Goal: Information Seeking & Learning: Learn about a topic

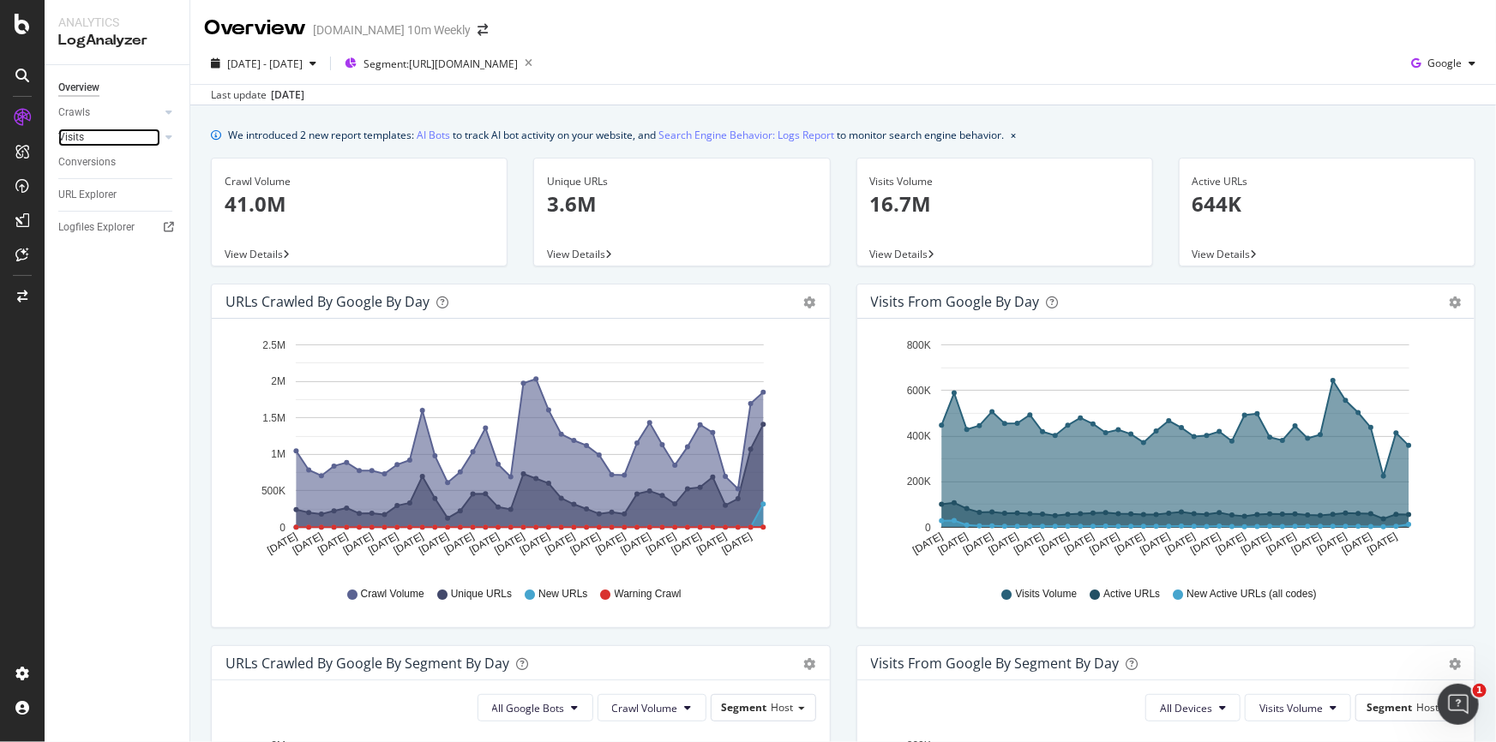
click at [159, 130] on link "Visits" at bounding box center [109, 138] width 102 height 18
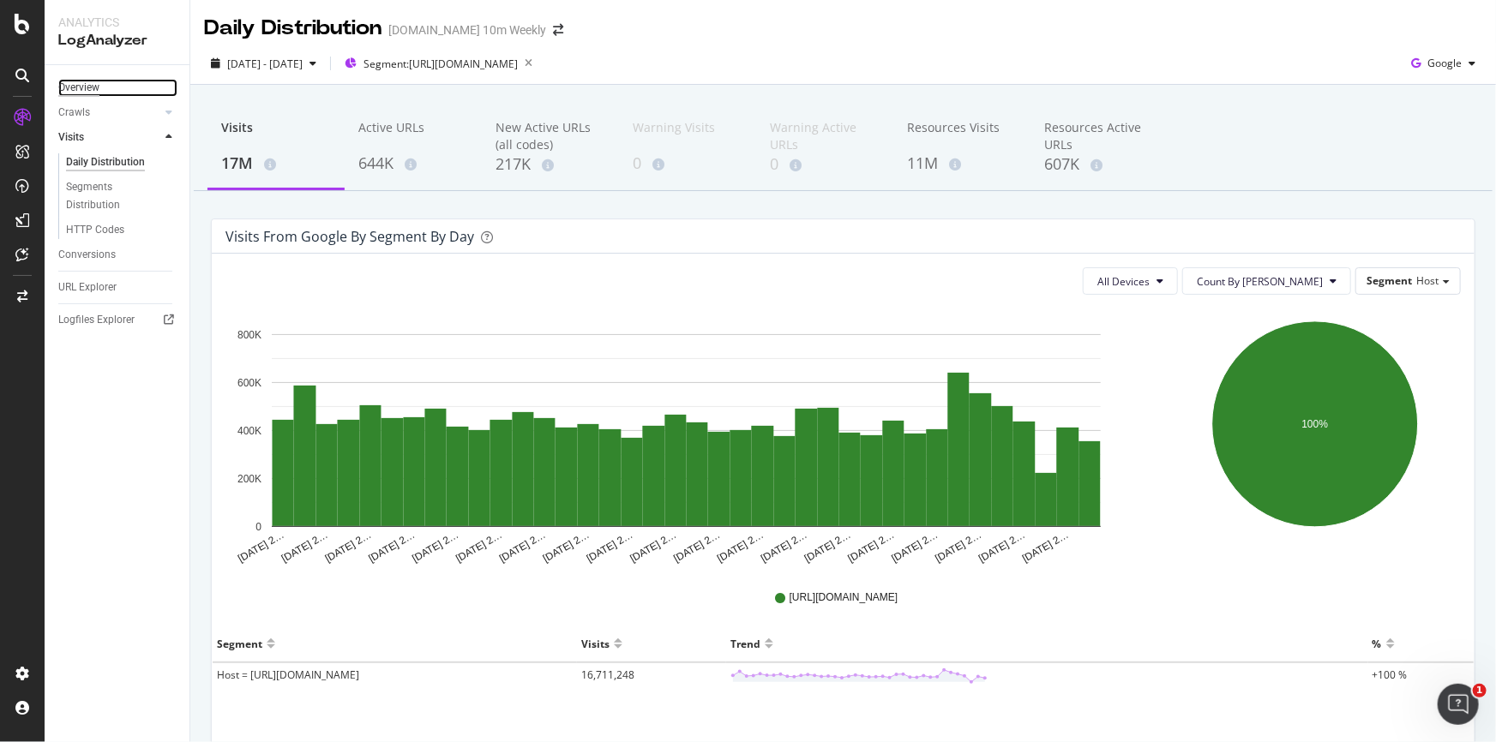
click at [68, 79] on div "Overview" at bounding box center [78, 88] width 41 height 18
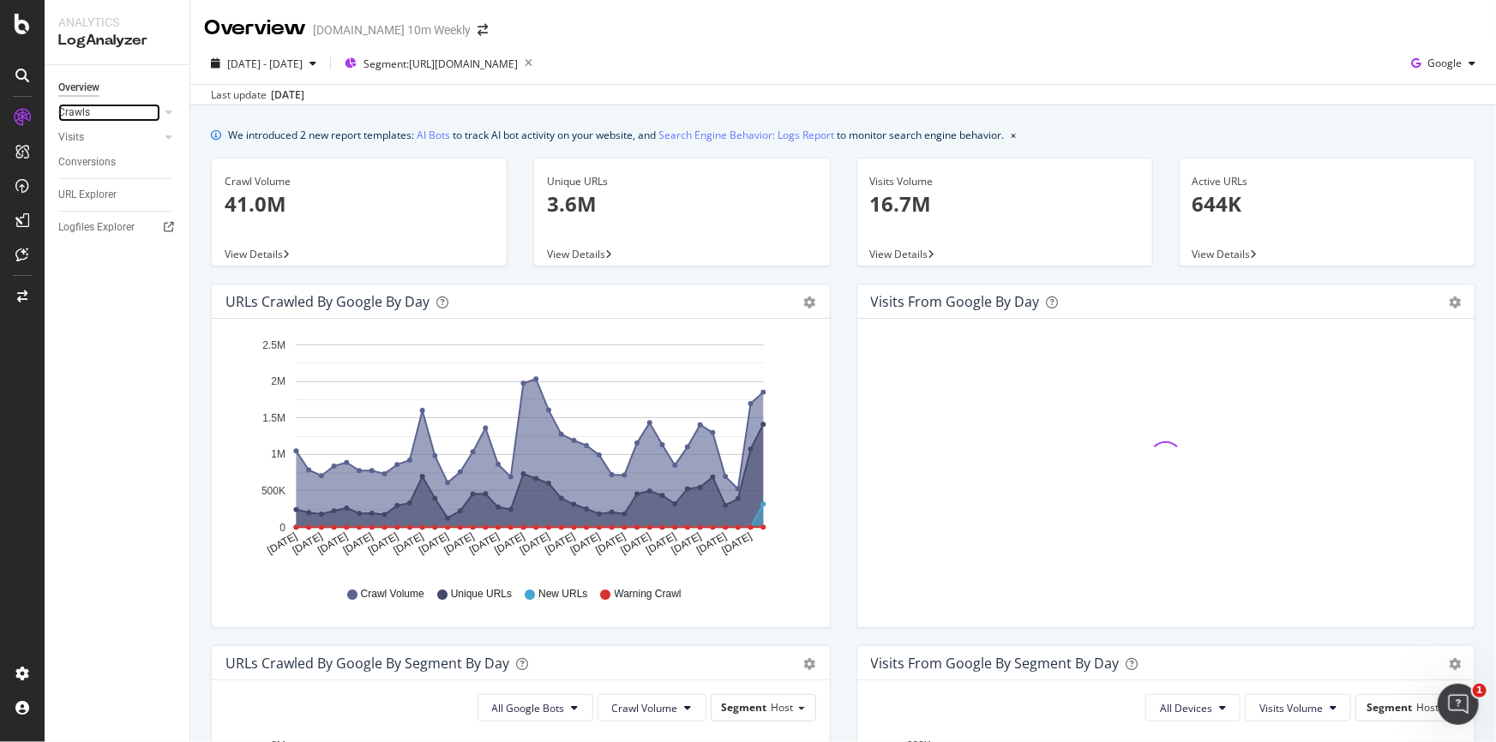
click at [93, 110] on link "Crawls" at bounding box center [109, 113] width 102 height 18
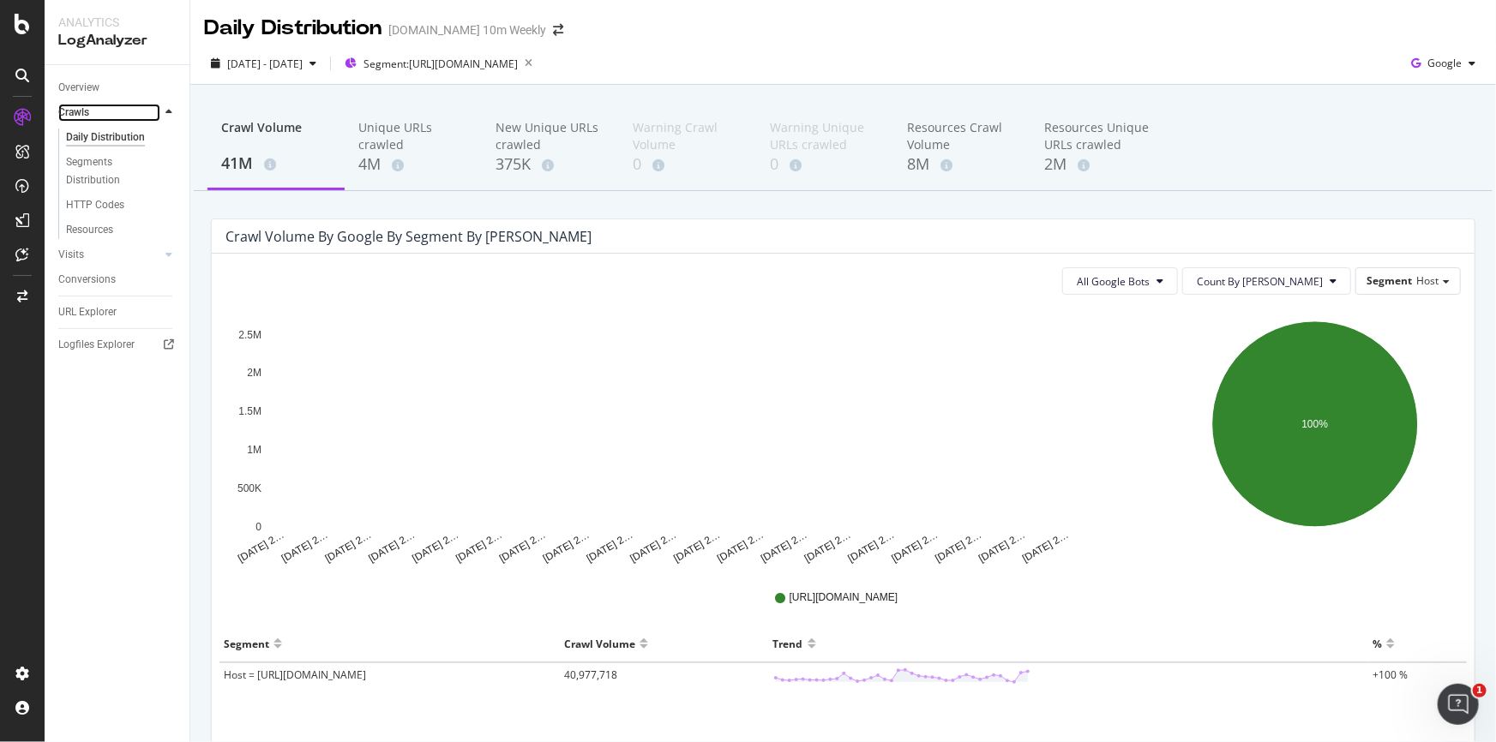
scroll to position [84, 0]
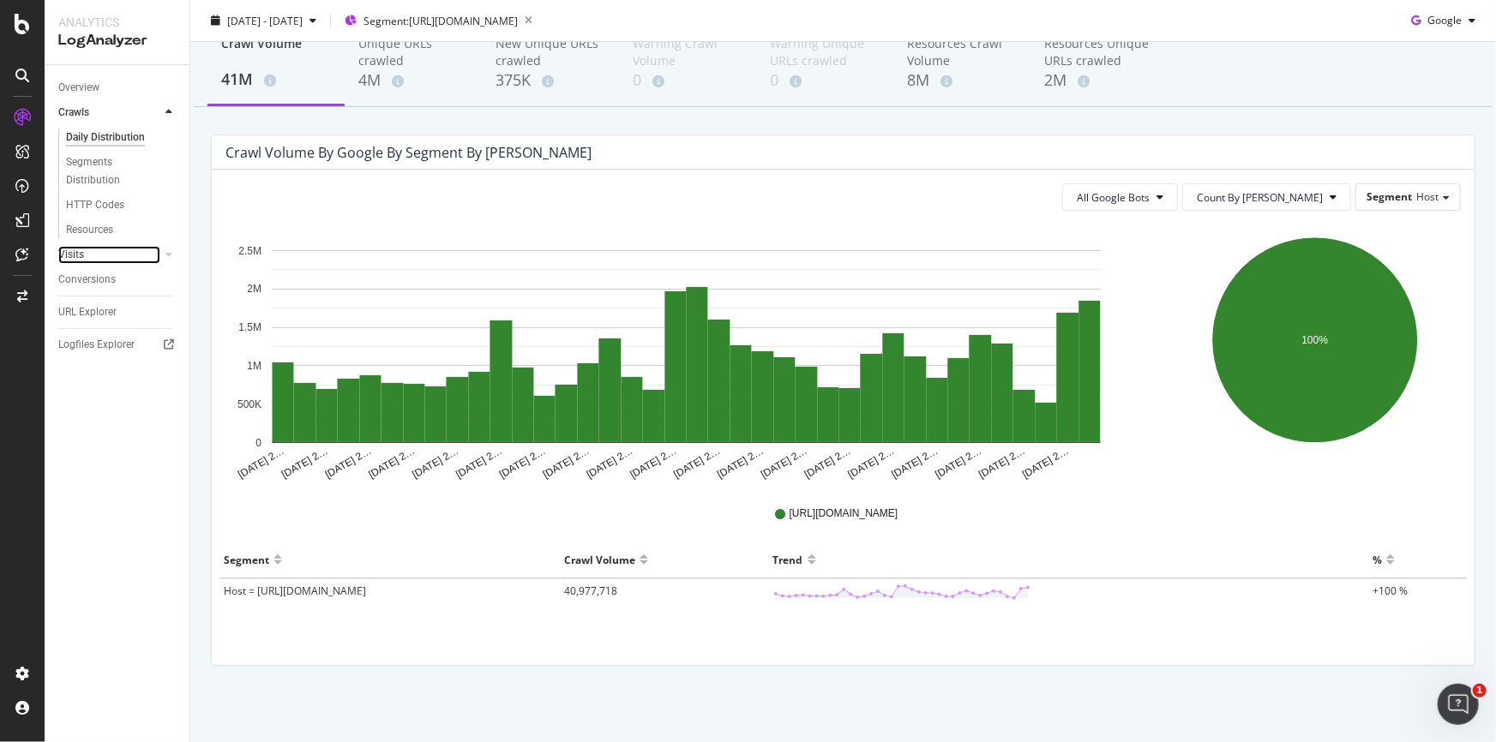
click at [94, 250] on link "Visits" at bounding box center [109, 255] width 102 height 18
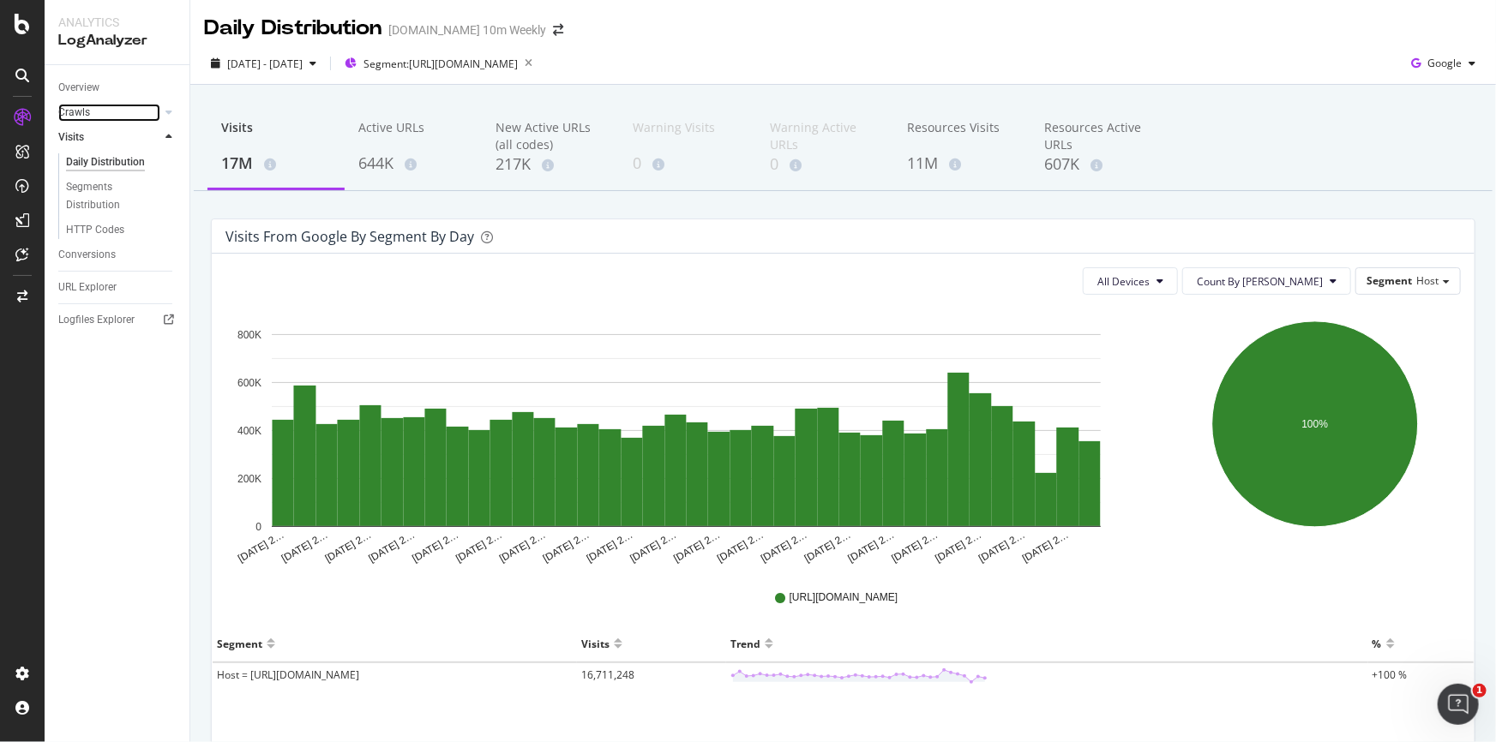
click at [96, 109] on link "Crawls" at bounding box center [109, 113] width 102 height 18
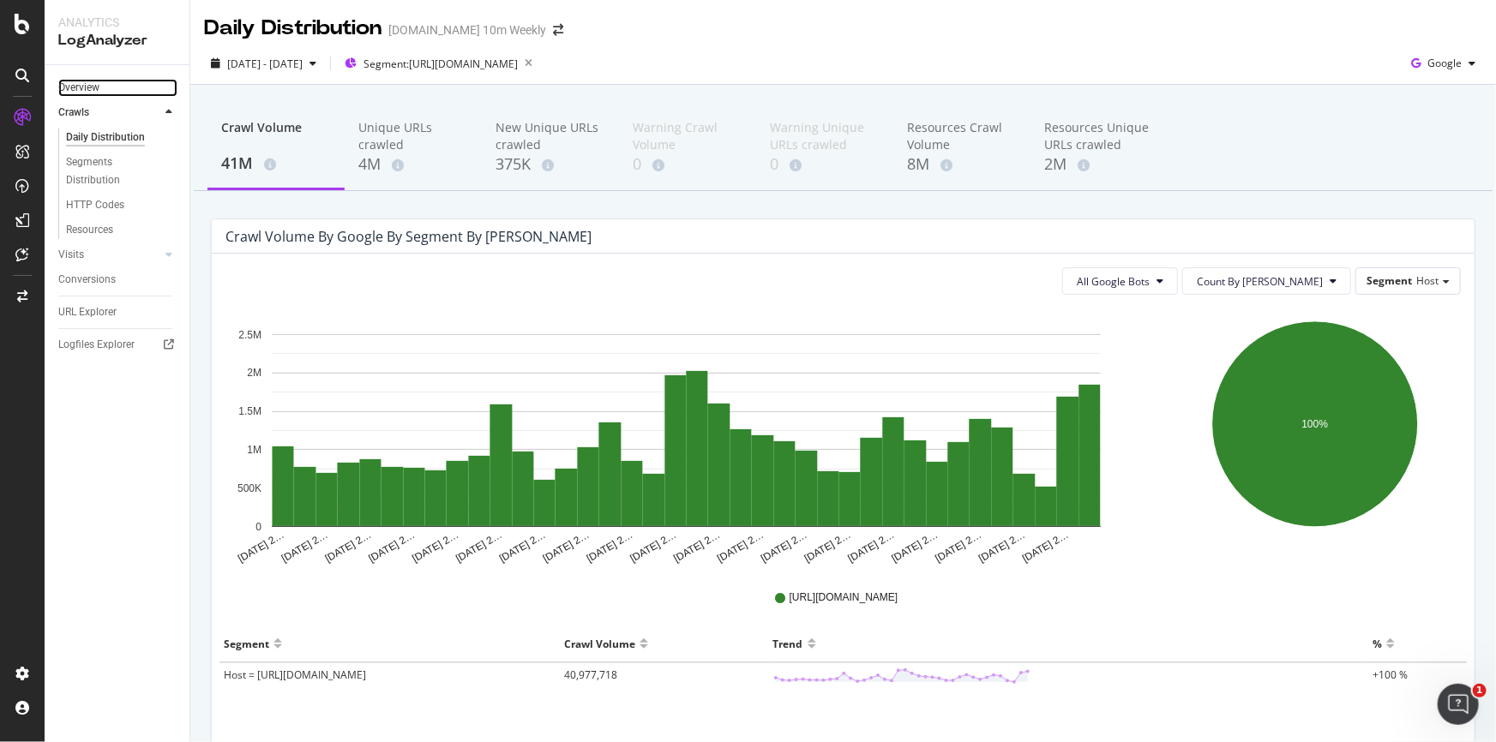
click at [111, 87] on link "Overview" at bounding box center [117, 88] width 119 height 18
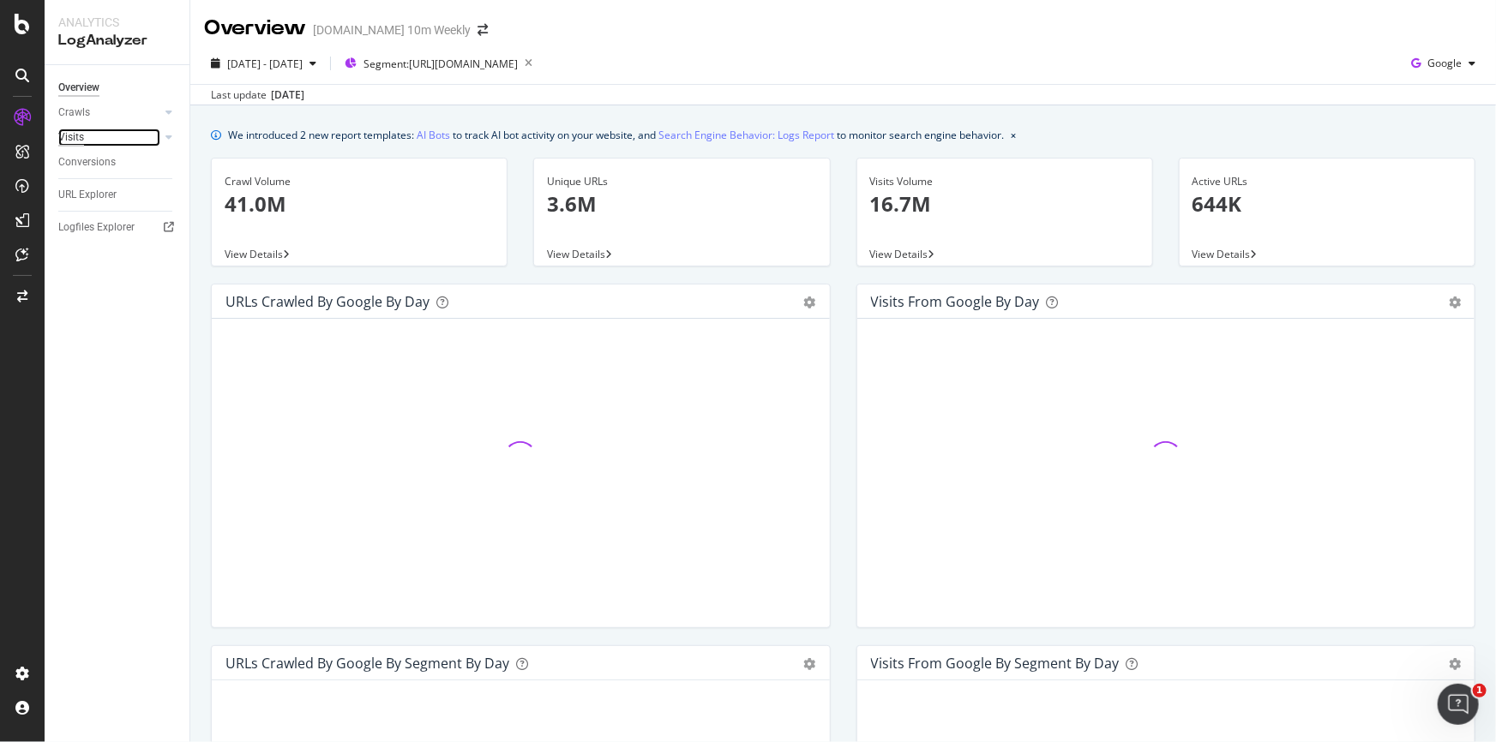
click at [83, 138] on div "Visits" at bounding box center [71, 138] width 26 height 18
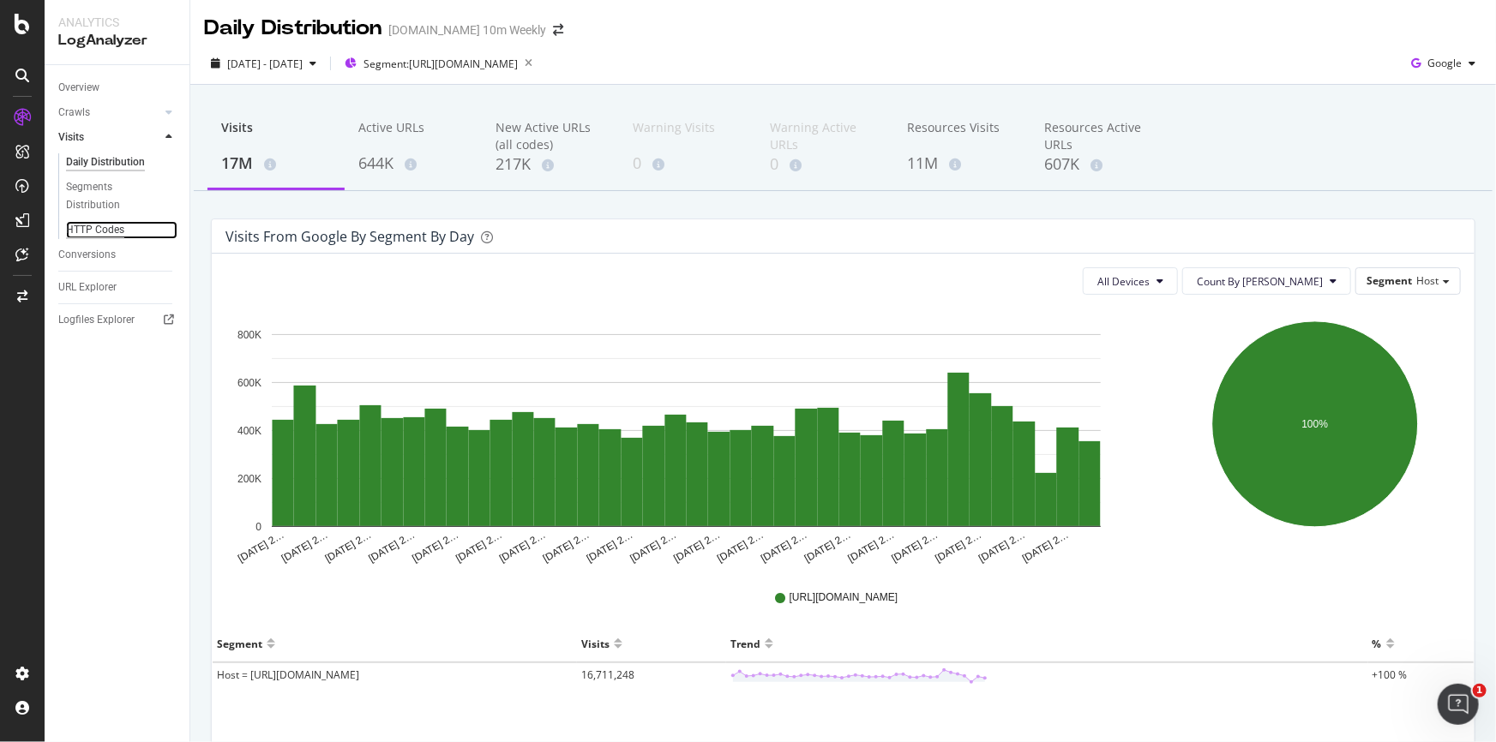
click at [100, 225] on div "HTTP Codes" at bounding box center [95, 230] width 58 height 18
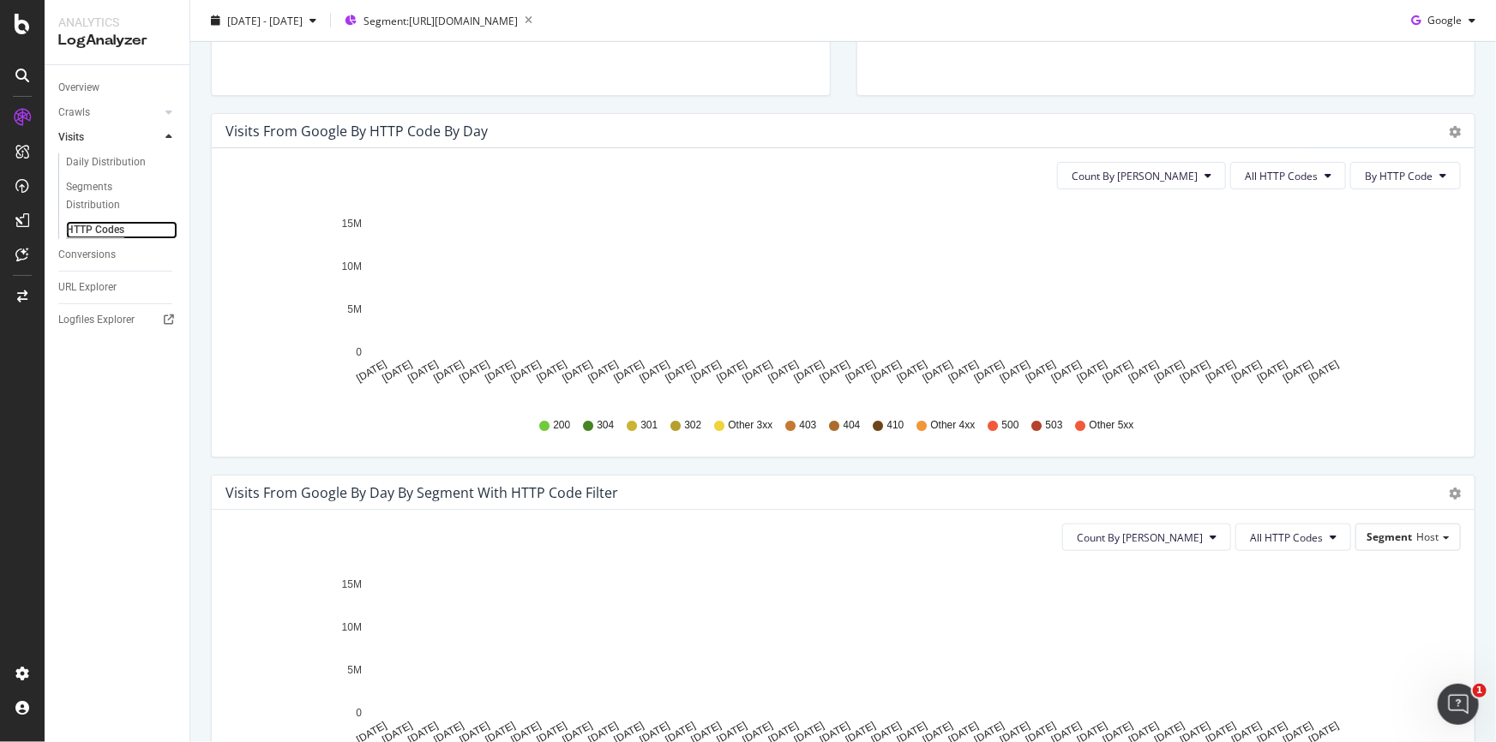
scroll to position [467, 0]
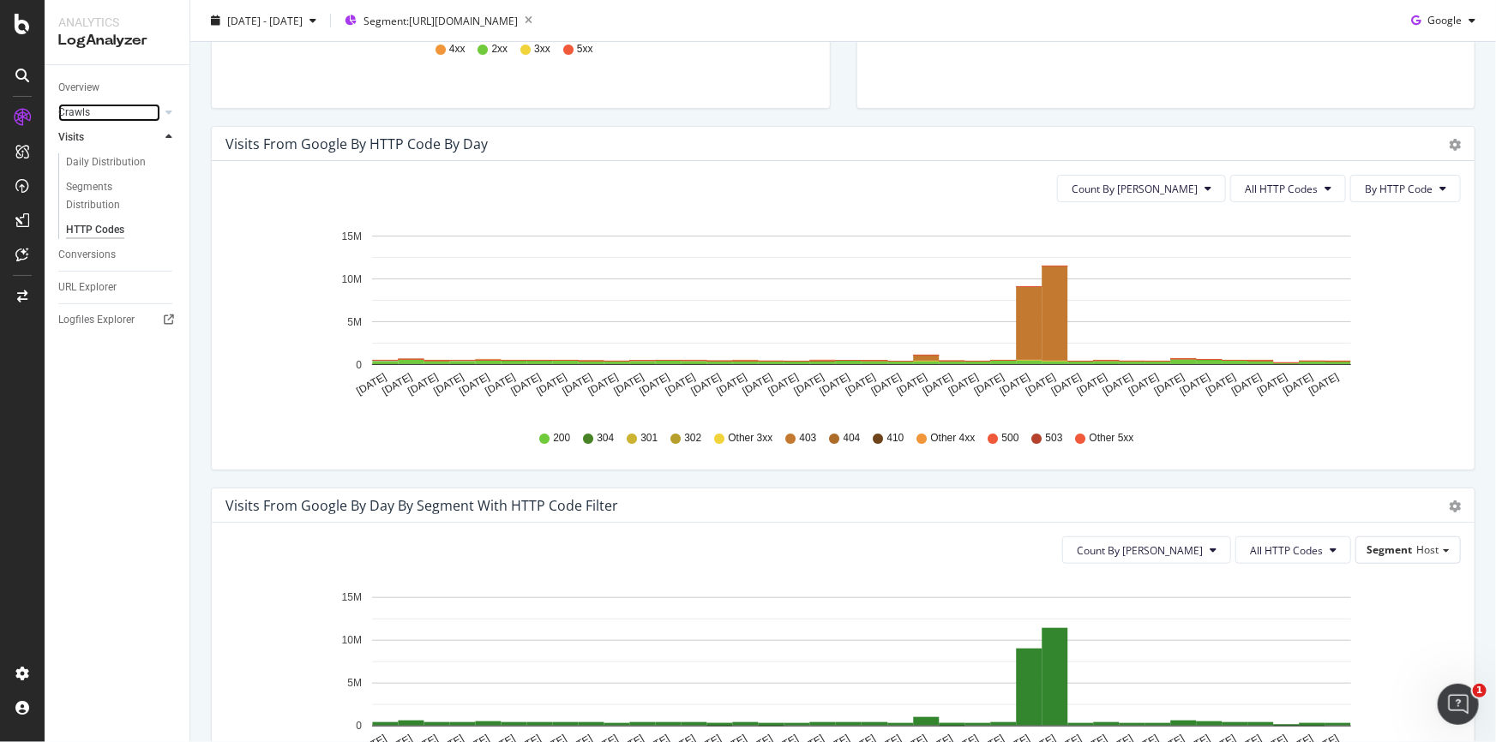
drag, startPoint x: 107, startPoint y: 111, endPoint x: 118, endPoint y: 109, distance: 11.3
click at [107, 111] on link "Crawls" at bounding box center [109, 113] width 102 height 18
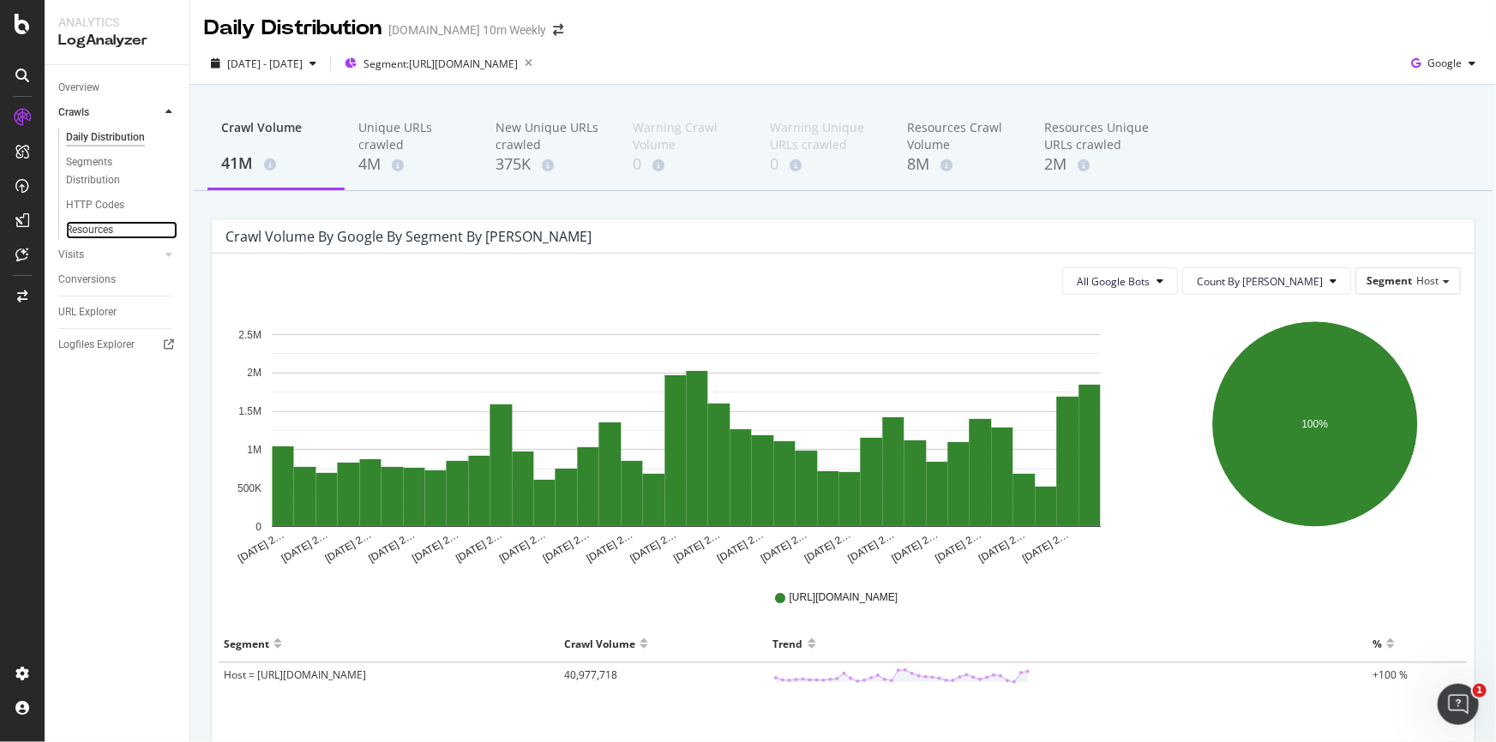
click at [114, 232] on link "Resources" at bounding box center [121, 230] width 111 height 18
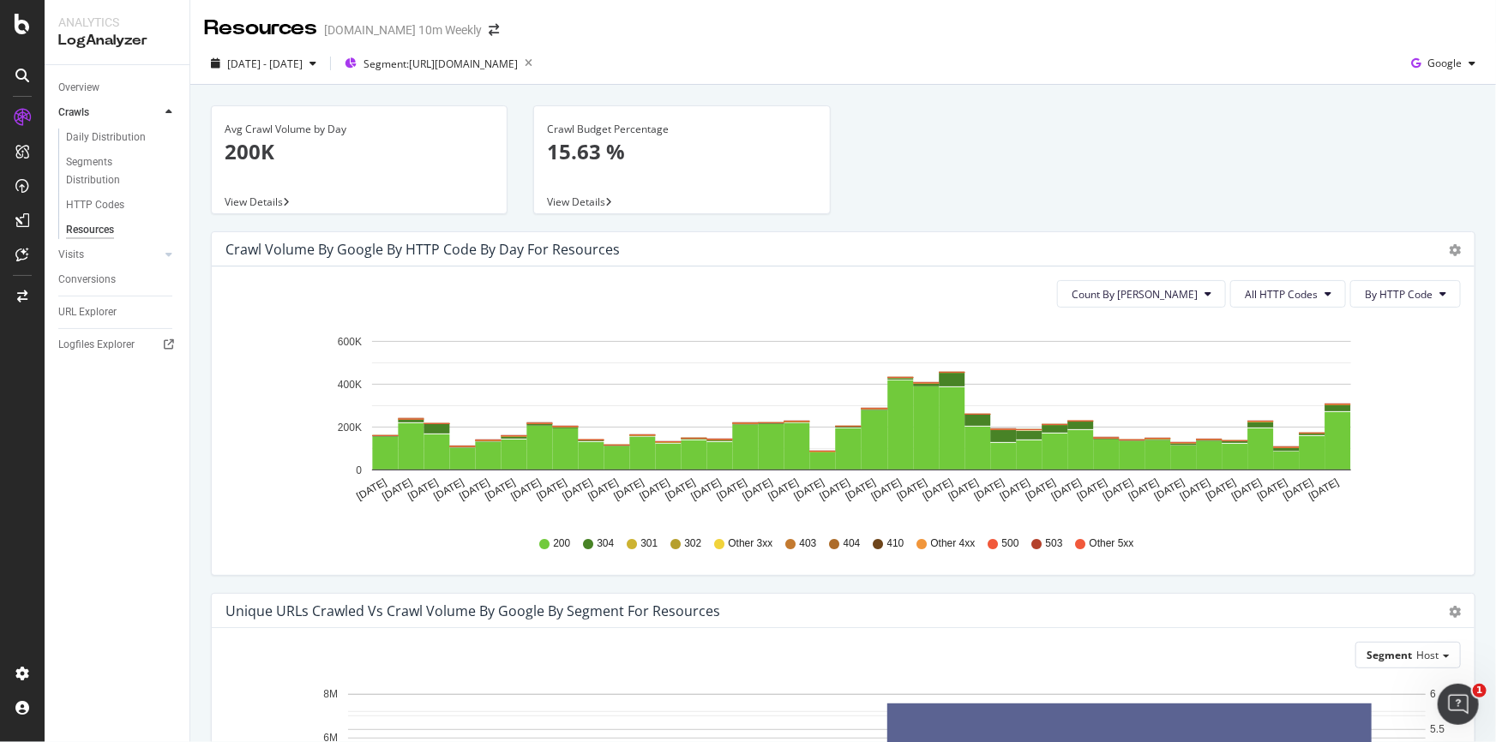
click at [652, 166] on div "Crawl Budget Percentage 15.63 %" at bounding box center [681, 147] width 269 height 83
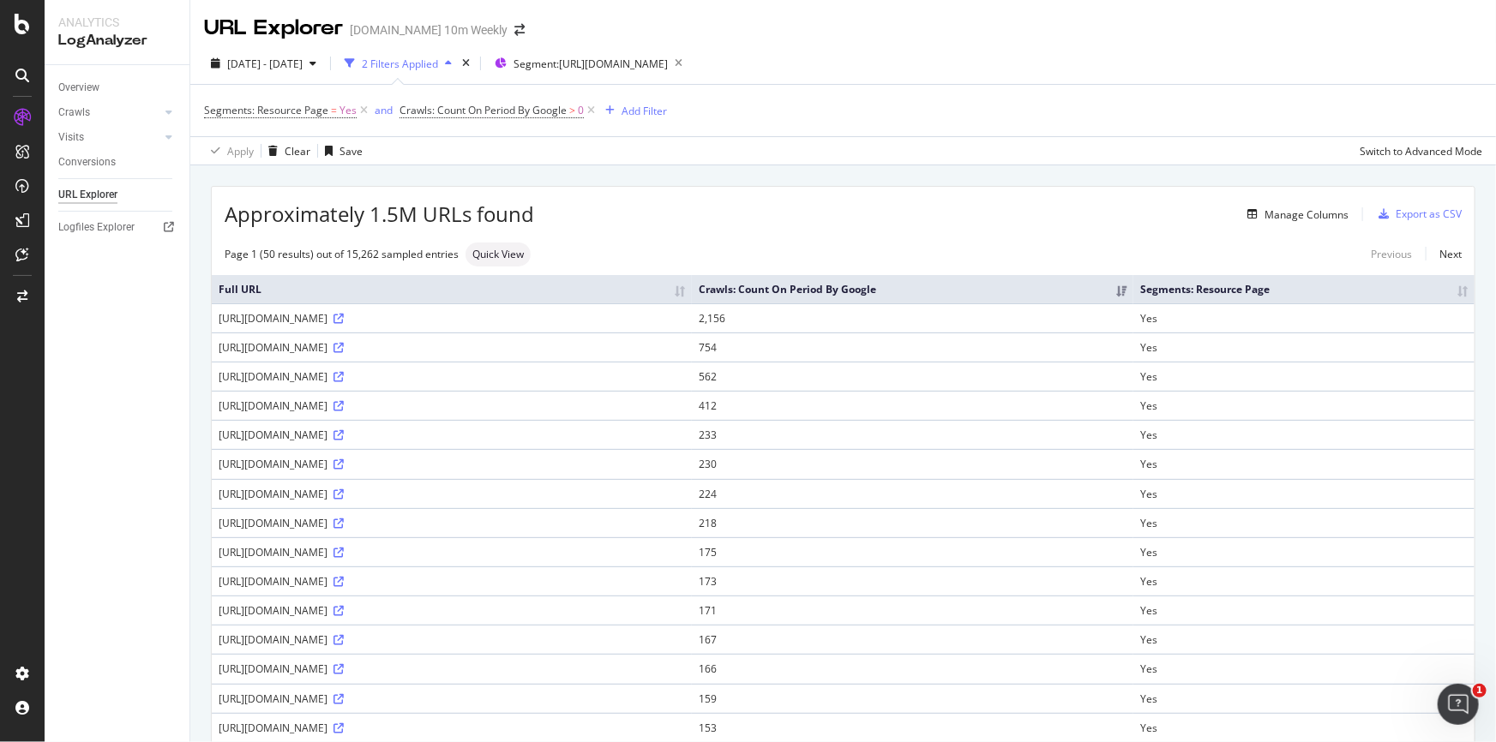
click at [452, 58] on icon "button" at bounding box center [448, 63] width 7 height 10
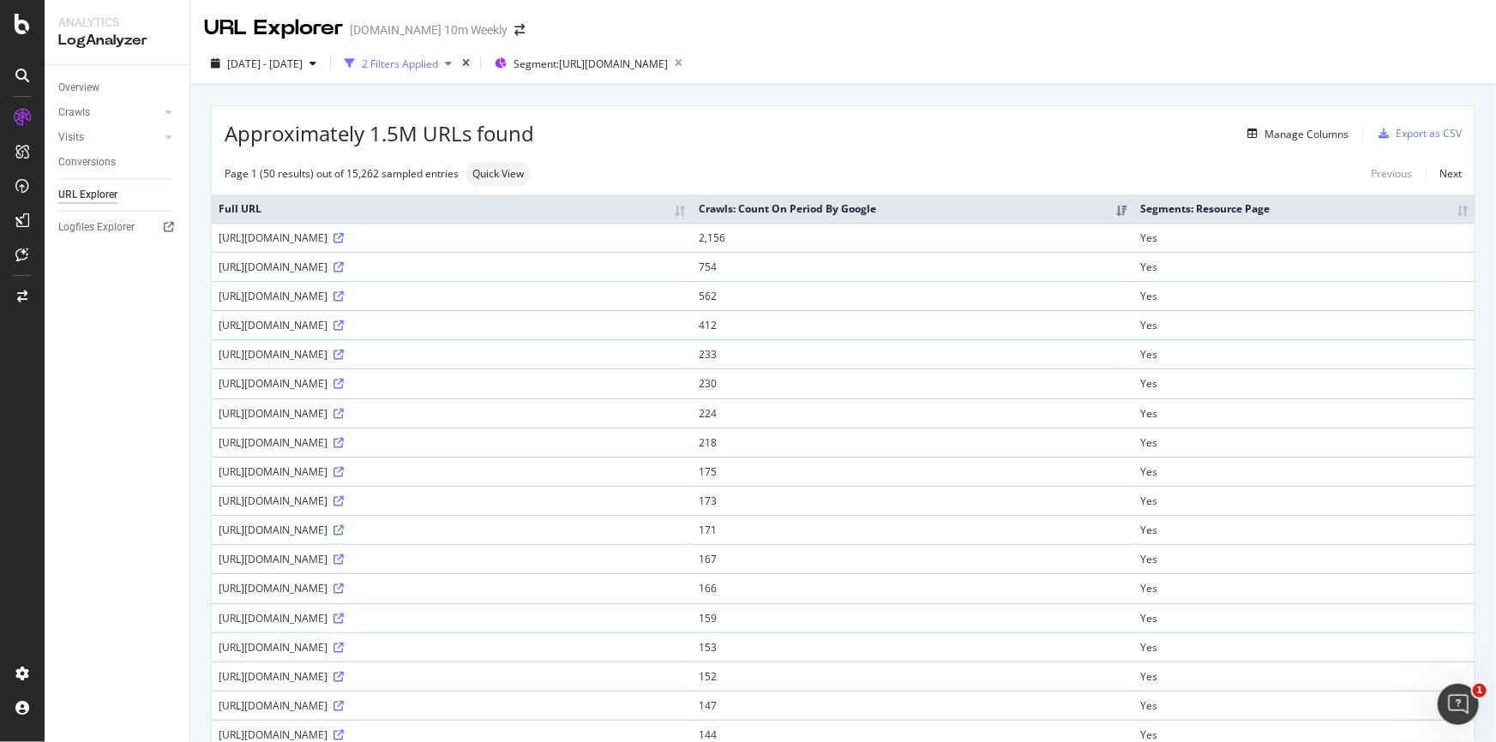
click at [452, 62] on icon "button" at bounding box center [448, 63] width 7 height 10
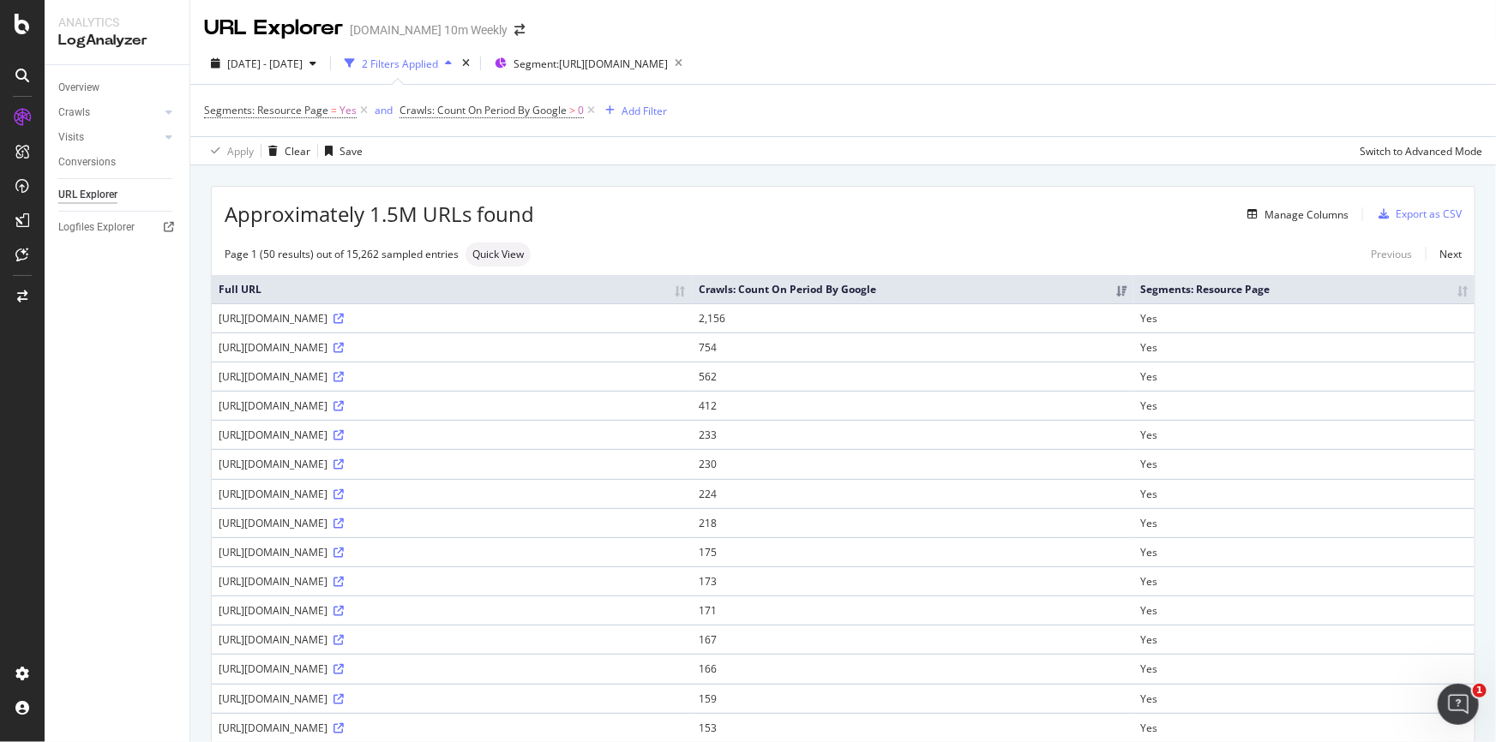
click at [452, 62] on icon "button" at bounding box center [448, 63] width 7 height 10
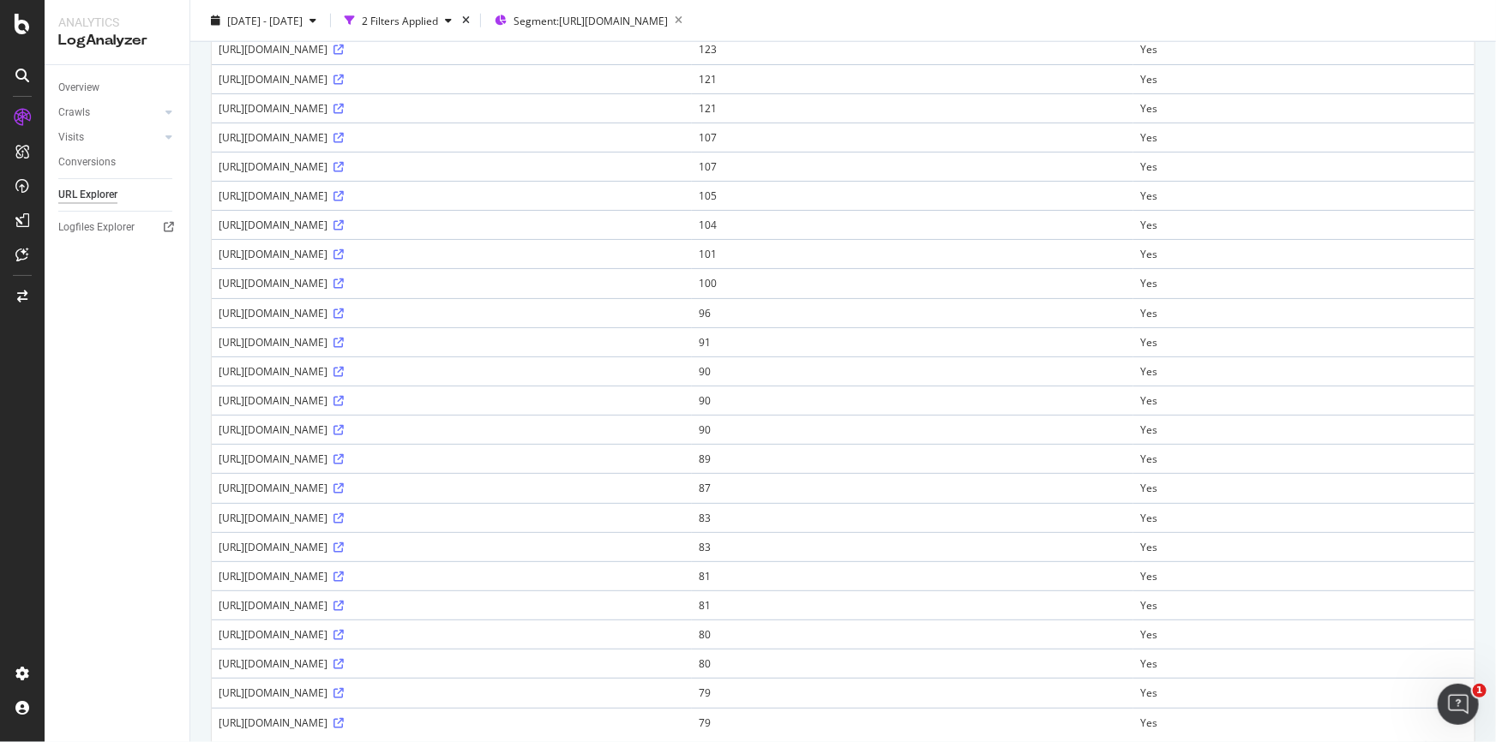
scroll to position [1031, 0]
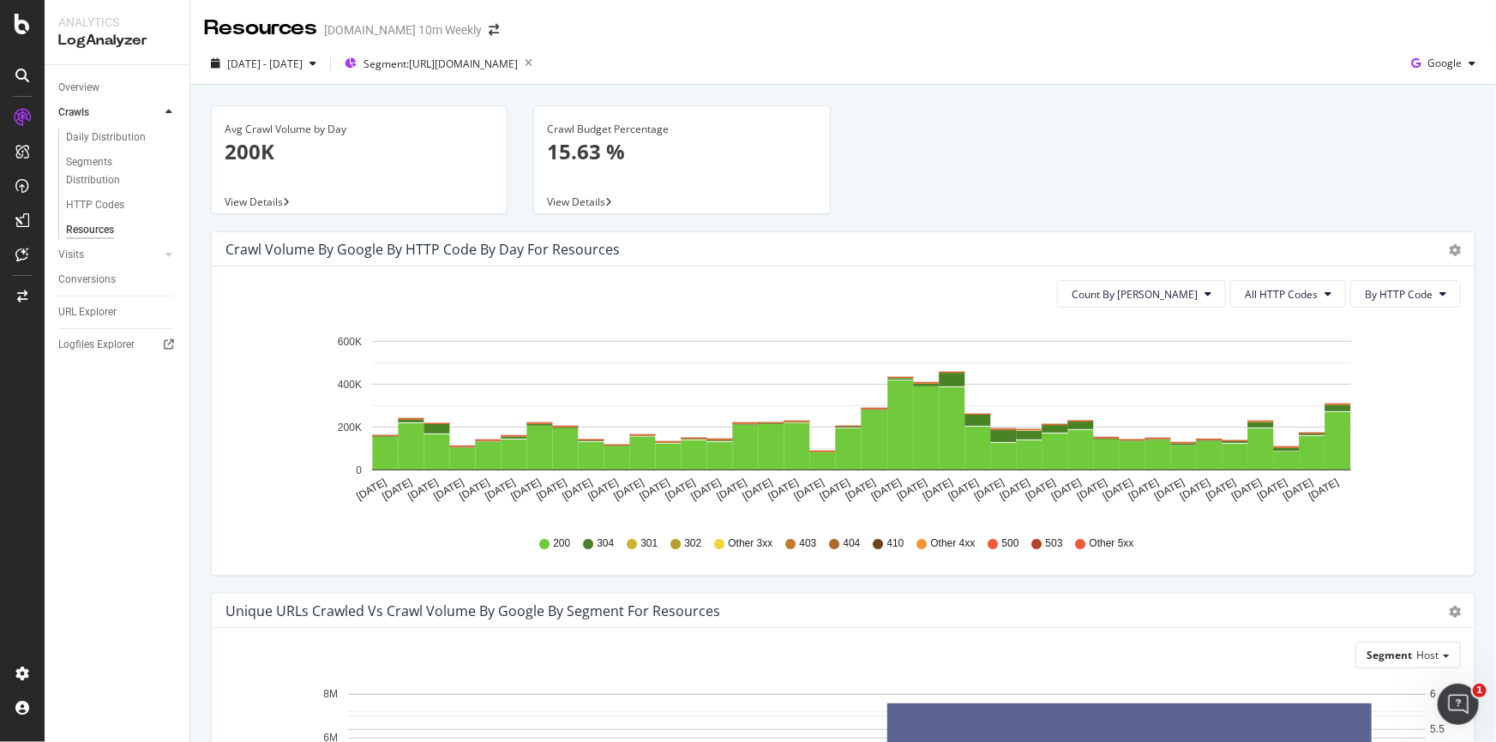
click at [661, 174] on div "Crawl Budget Percentage 15.63 %" at bounding box center [681, 147] width 269 height 83
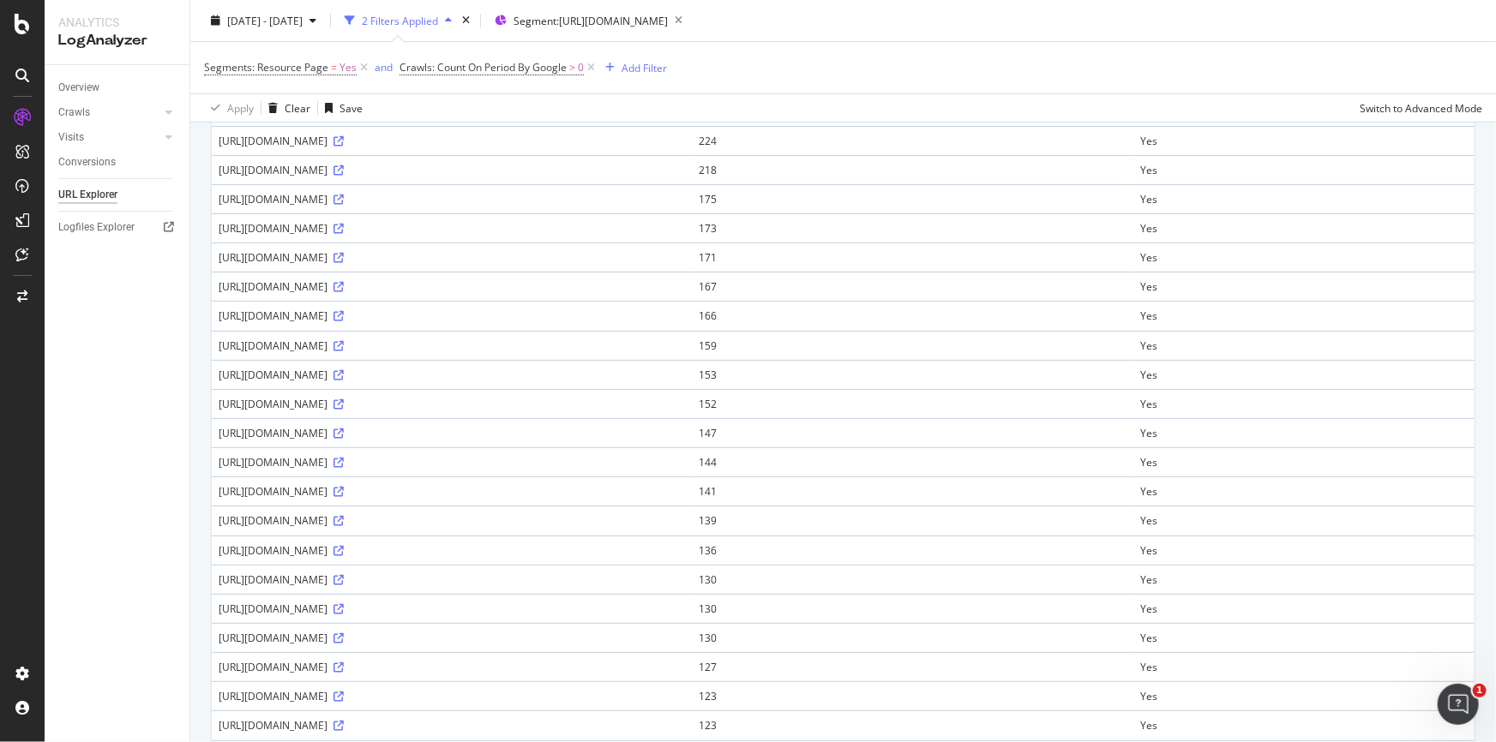
scroll to position [1113, 0]
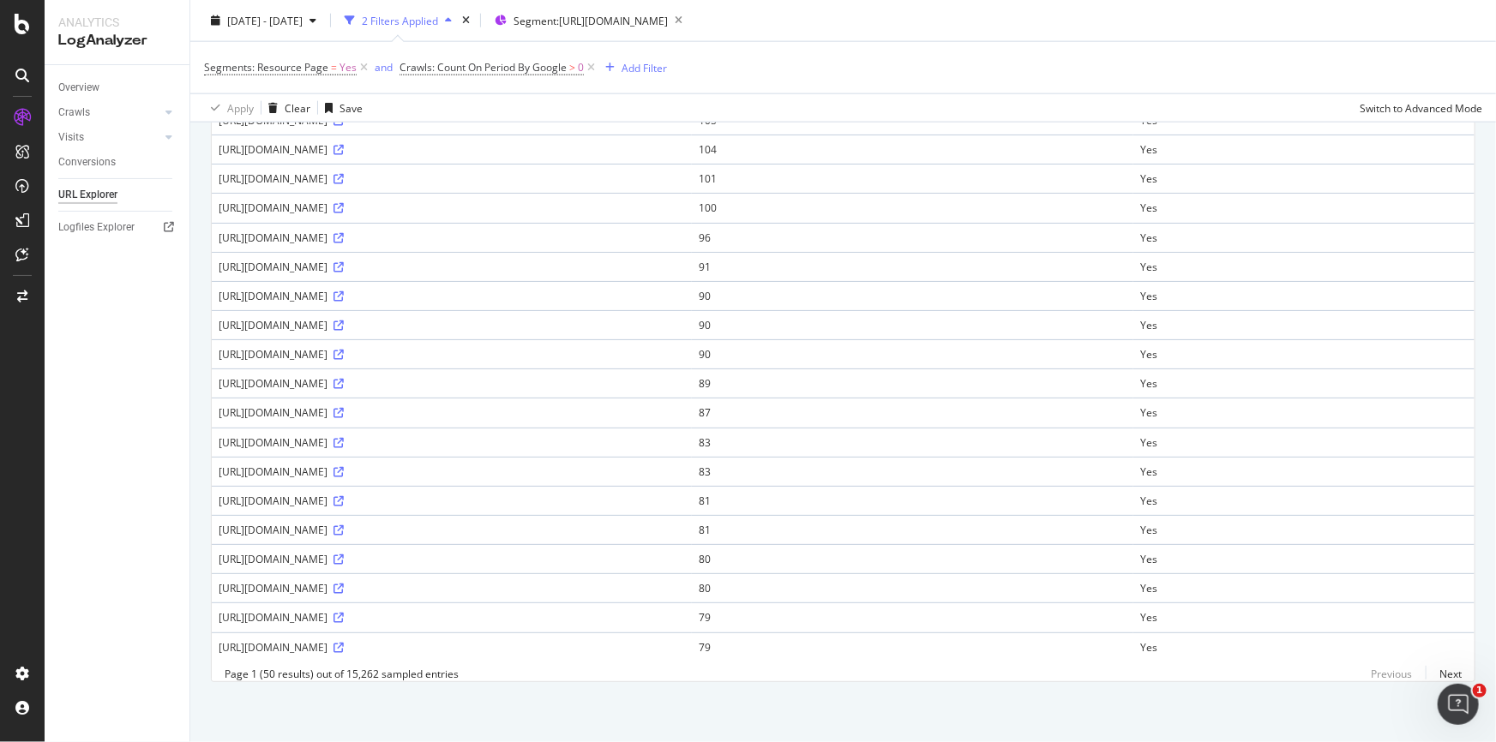
drag, startPoint x: 1489, startPoint y: 179, endPoint x: 3, endPoint y: 10, distance: 1495.2
click at [1449, 670] on link "Next" at bounding box center [1444, 674] width 36 height 25
click at [344, 291] on icon at bounding box center [338, 296] width 10 height 10
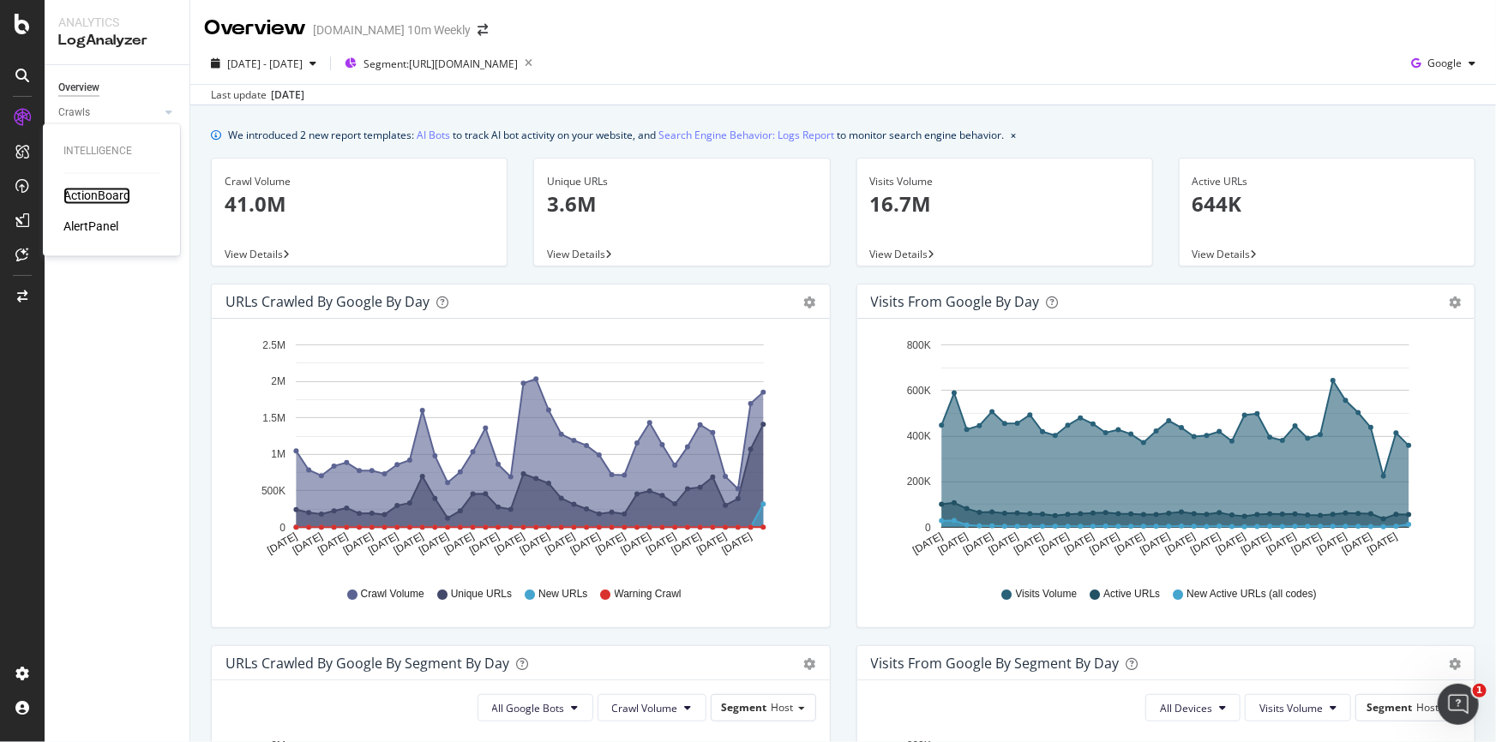
click at [77, 191] on div "ActionBoard" at bounding box center [96, 196] width 67 height 17
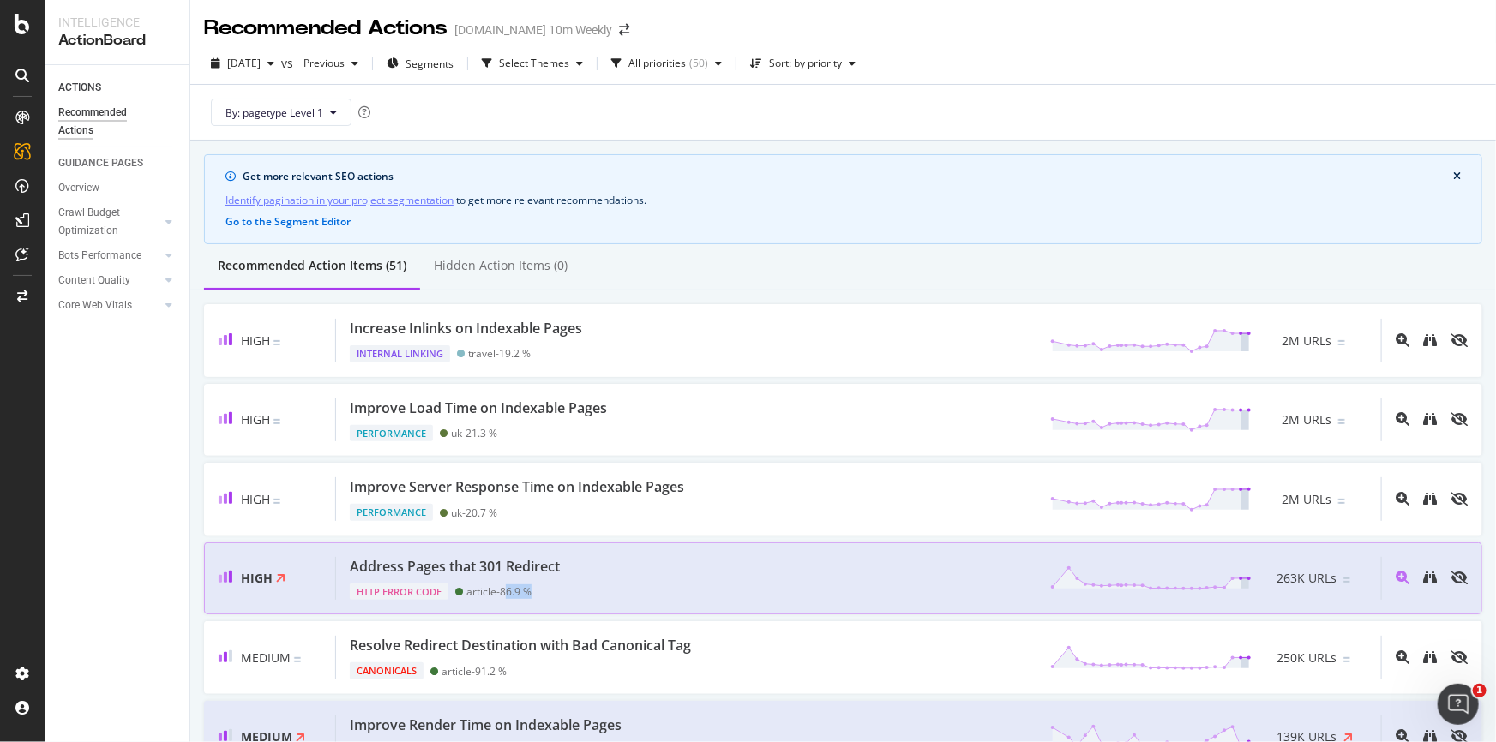
drag, startPoint x: 508, startPoint y: 592, endPoint x: 544, endPoint y: 594, distance: 35.2
click at [544, 594] on div "HTTP Error Code article - 86.9 %" at bounding box center [458, 589] width 217 height 24
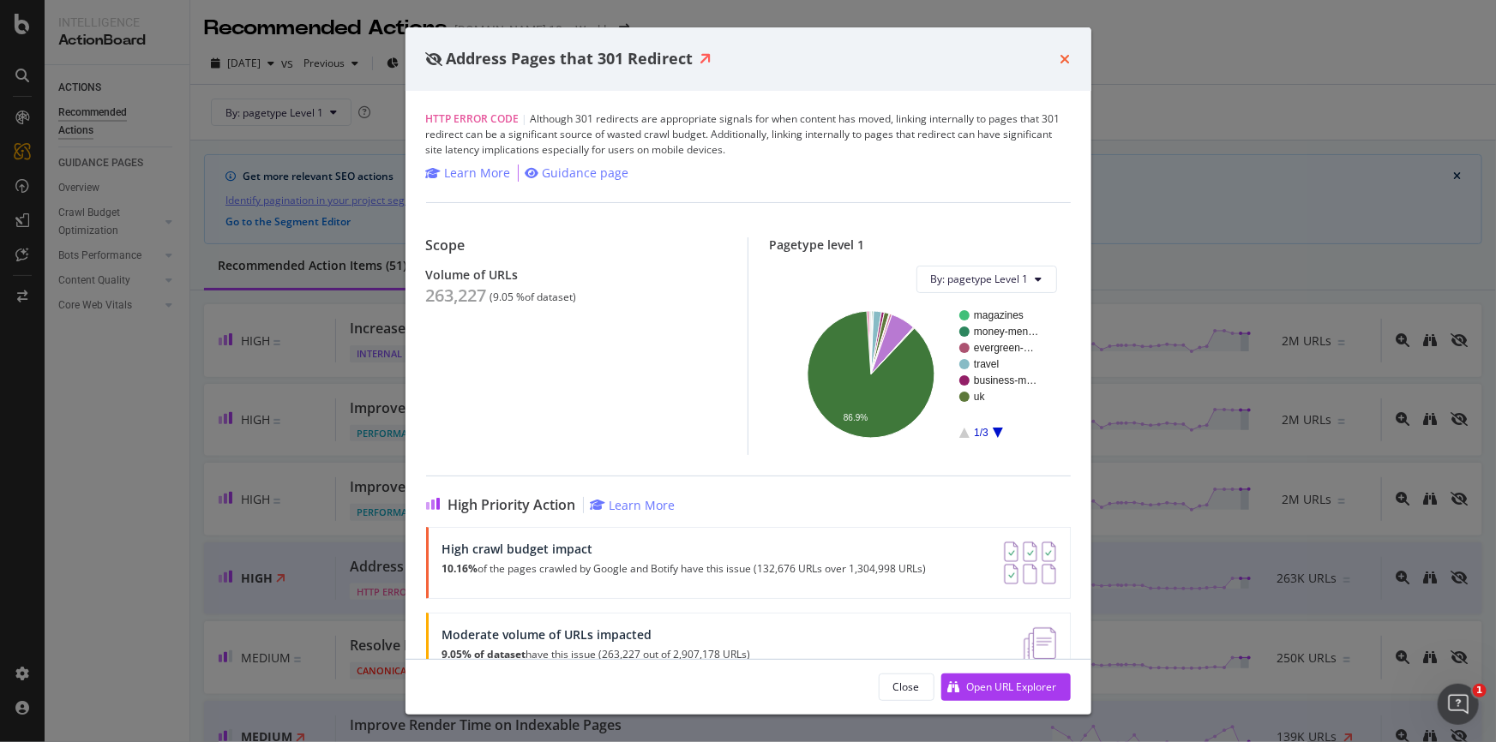
click at [1069, 58] on icon "times" at bounding box center [1065, 59] width 10 height 14
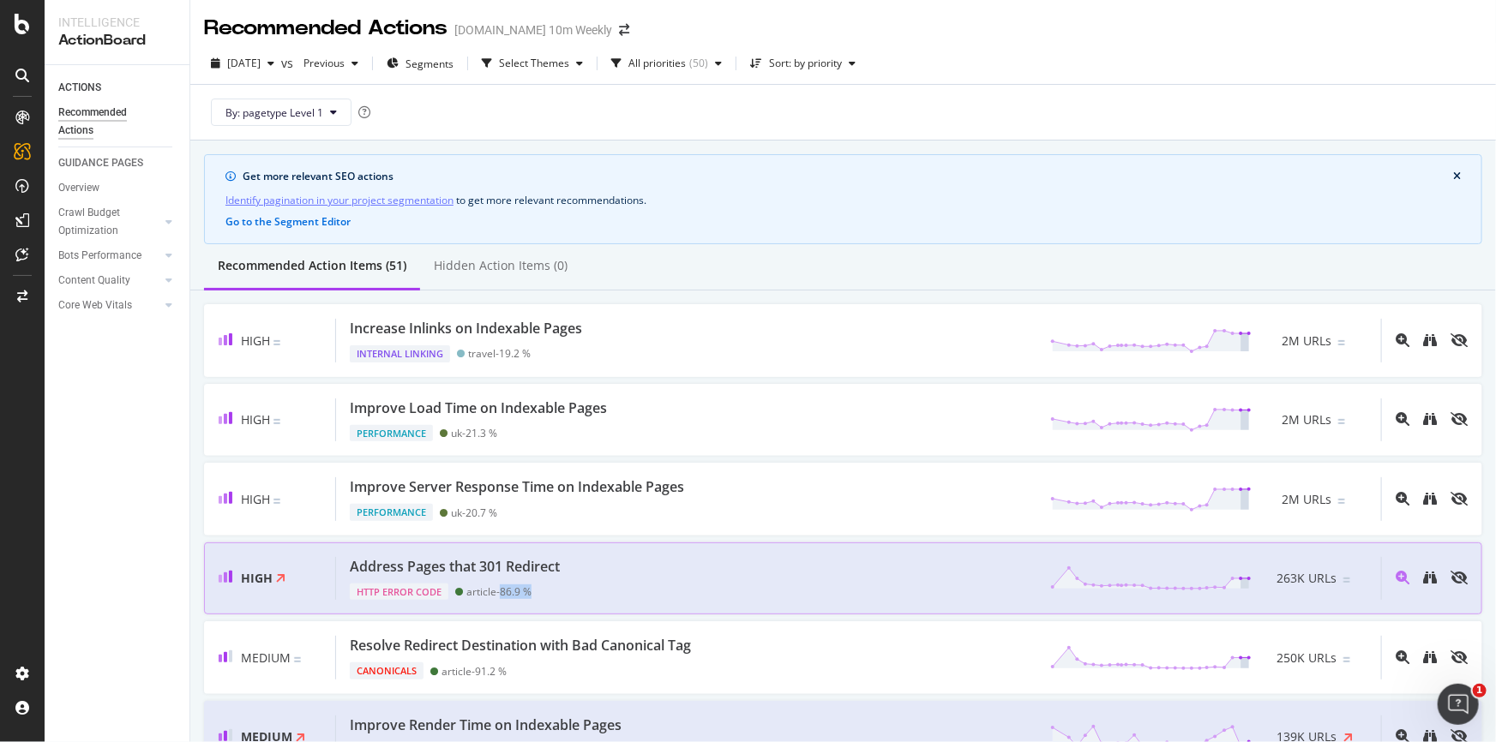
copy div "86.9 %"
drag, startPoint x: 504, startPoint y: 592, endPoint x: 539, endPoint y: 592, distance: 35.2
click at [539, 592] on div "HTTP Error Code article - 86.9 %" at bounding box center [458, 589] width 217 height 24
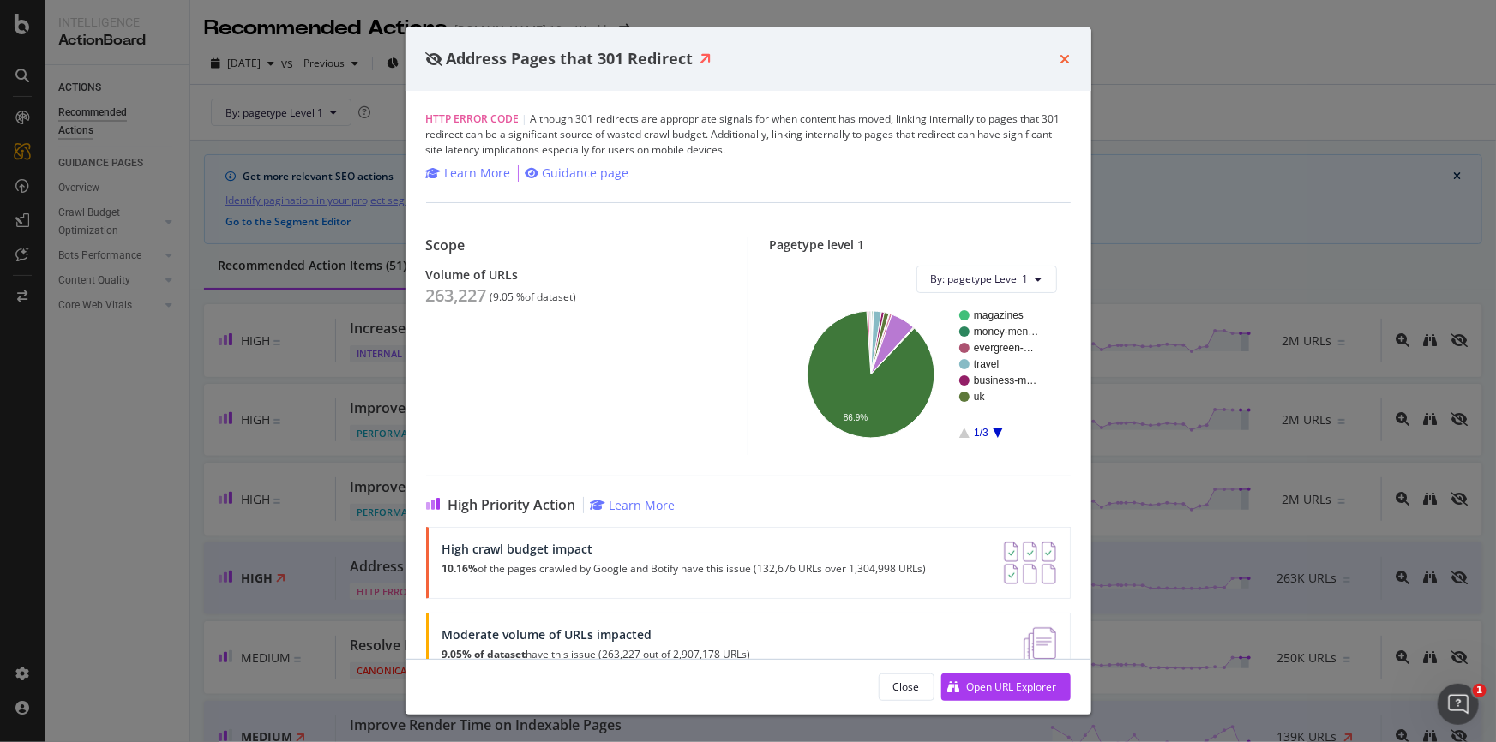
click at [1066, 60] on icon "times" at bounding box center [1065, 59] width 10 height 14
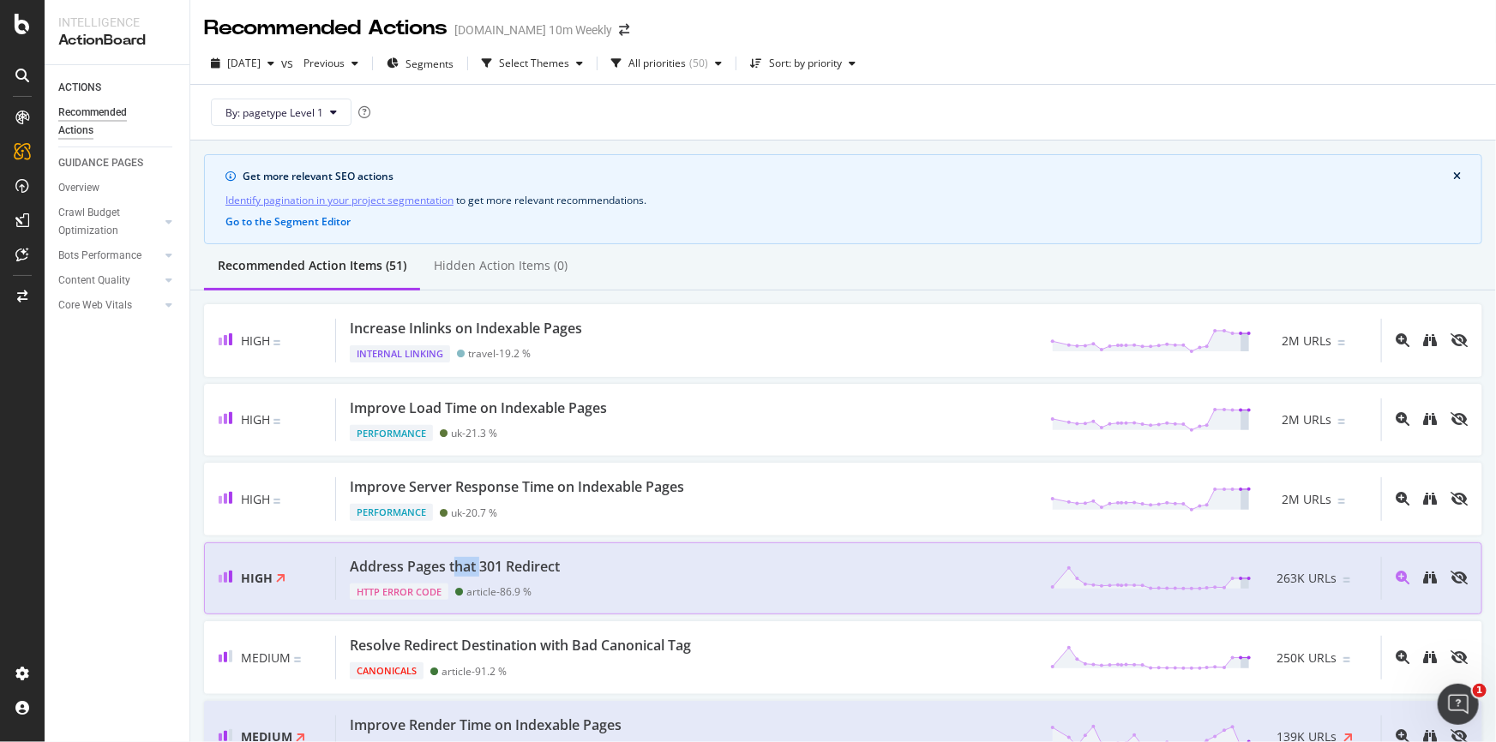
drag, startPoint x: 479, startPoint y: 568, endPoint x: 456, endPoint y: 570, distance: 23.3
click at [456, 570] on div "Address Pages that 301 Redirect" at bounding box center [455, 567] width 210 height 20
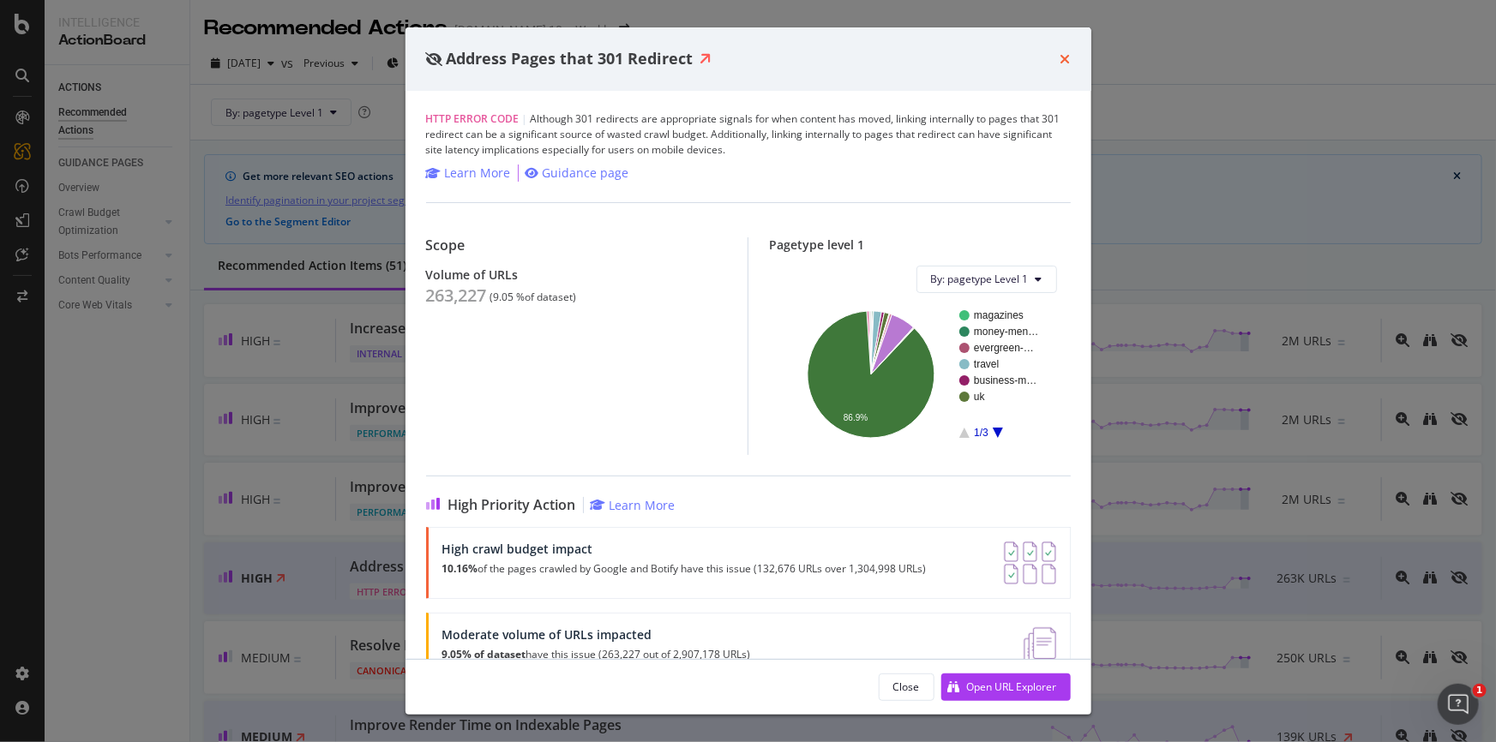
click at [1068, 58] on icon "times" at bounding box center [1065, 59] width 10 height 14
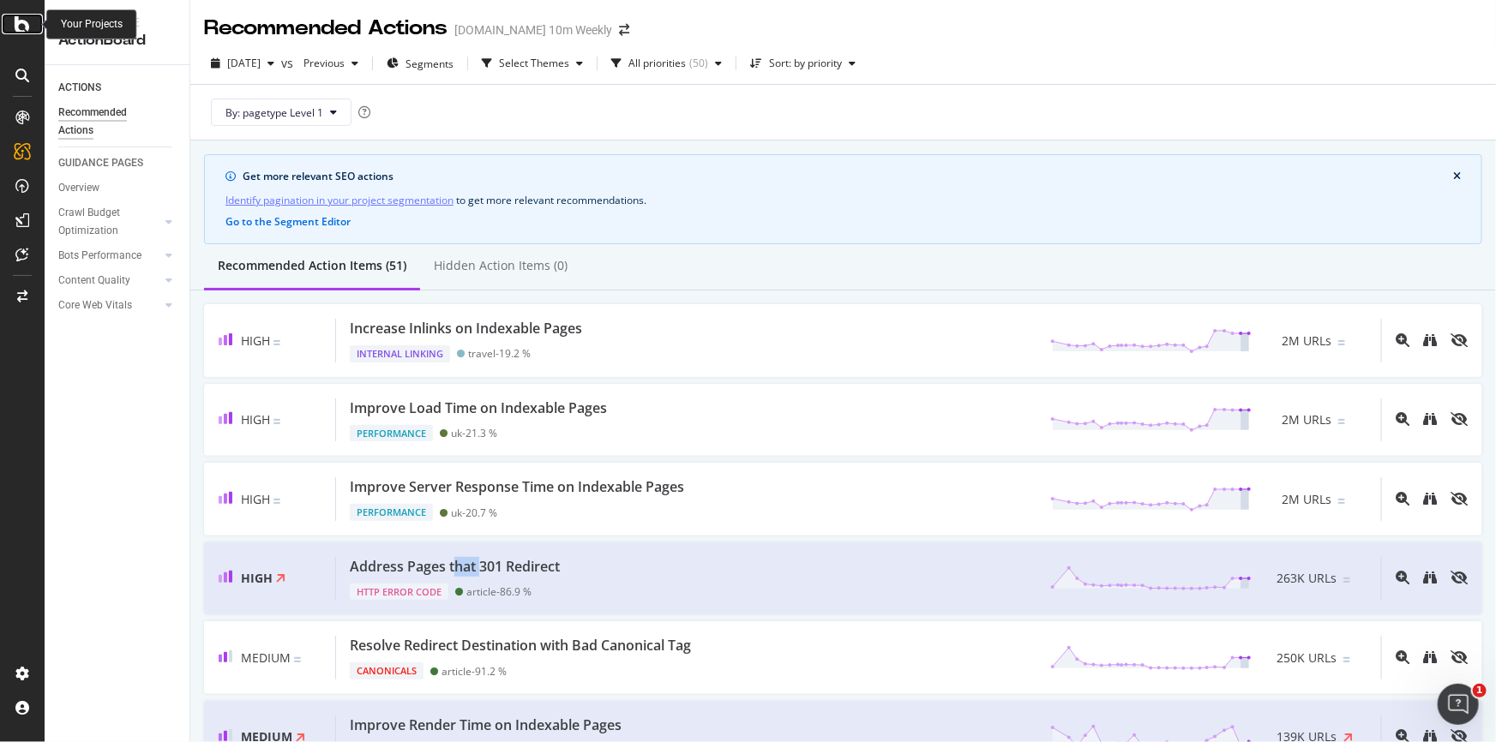
click at [25, 19] on icon at bounding box center [22, 24] width 15 height 21
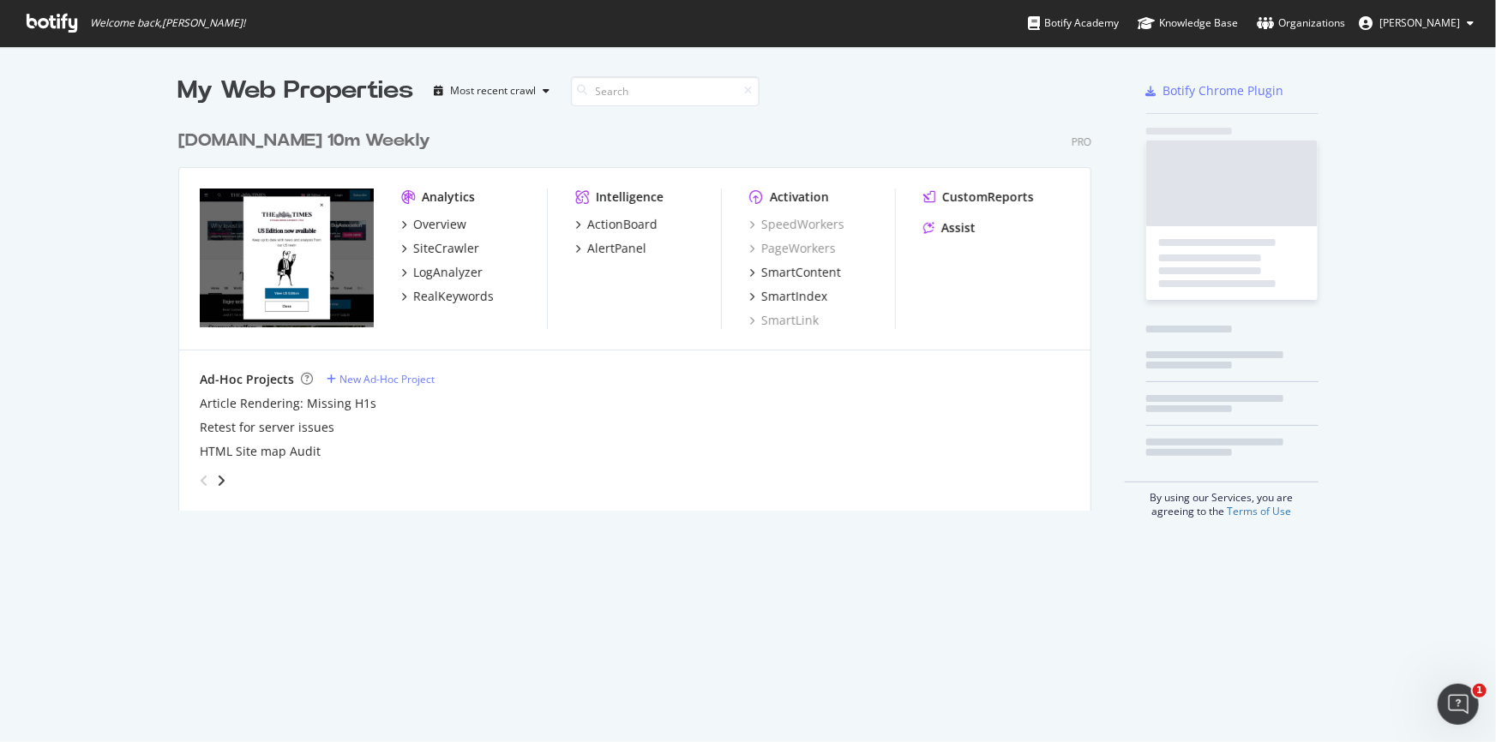
scroll to position [730, 1473]
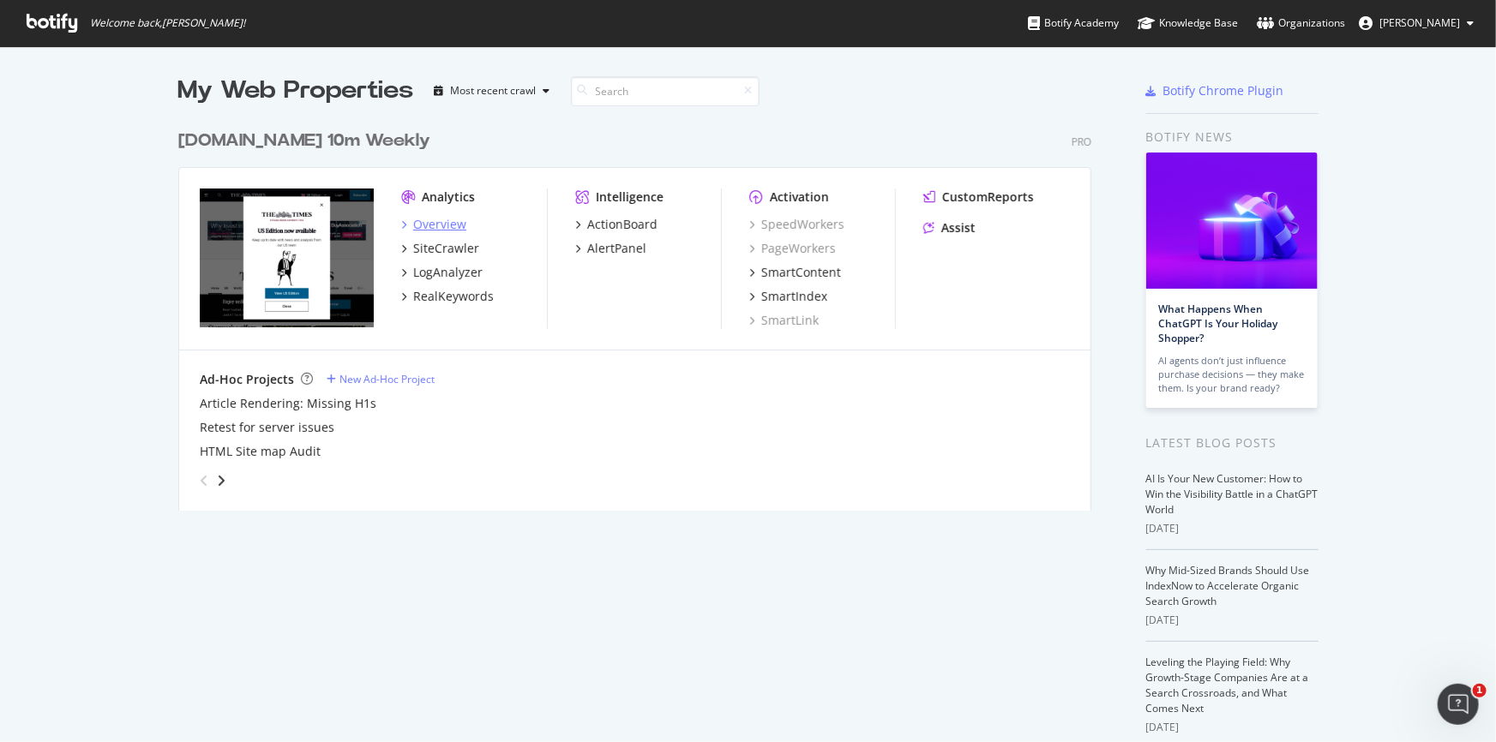
click at [401, 216] on div "Overview" at bounding box center [433, 224] width 65 height 17
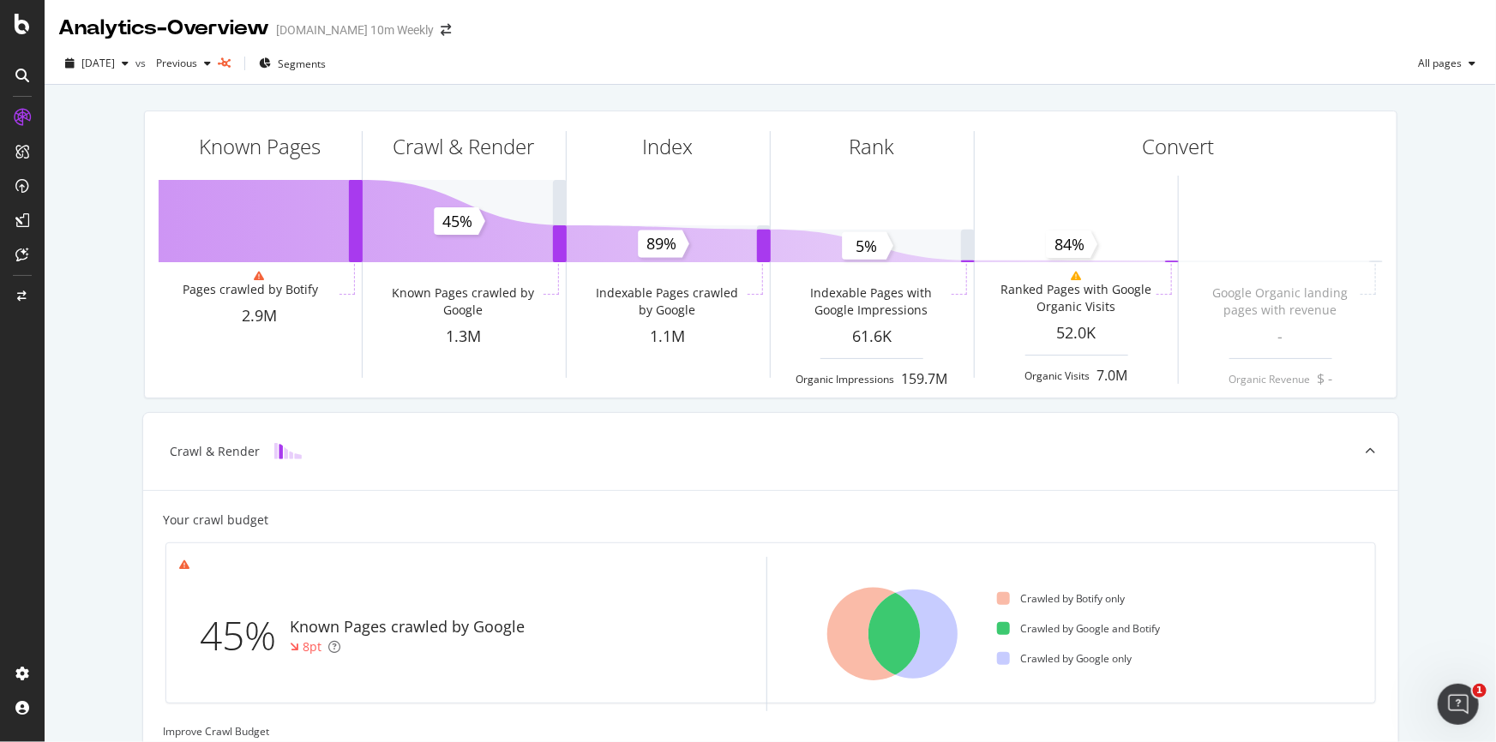
click at [24, 71] on icon at bounding box center [22, 76] width 14 height 14
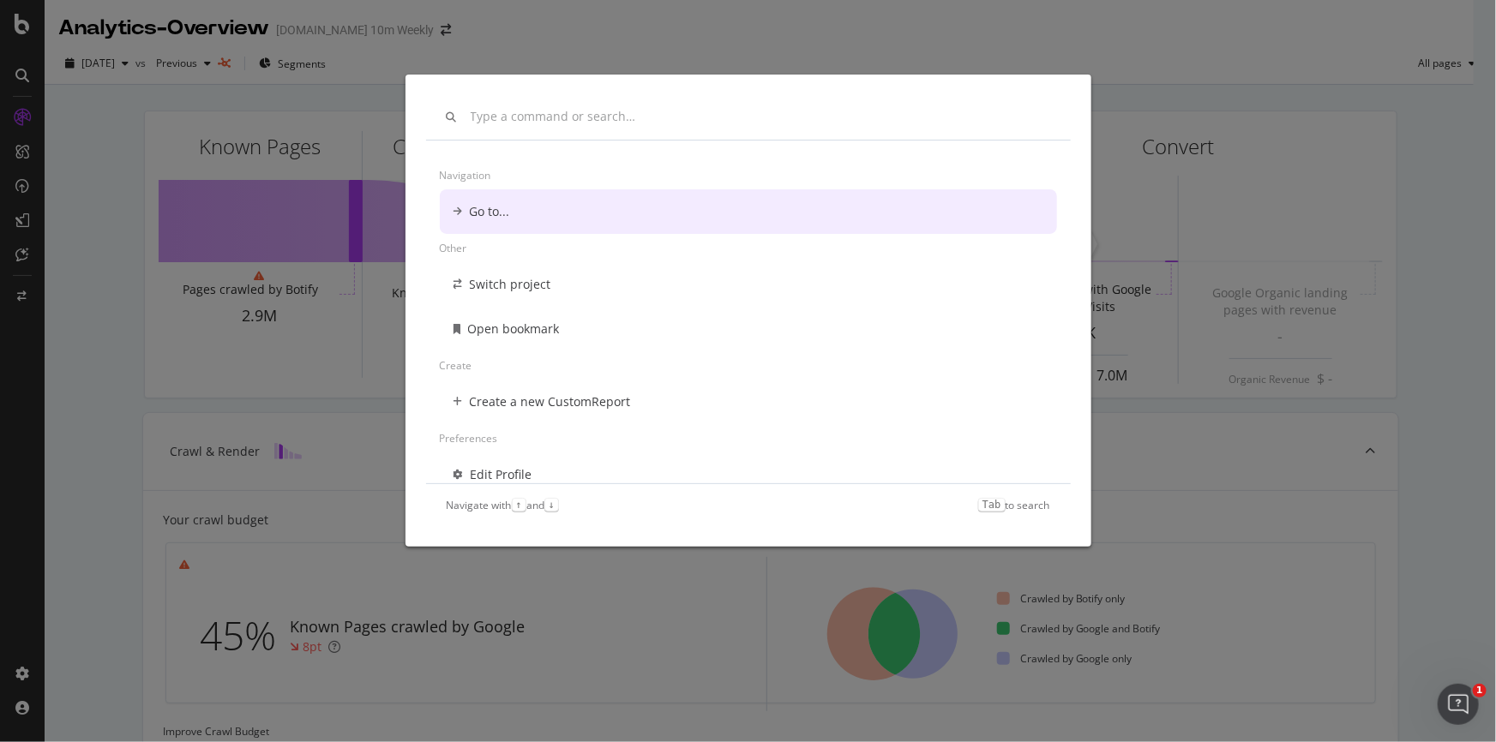
click at [157, 99] on div "Navigation Go to... Other Switch project Open bookmark Create Create a new Cust…" at bounding box center [748, 371] width 1496 height 742
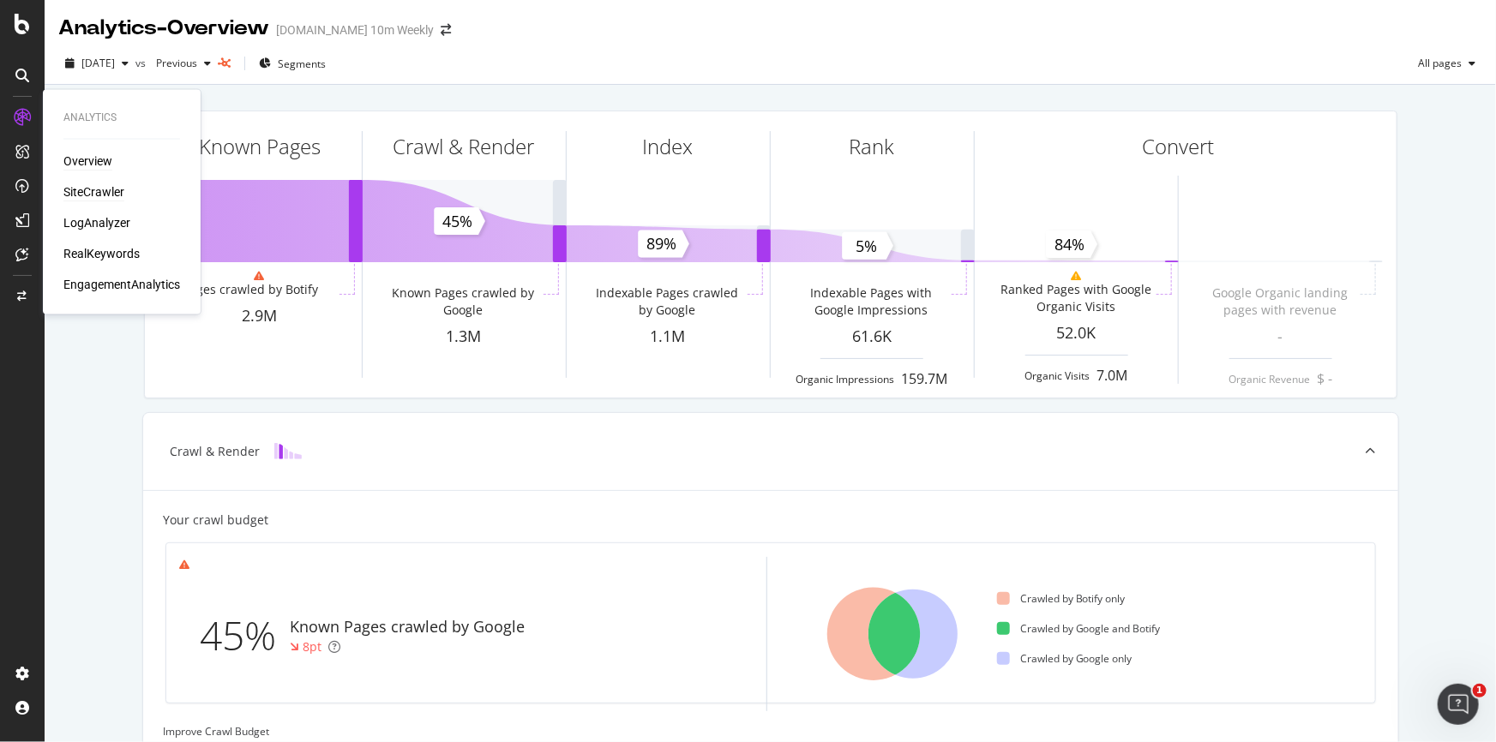
click at [79, 189] on div "SiteCrawler" at bounding box center [93, 192] width 61 height 17
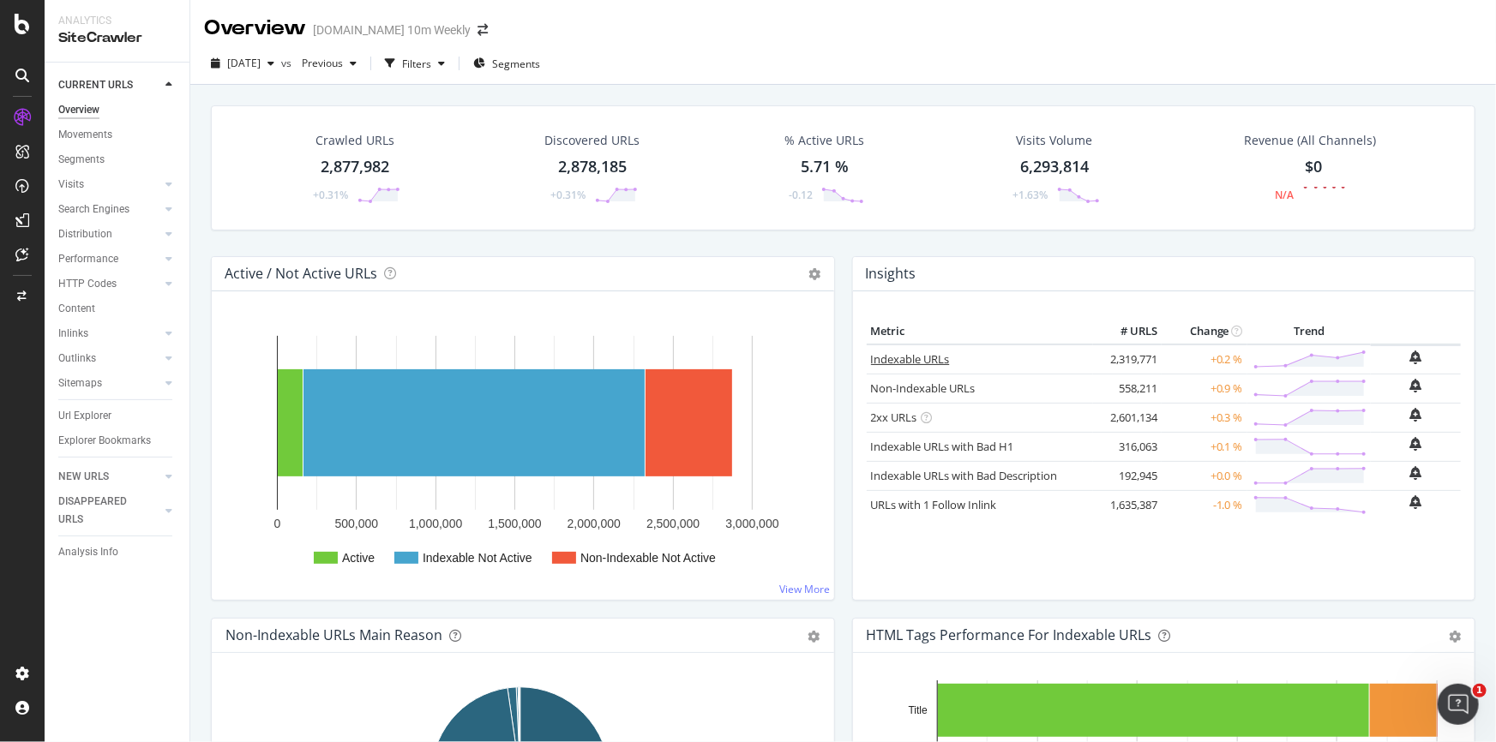
click at [898, 355] on link "Indexable URLs" at bounding box center [910, 358] width 79 height 15
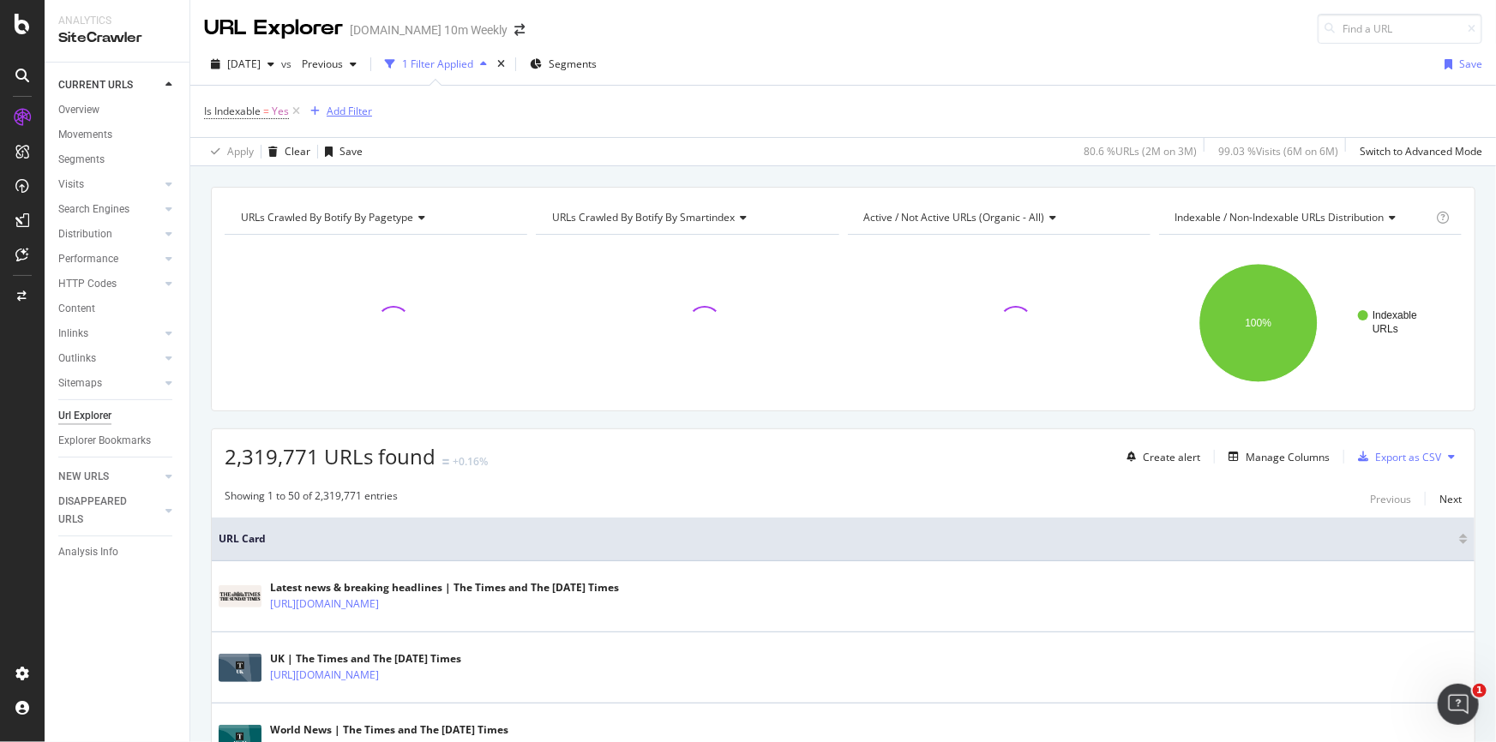
click at [327, 116] on div "Add Filter" at bounding box center [349, 111] width 45 height 15
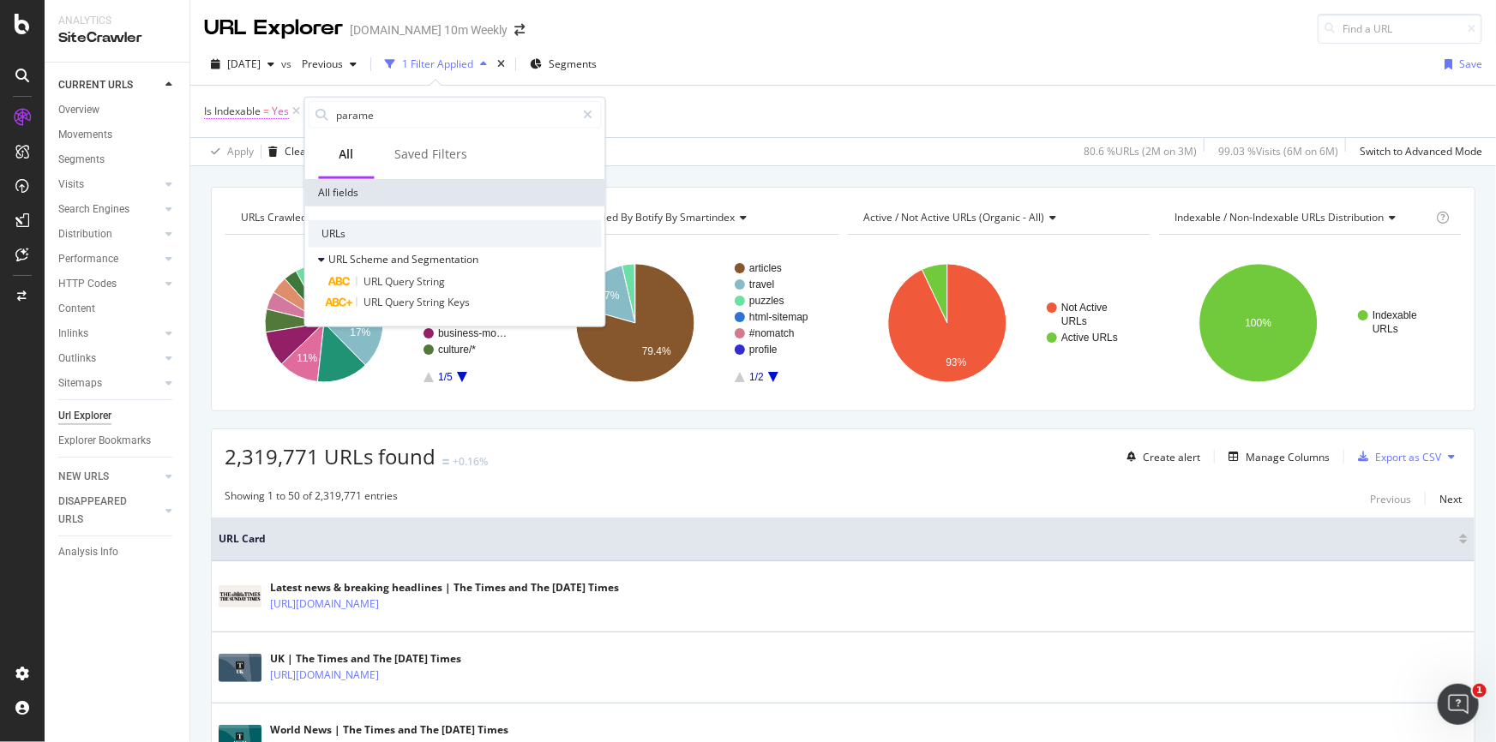
drag, startPoint x: 371, startPoint y: 113, endPoint x: 283, endPoint y: 113, distance: 88.3
click at [283, 113] on body "Analytics SiteCrawler CURRENT URLS Overview Movements Segments Visits Analysis …" at bounding box center [748, 371] width 1496 height 742
type input "p"
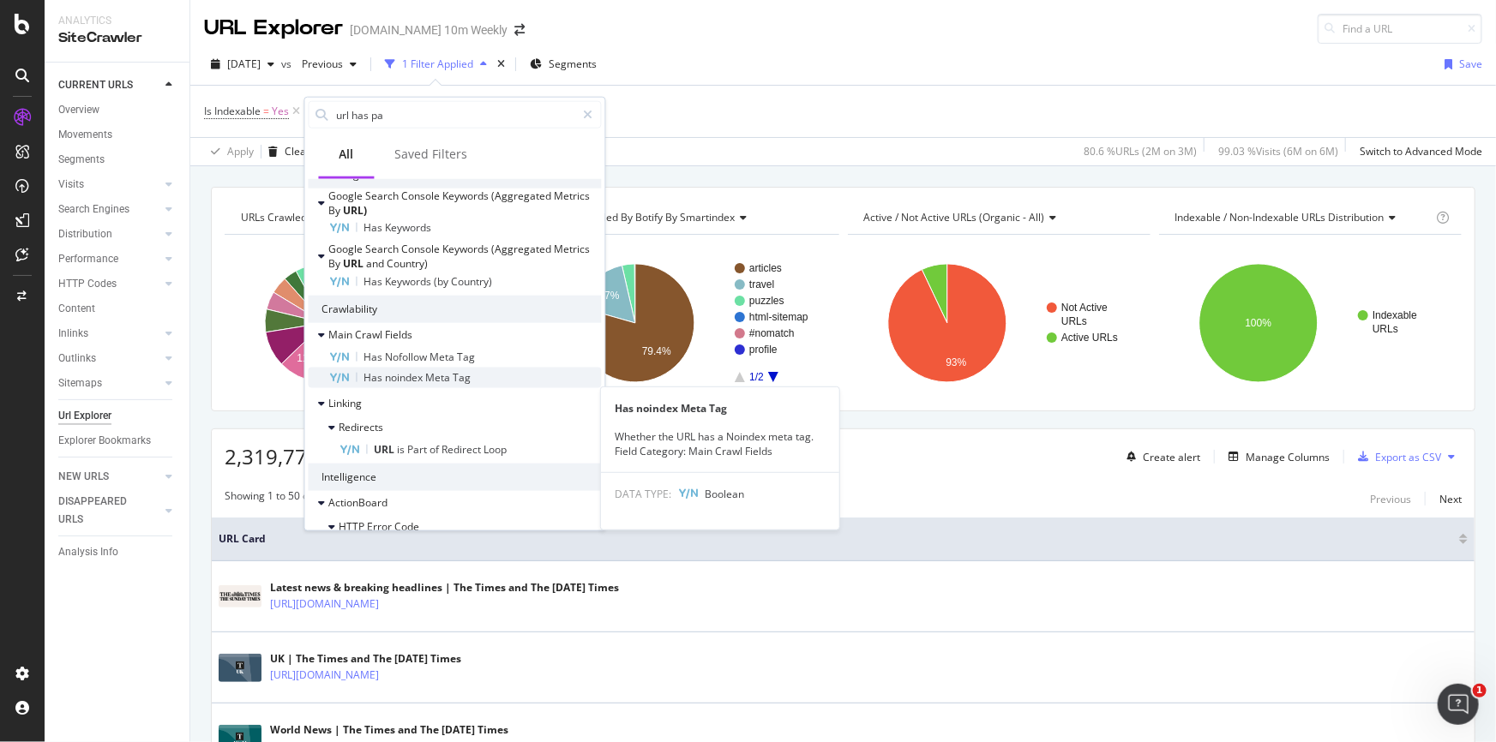
scroll to position [176, 0]
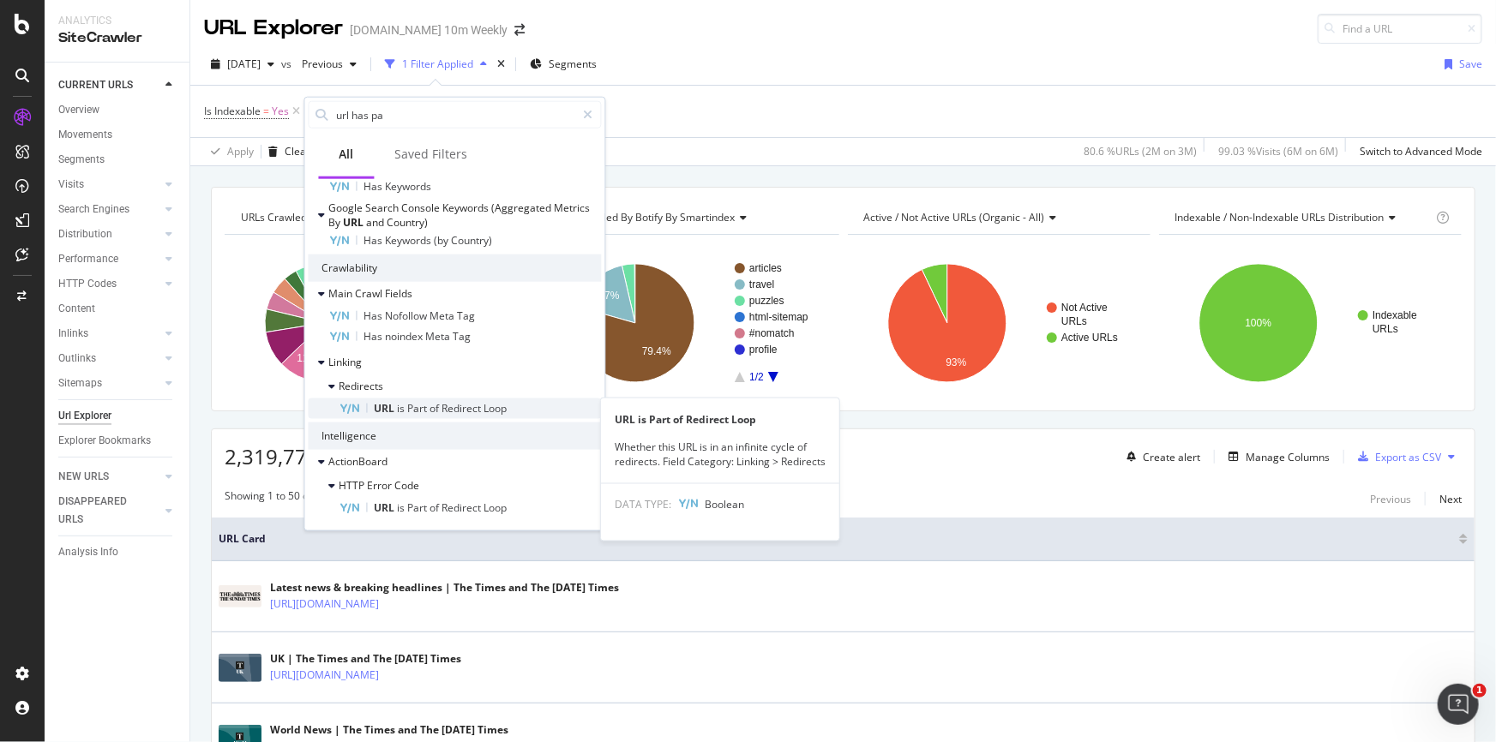
type input "url has pa"
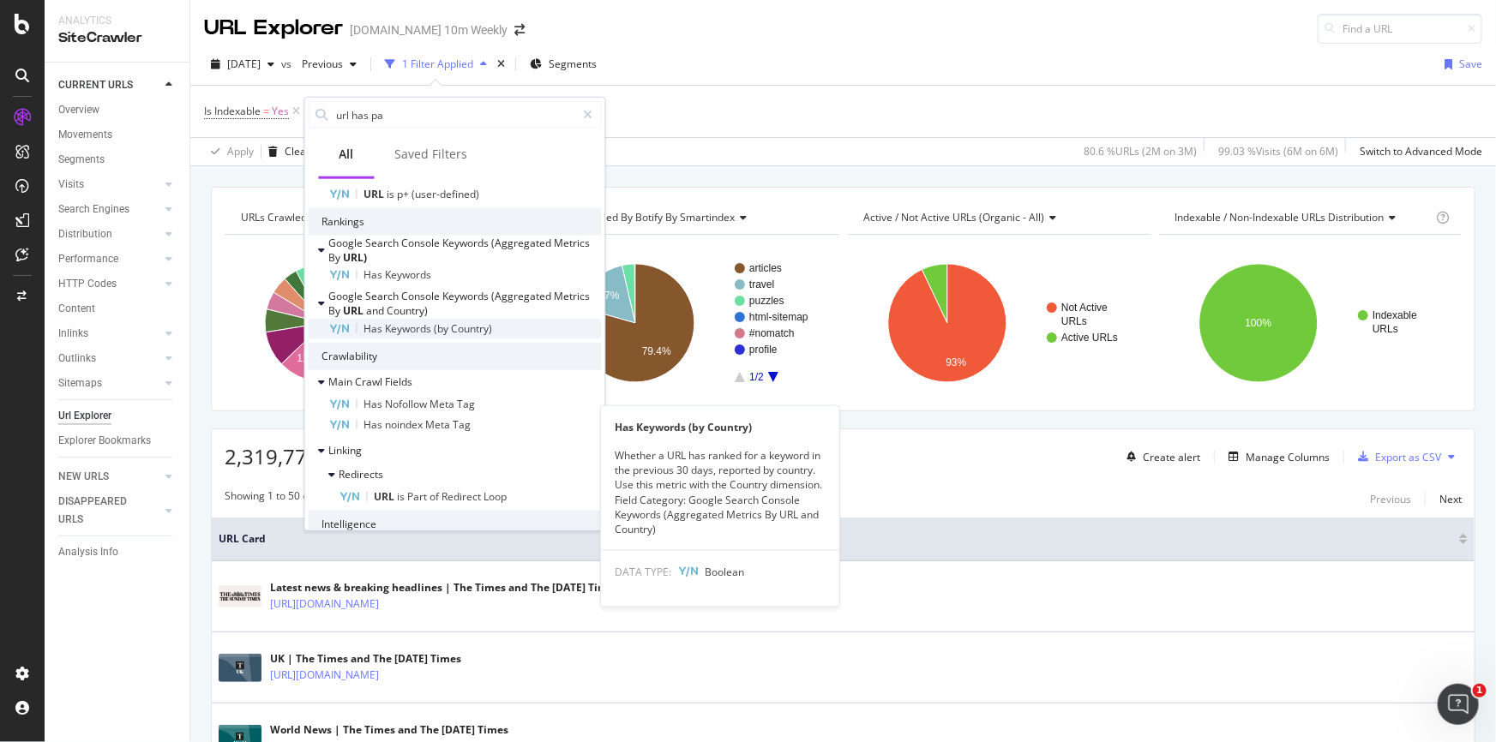
scroll to position [0, 0]
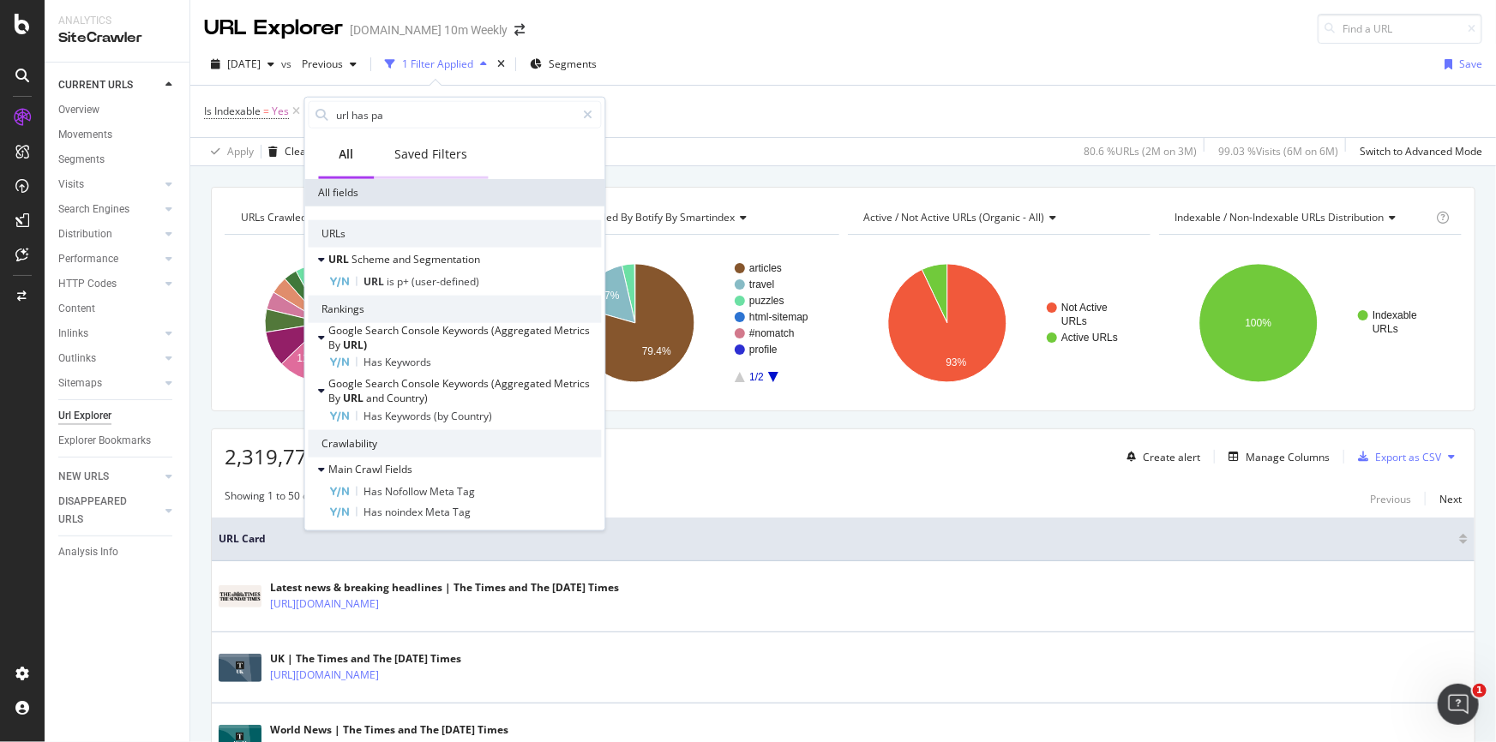
click at [428, 152] on div "Saved Filters" at bounding box center [431, 154] width 73 height 17
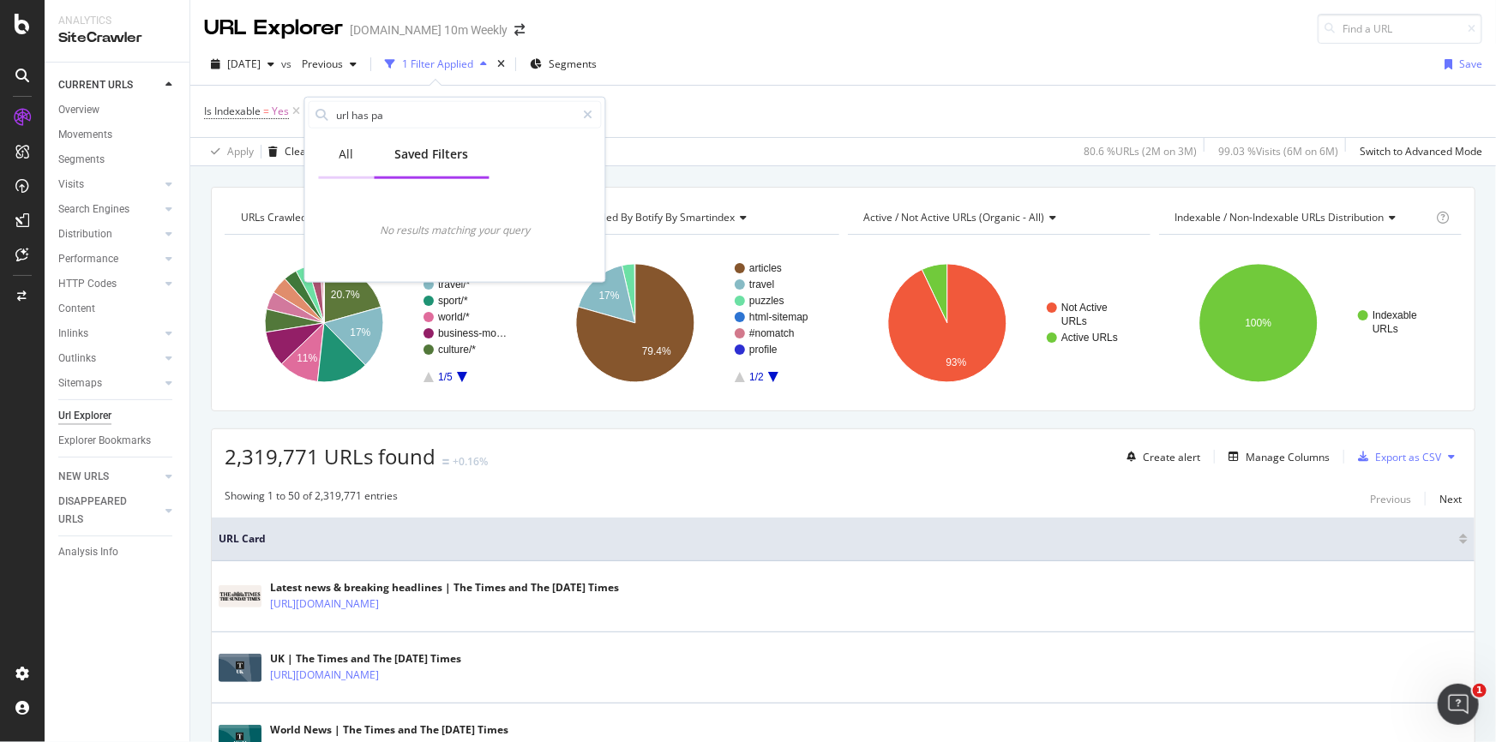
click at [346, 154] on div "All" at bounding box center [346, 154] width 15 height 17
click at [709, 133] on div "Is Indexable = Yes Add Filter" at bounding box center [843, 111] width 1278 height 51
click at [351, 110] on div "Add Filter" at bounding box center [349, 111] width 45 height 15
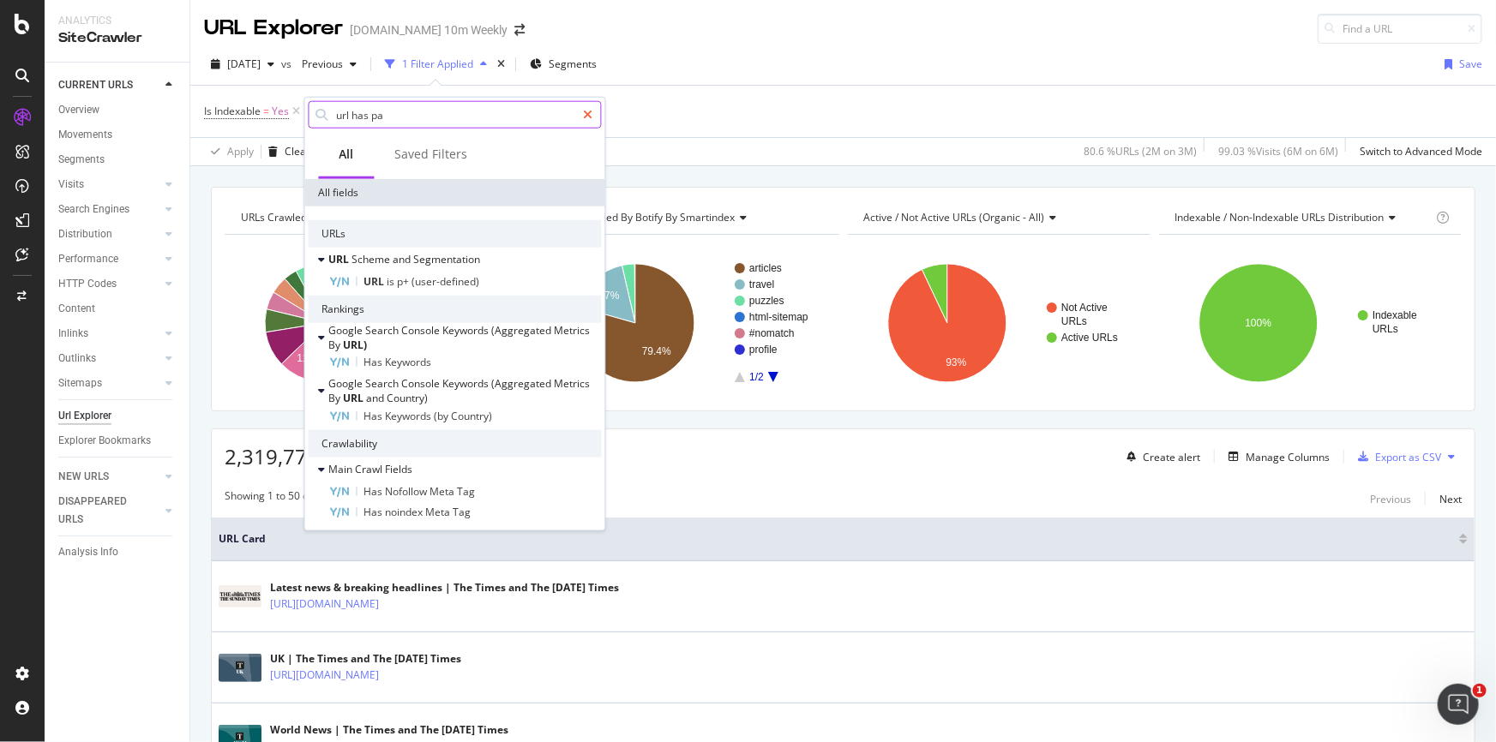
click at [592, 118] on div at bounding box center [588, 114] width 25 height 27
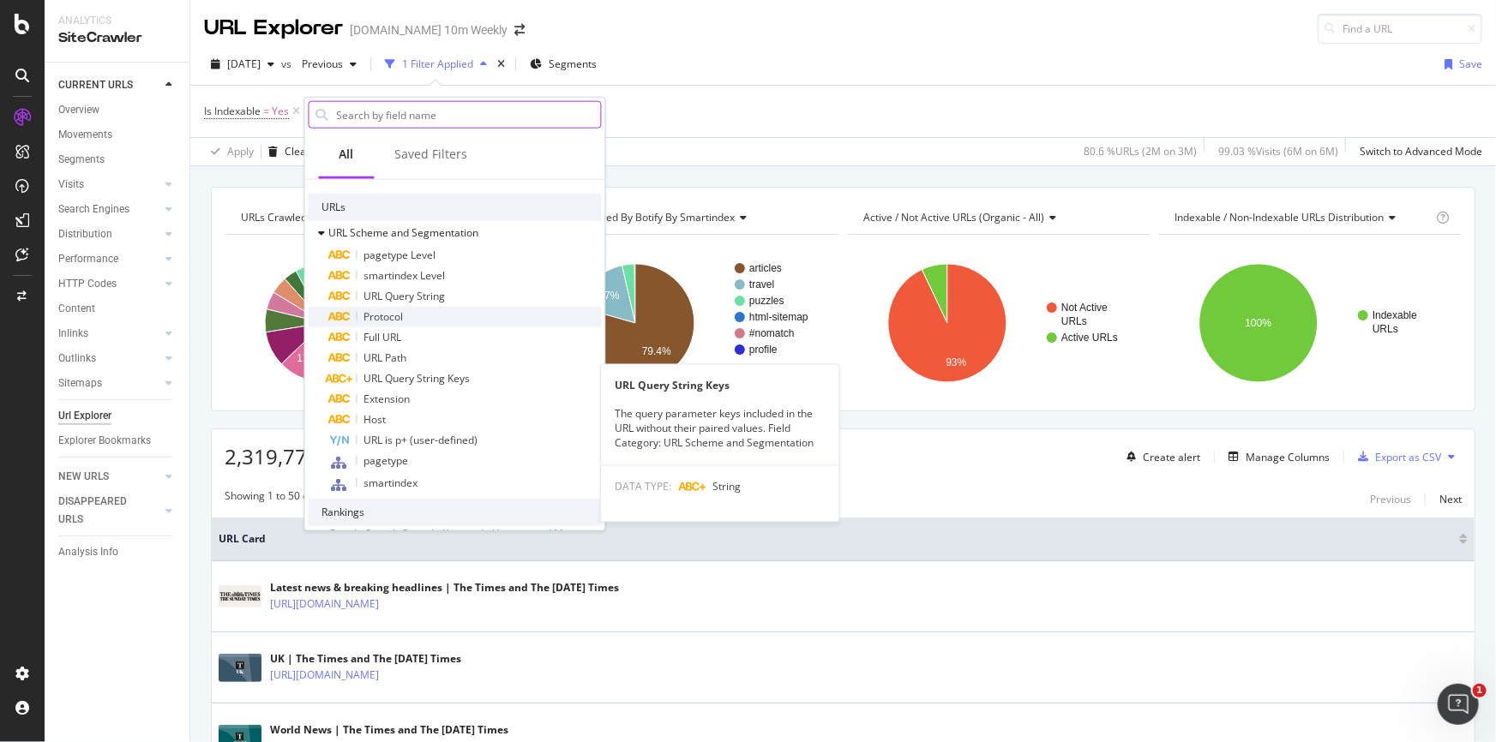
scroll to position [311, 0]
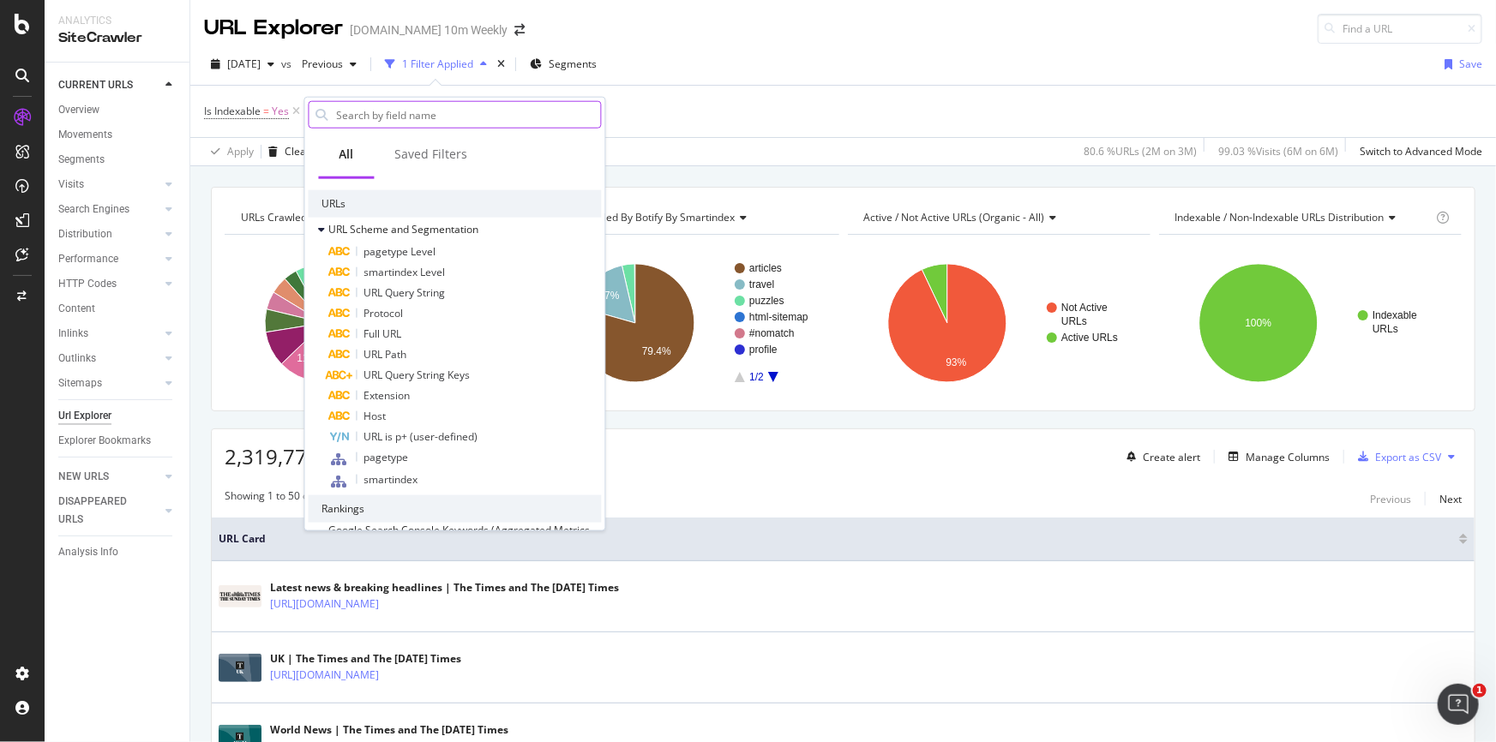
click at [379, 120] on input "text" at bounding box center [468, 115] width 266 height 26
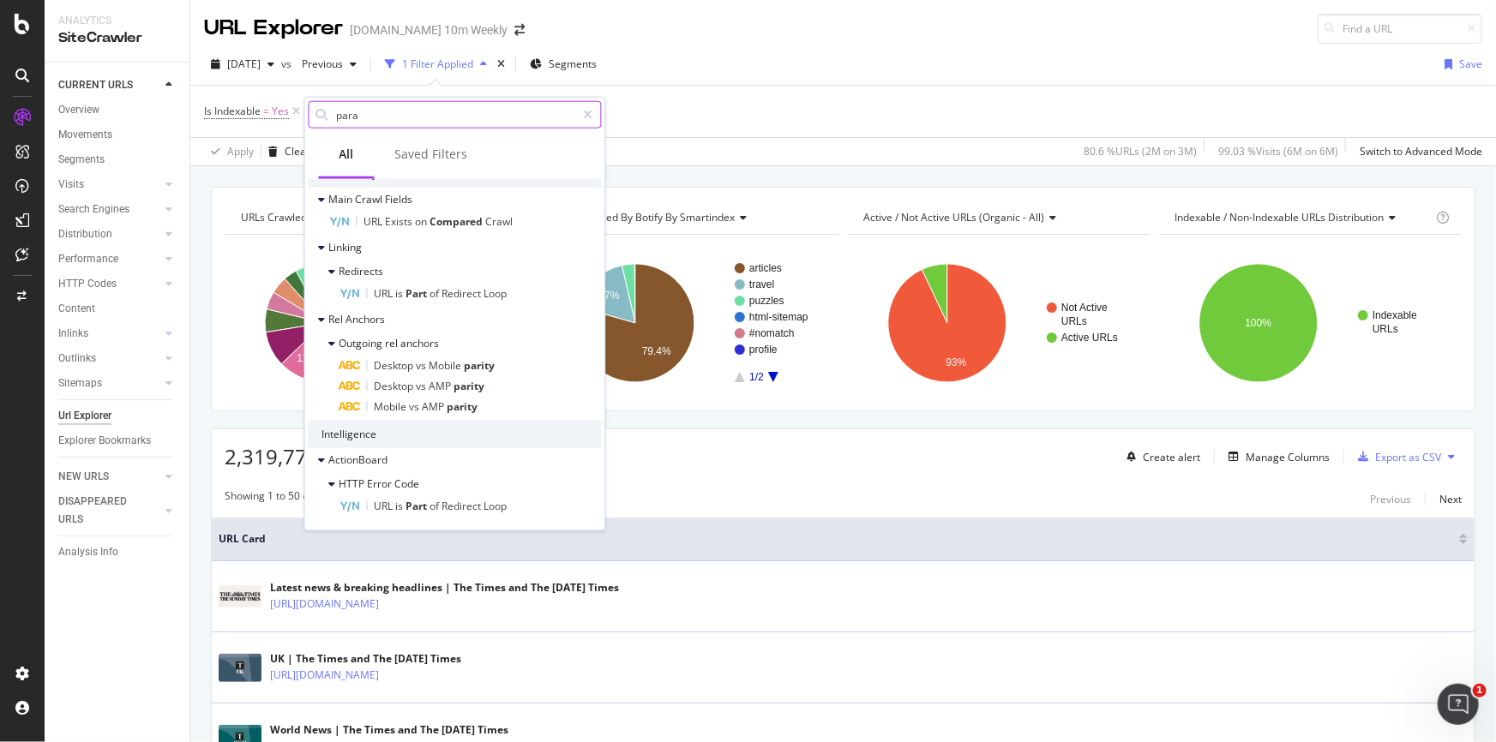
type input "param"
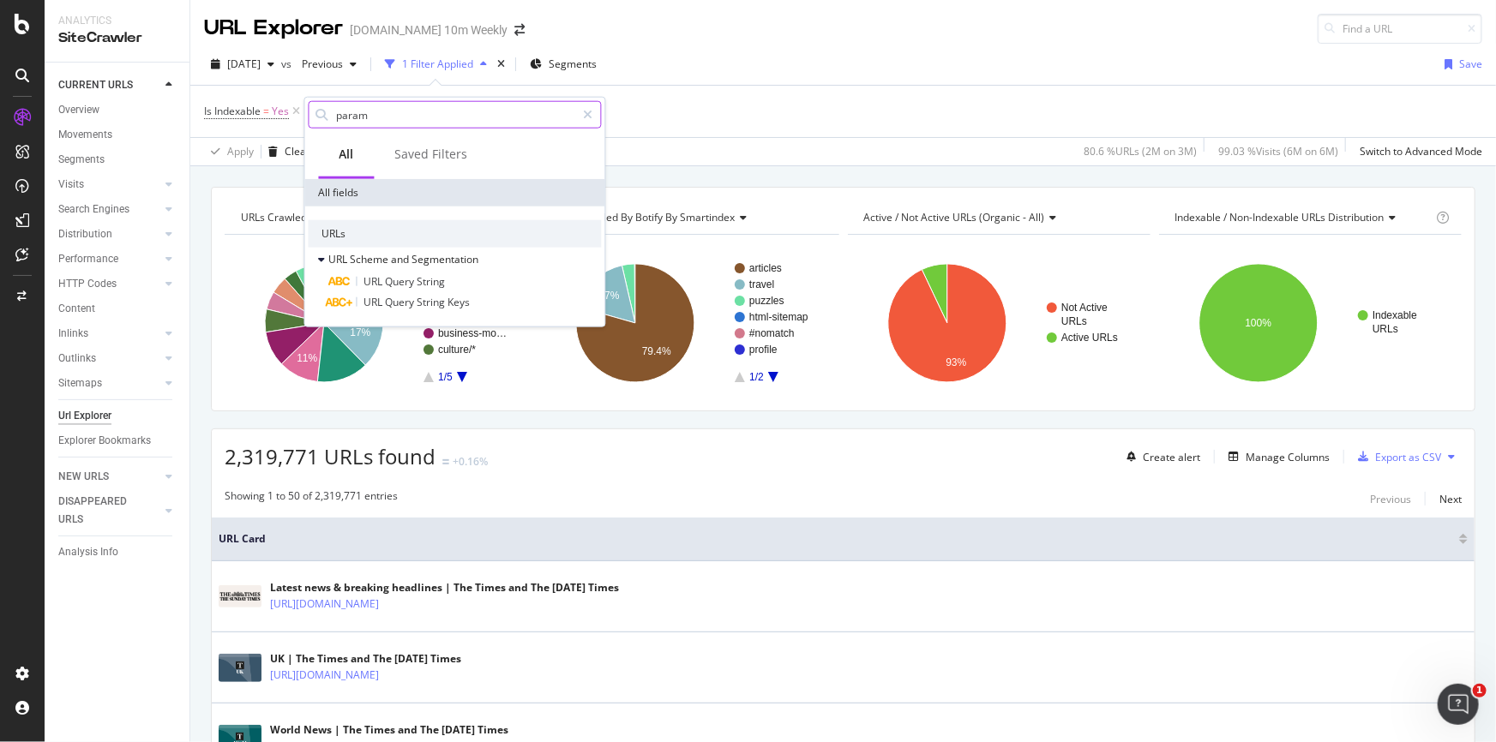
scroll to position [0, 0]
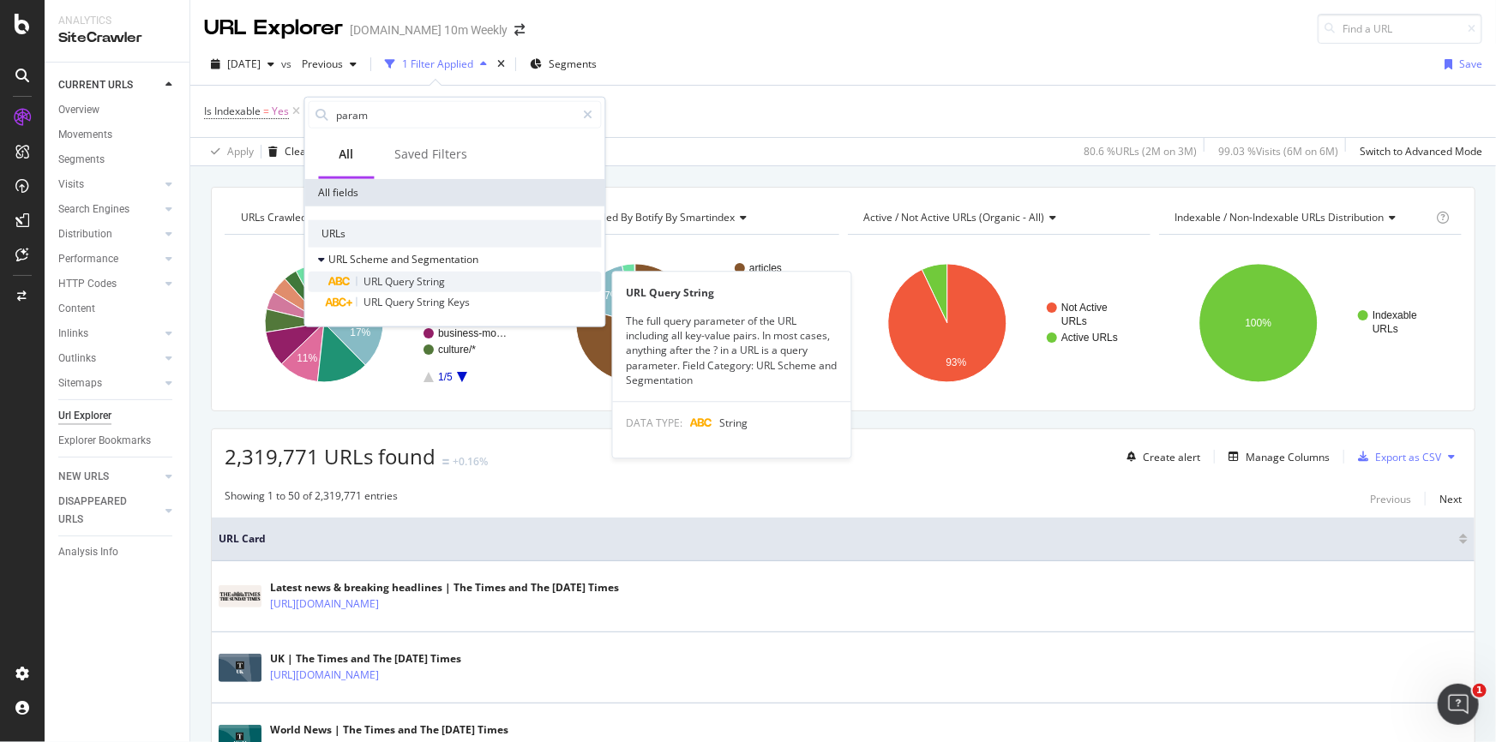
click at [417, 274] on span "String" at bounding box center [431, 281] width 28 height 15
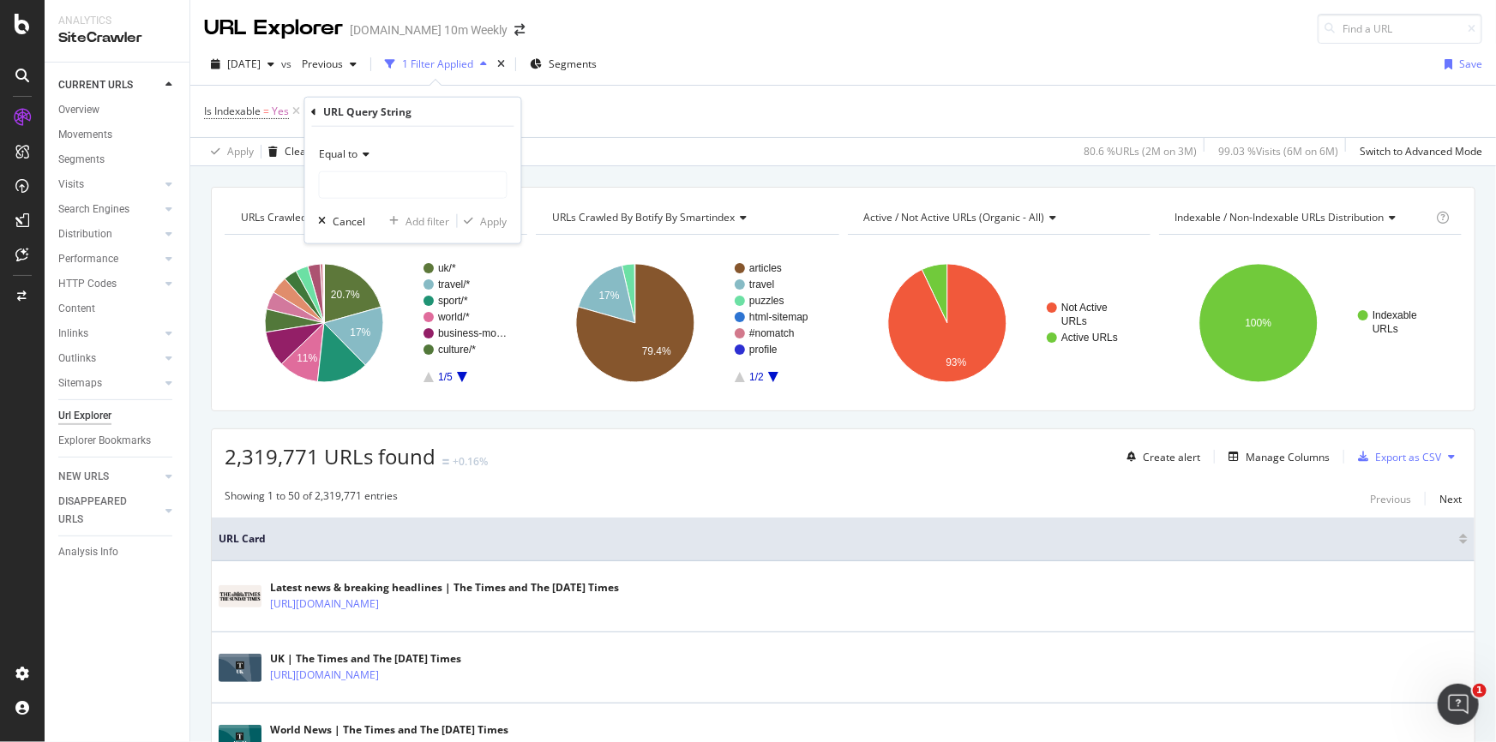
click at [359, 152] on icon at bounding box center [364, 154] width 12 height 10
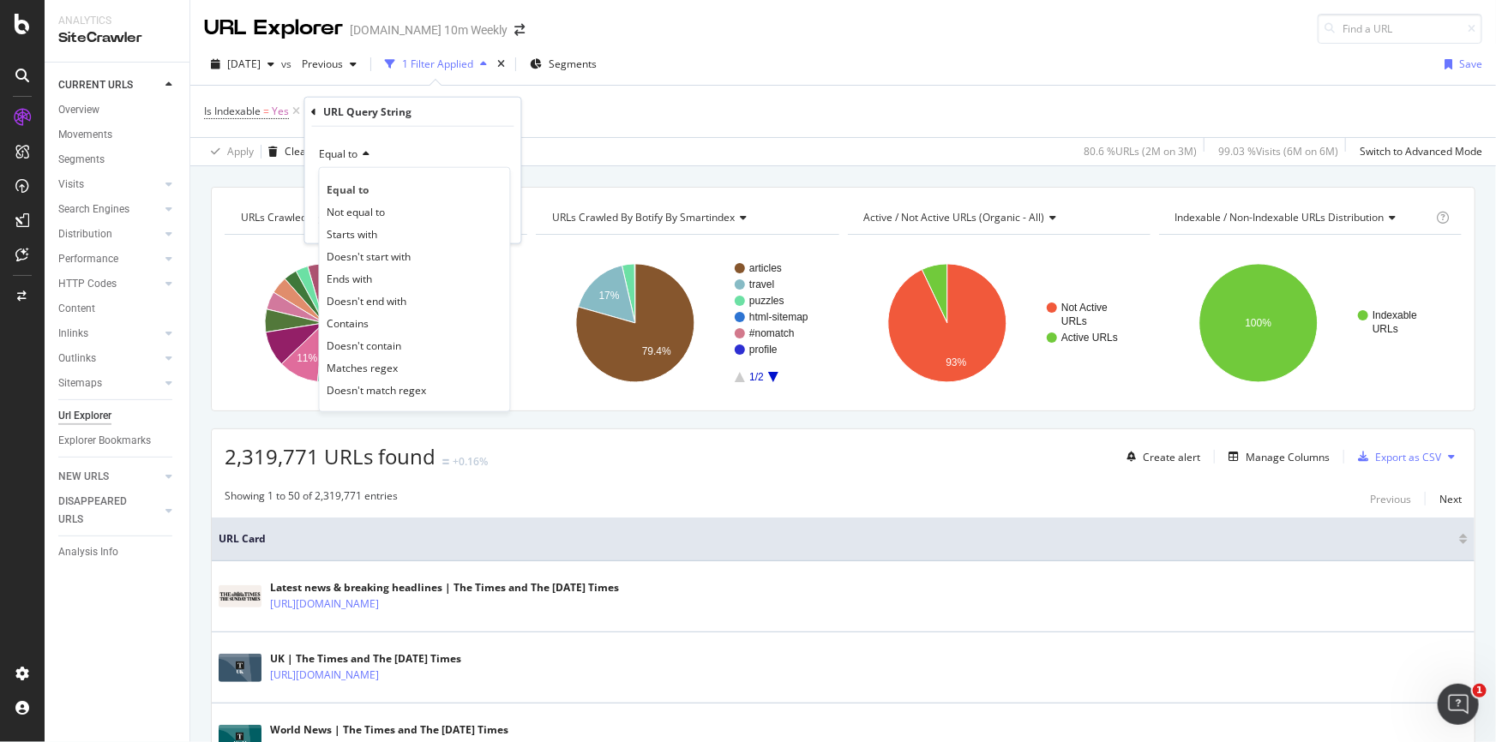
click at [374, 319] on div "Contains" at bounding box center [414, 323] width 183 height 22
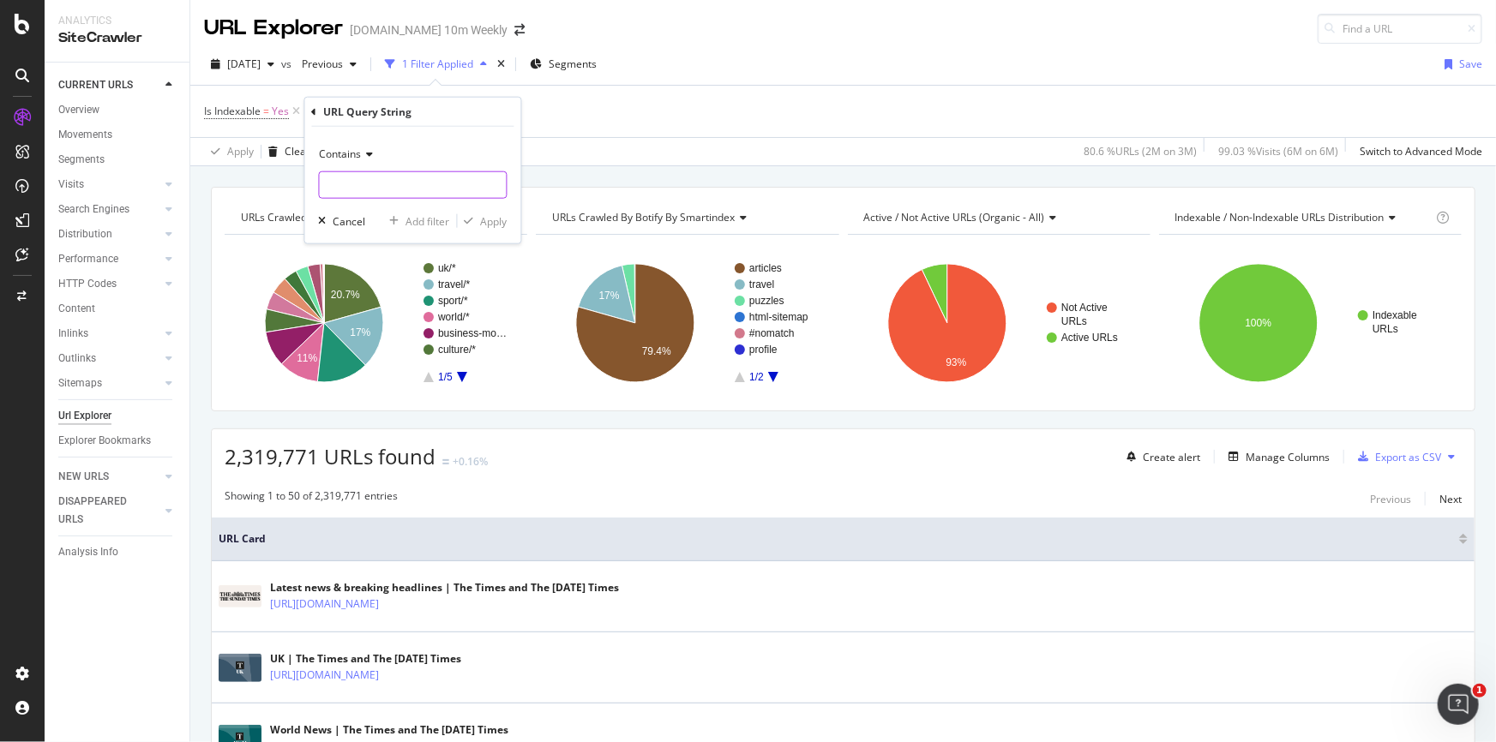
click at [384, 183] on input "text" at bounding box center [413, 184] width 187 height 27
click at [369, 157] on icon at bounding box center [368, 154] width 12 height 10
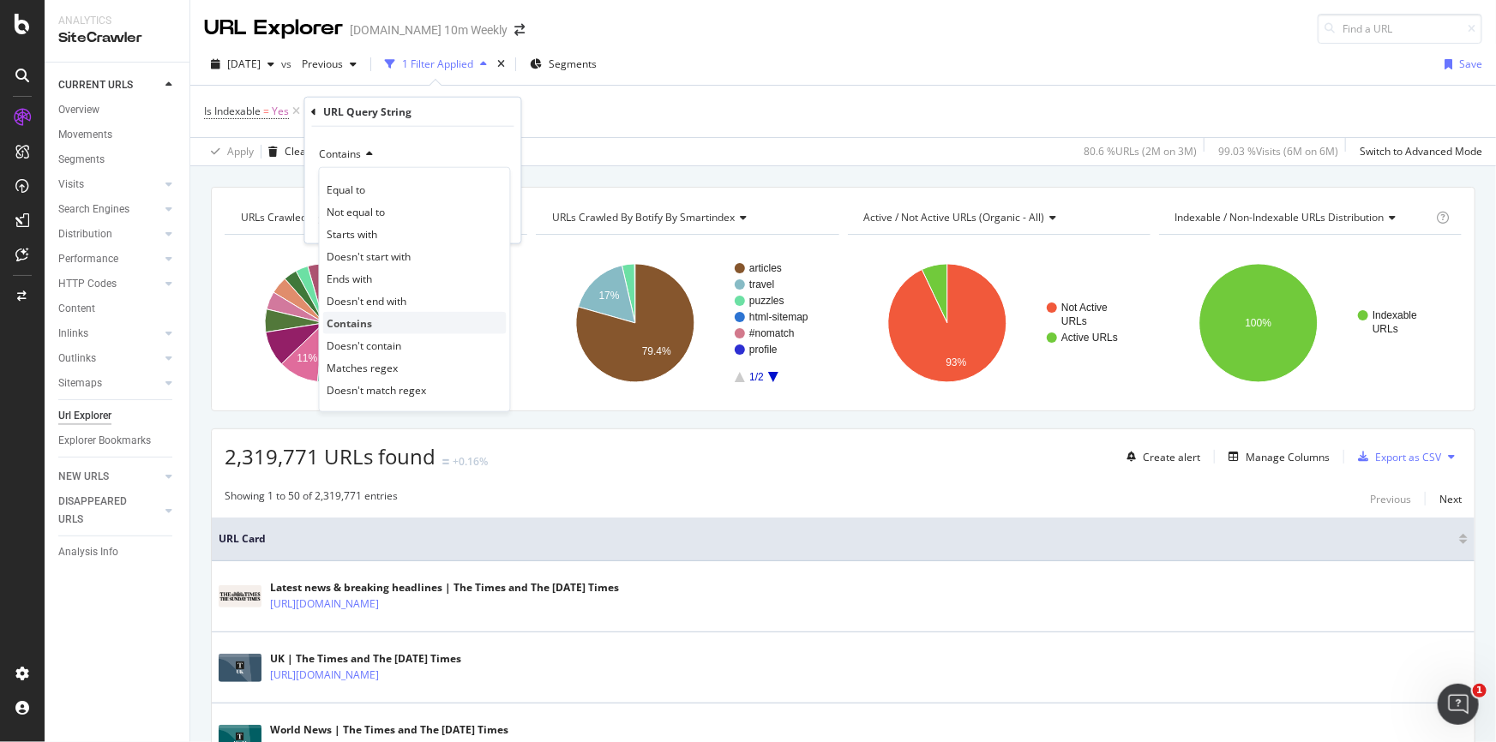
click at [369, 320] on span "Contains" at bounding box center [349, 322] width 45 height 15
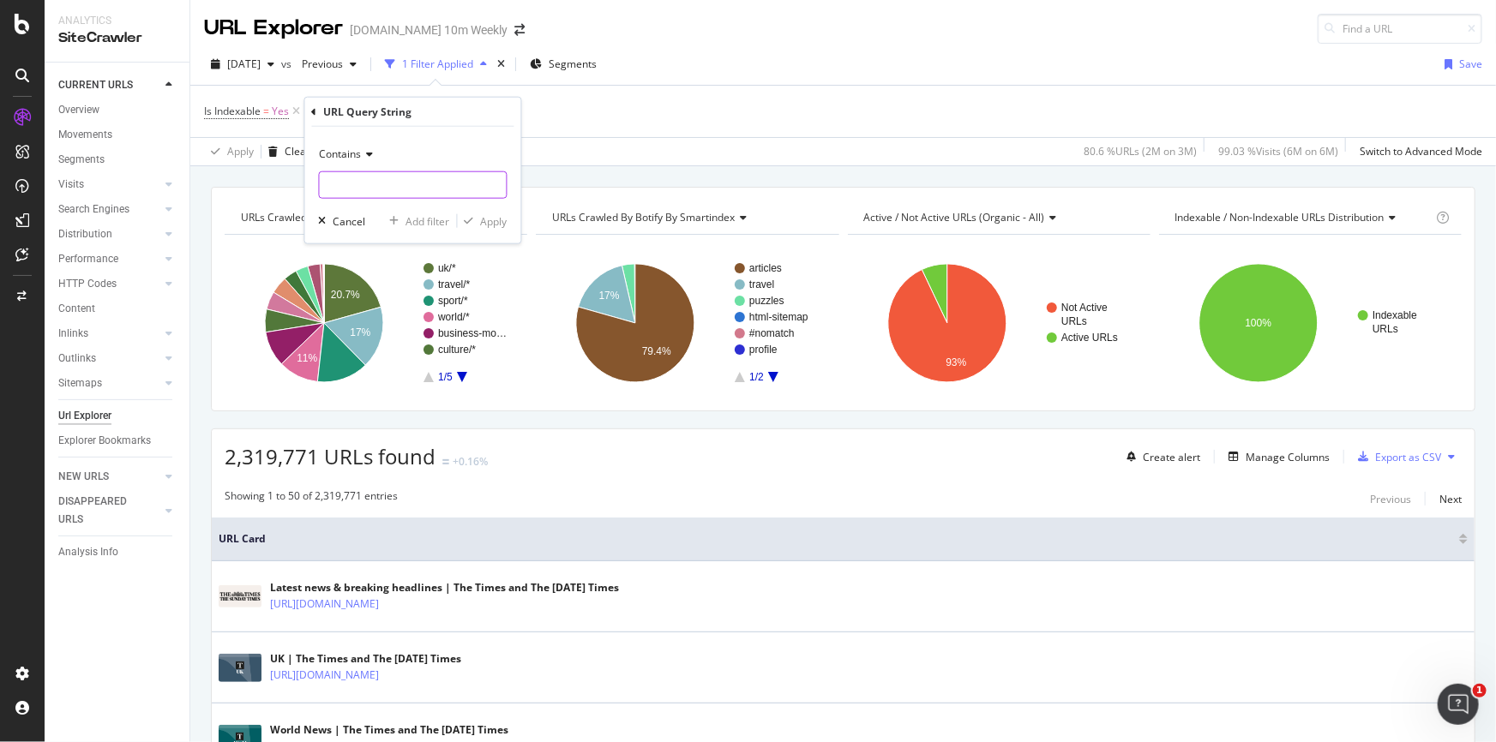
click at [364, 186] on input "text" at bounding box center [413, 184] width 187 height 27
type input "imageserver"
click at [502, 213] on div "Apply" at bounding box center [494, 220] width 27 height 15
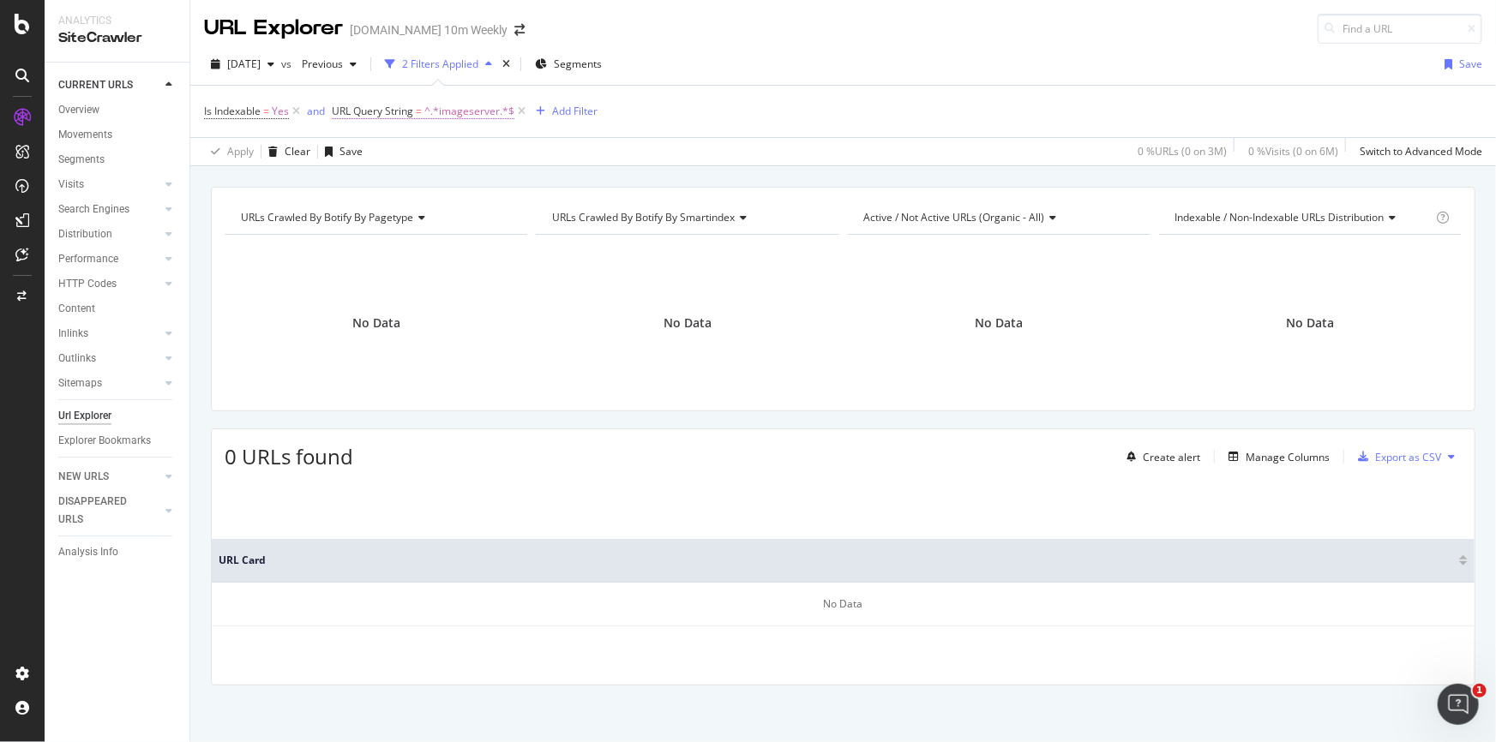
click at [423, 111] on span "URL Query String = ^.*imageserver.*$" at bounding box center [423, 111] width 183 height 15
click at [446, 179] on input "imageserver" at bounding box center [428, 181] width 162 height 27
click at [476, 177] on input "imageserver" at bounding box center [428, 181] width 162 height 27
click at [352, 182] on input "image" at bounding box center [428, 181] width 162 height 27
type input "c"
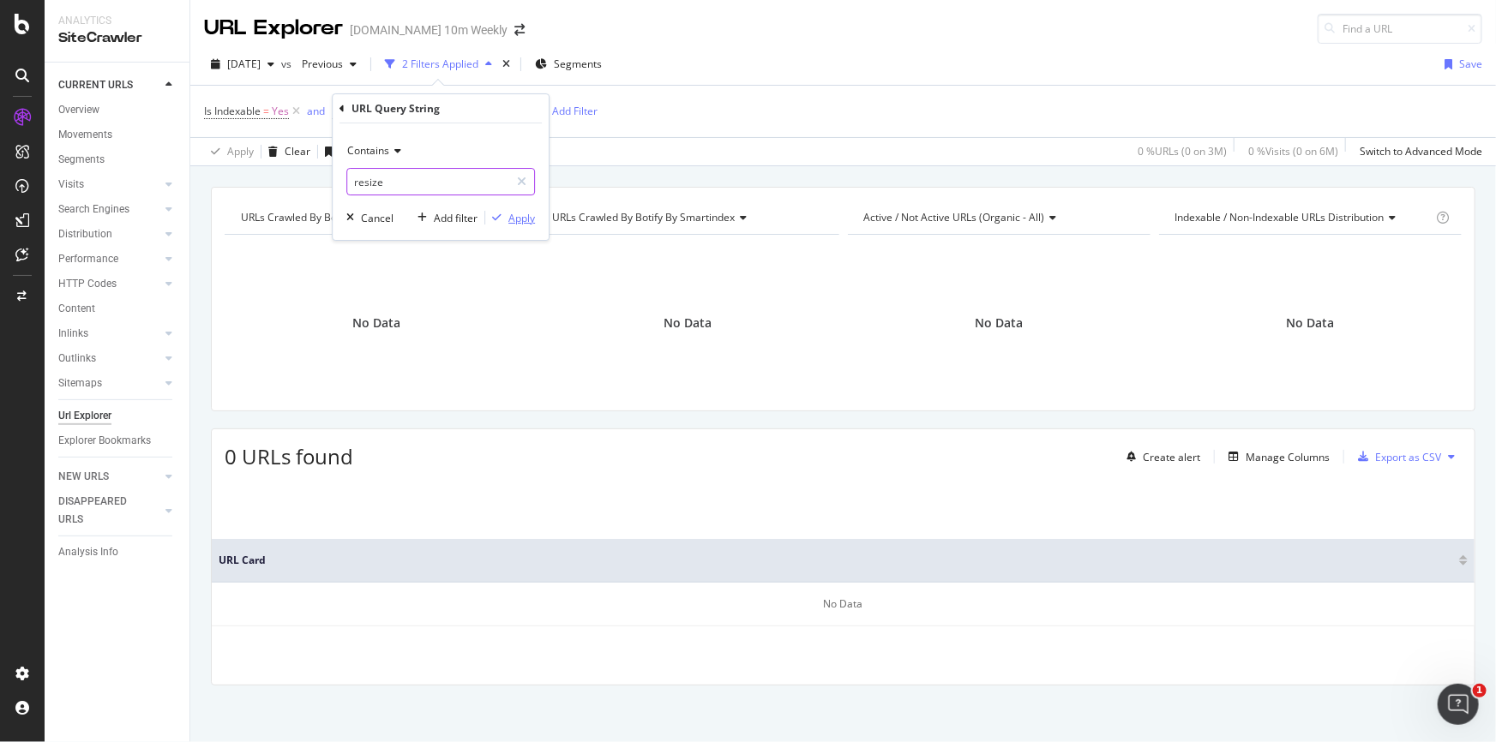
type input "resize"
click at [514, 211] on div "Apply" at bounding box center [521, 218] width 27 height 15
click at [458, 111] on span "^.*resize.*$" at bounding box center [453, 111] width 58 height 24
type input "global"
click at [527, 214] on div "Apply" at bounding box center [521, 218] width 27 height 15
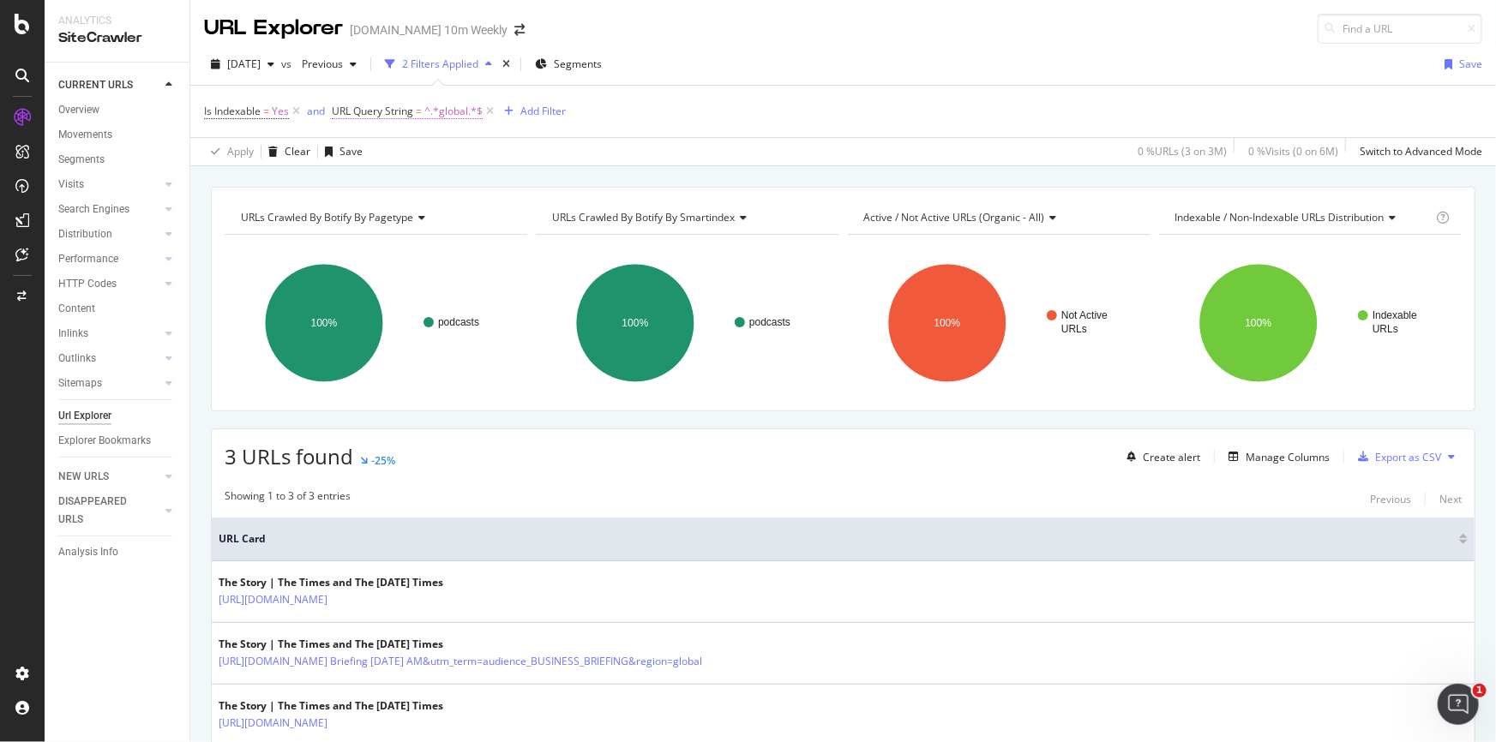
click at [454, 111] on span "^.*global.*$" at bounding box center [453, 111] width 58 height 24
click at [519, 181] on icon at bounding box center [521, 182] width 9 height 12
click at [425, 182] on input "text" at bounding box center [440, 181] width 187 height 27
type input "token"
click at [523, 218] on div "Apply" at bounding box center [521, 218] width 27 height 15
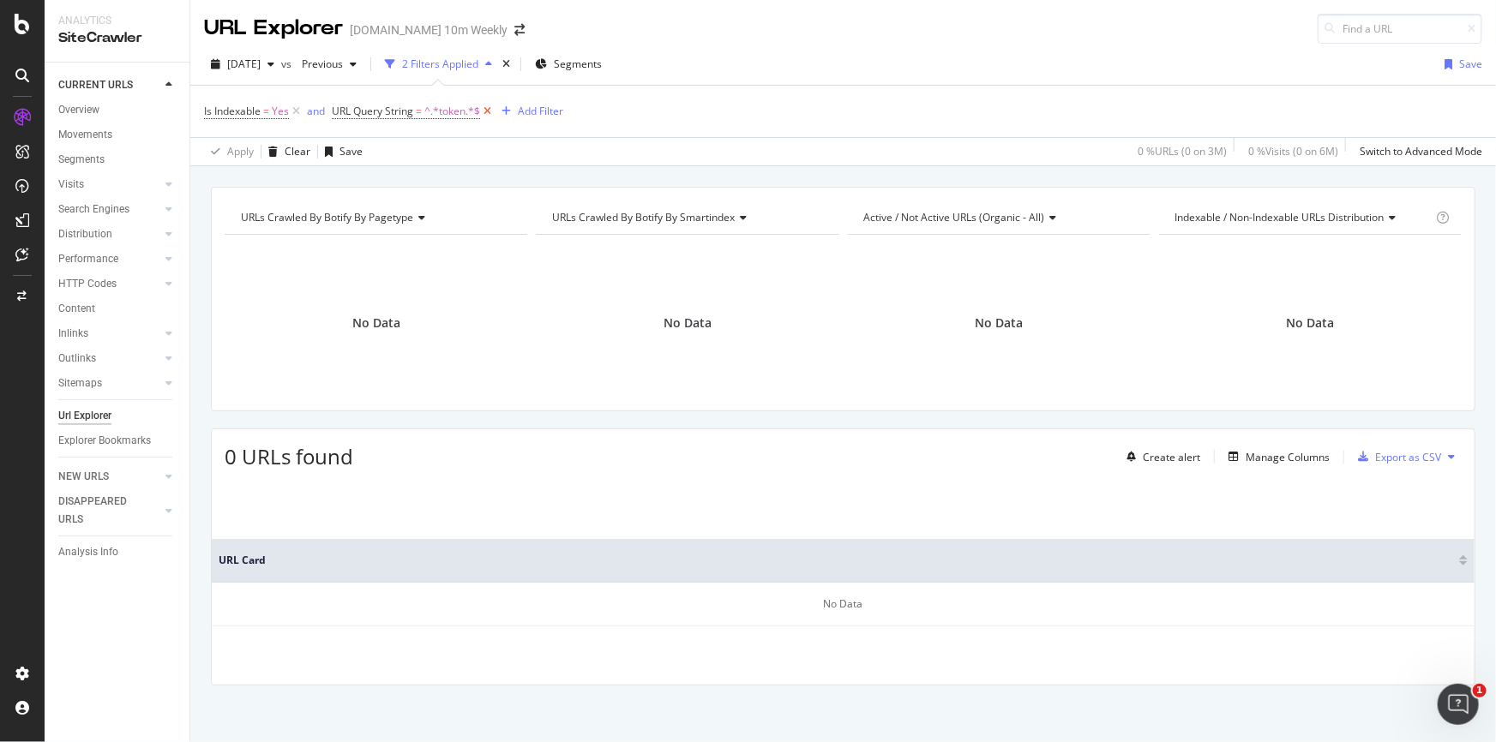
click at [489, 109] on icon at bounding box center [487, 111] width 15 height 17
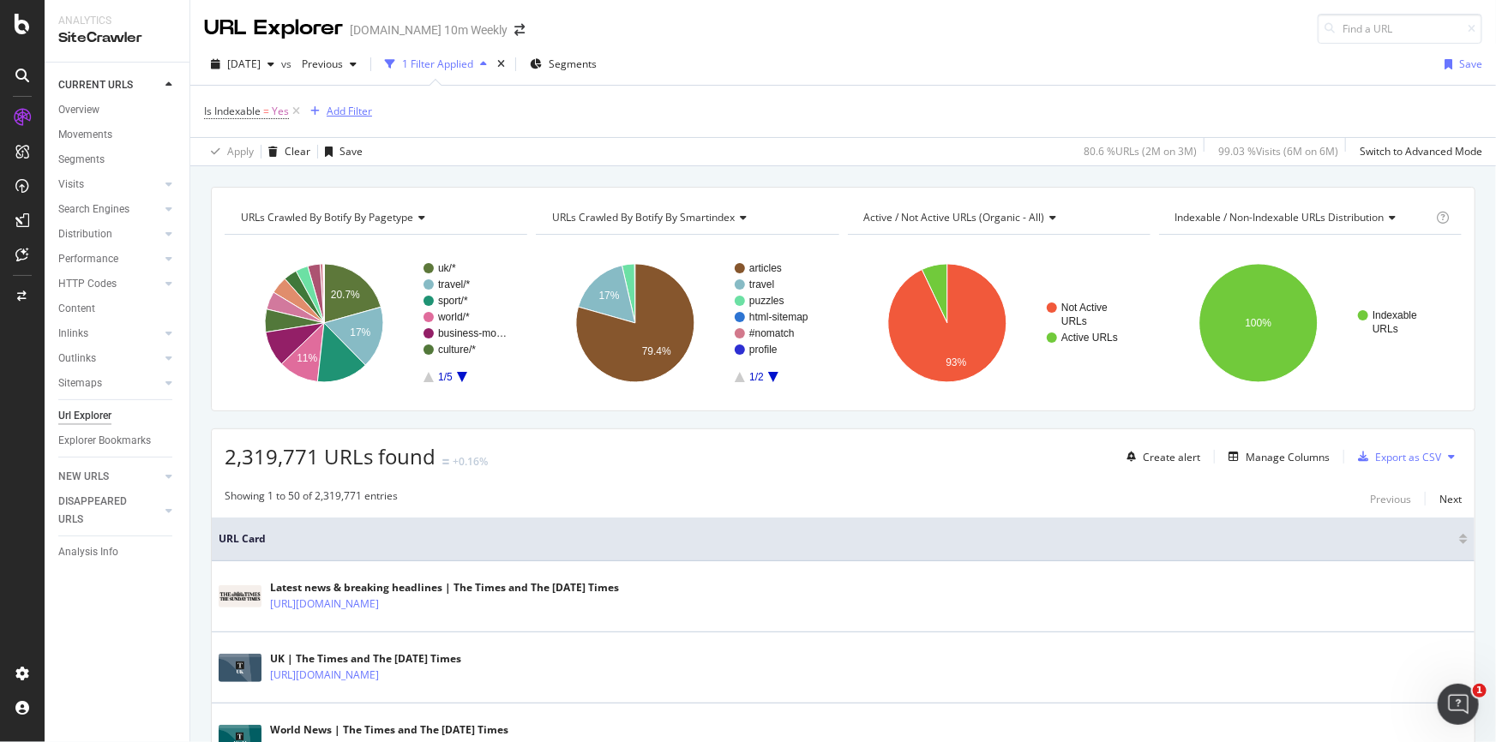
click at [354, 111] on div "Add Filter" at bounding box center [349, 111] width 45 height 15
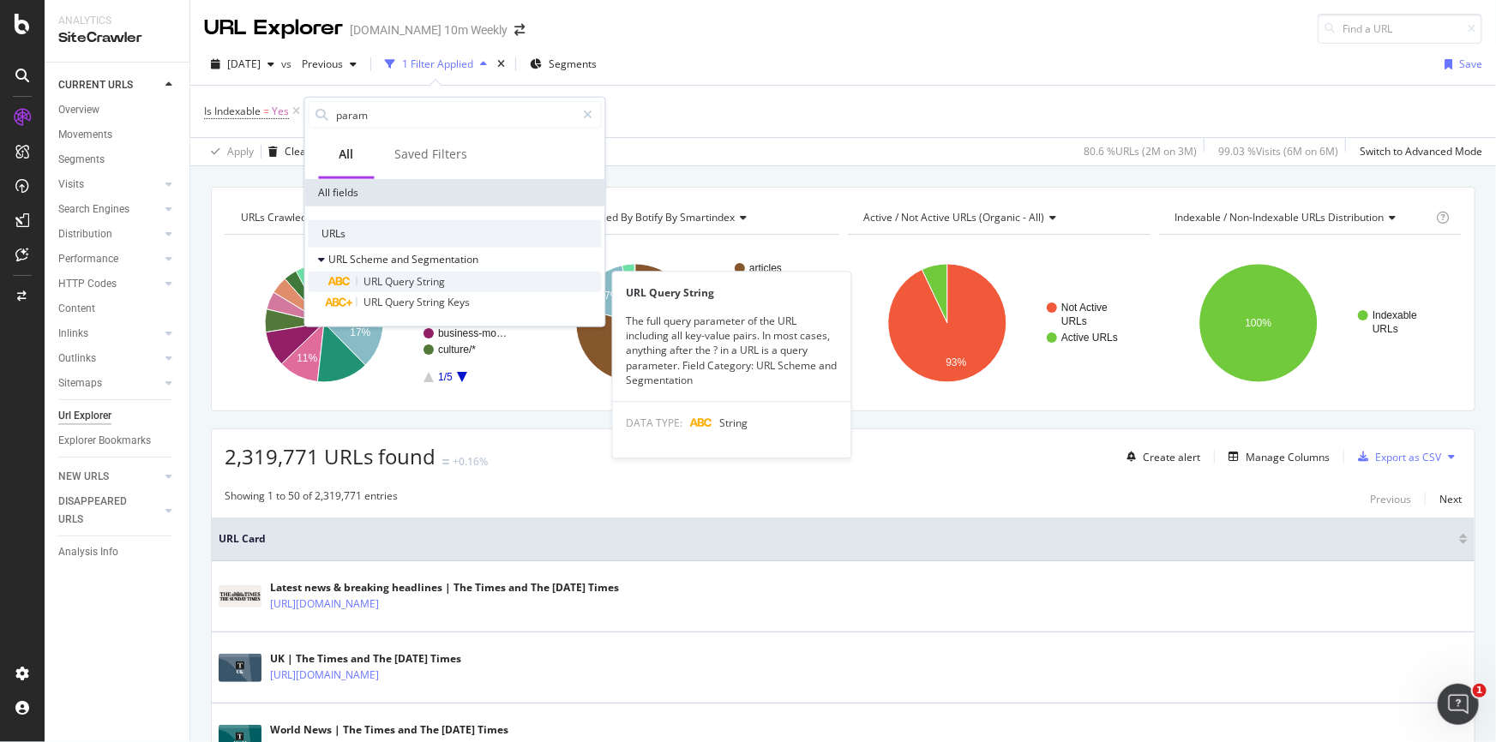
click at [421, 280] on span "String" at bounding box center [431, 281] width 28 height 15
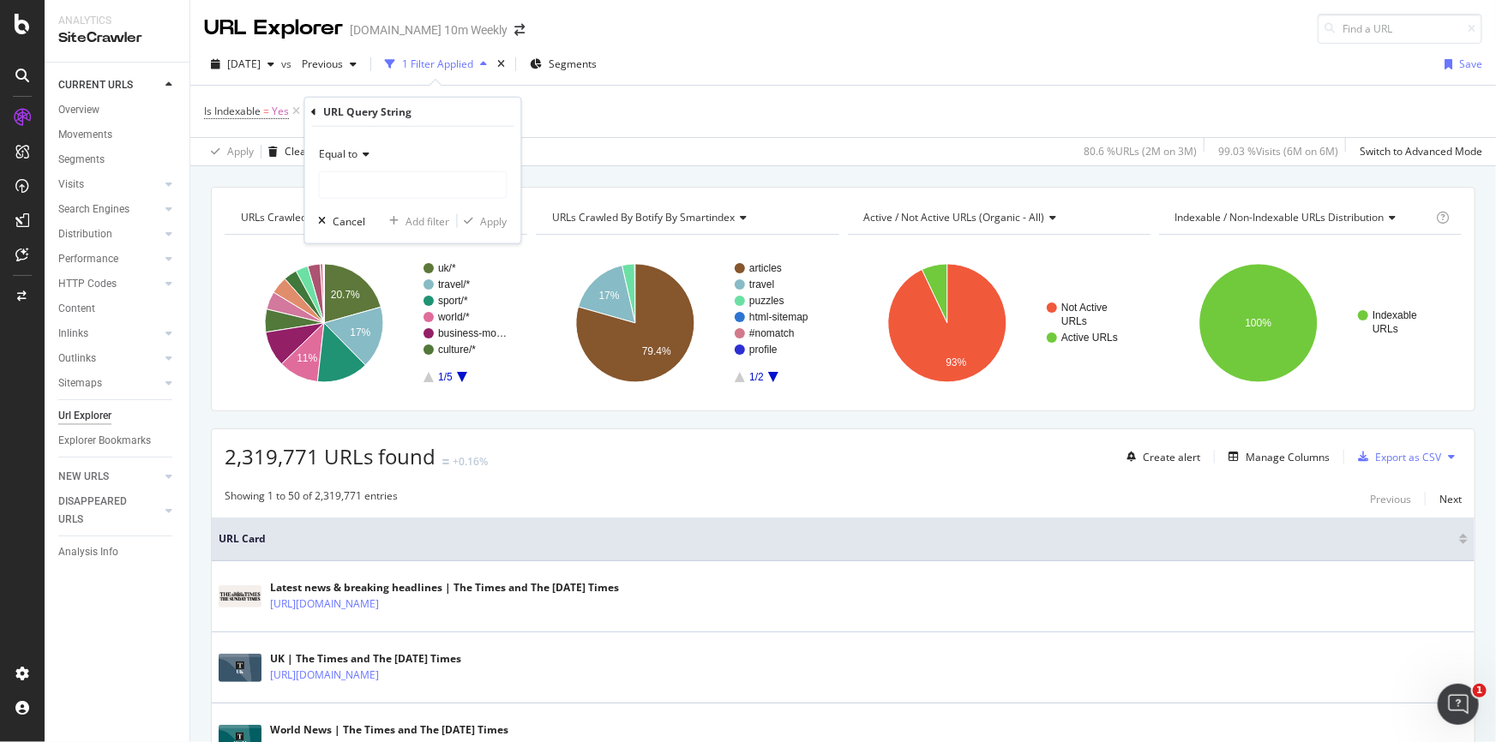
click at [604, 141] on div "Apply Clear Save 80.6 % URLs ( 2M on 3M ) 99.03 % Visits ( 6M on 6M ) Switch to…" at bounding box center [843, 151] width 1306 height 28
click at [467, 110] on div "missing value" at bounding box center [470, 111] width 65 height 15
click at [408, 154] on div "Equal to" at bounding box center [440, 150] width 189 height 27
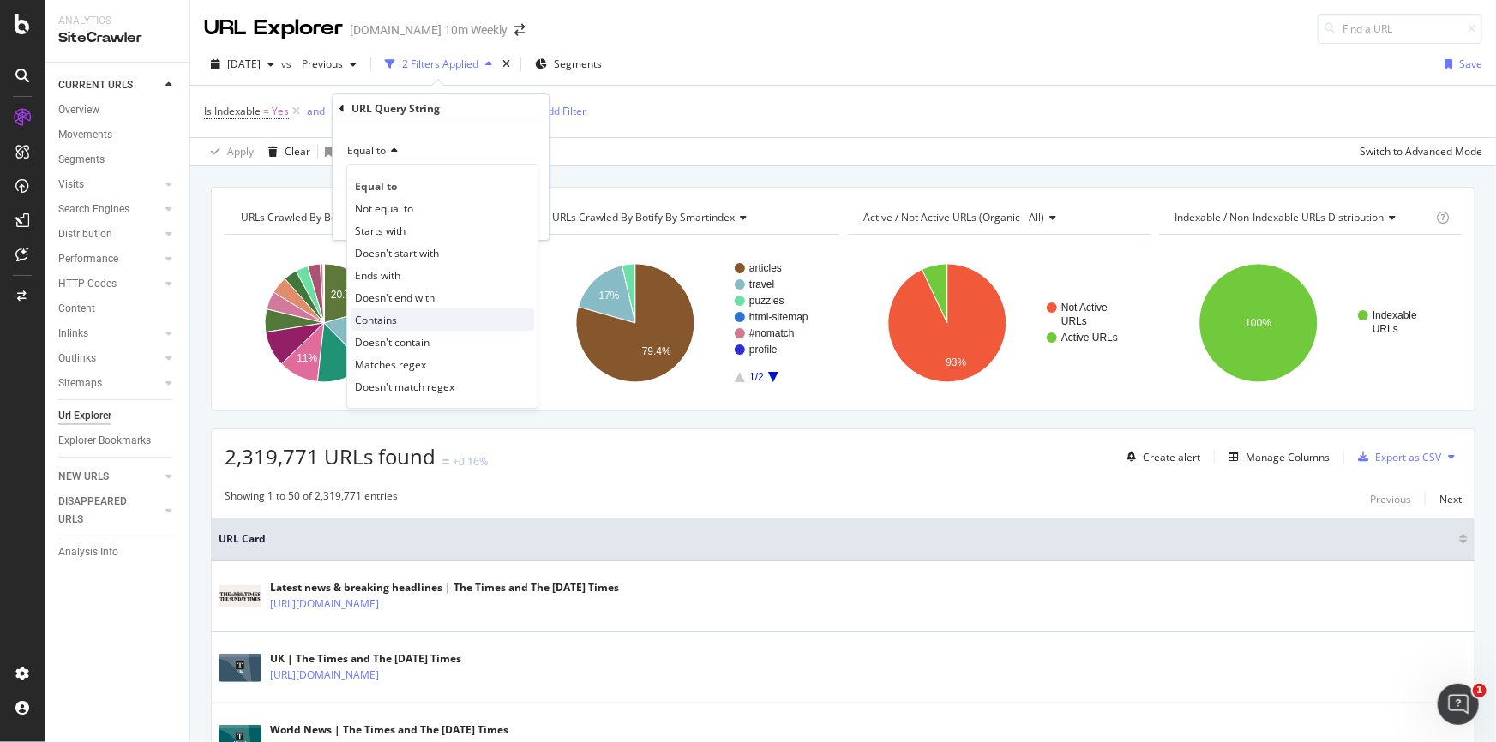
click at [390, 317] on span "Contains" at bounding box center [376, 320] width 42 height 15
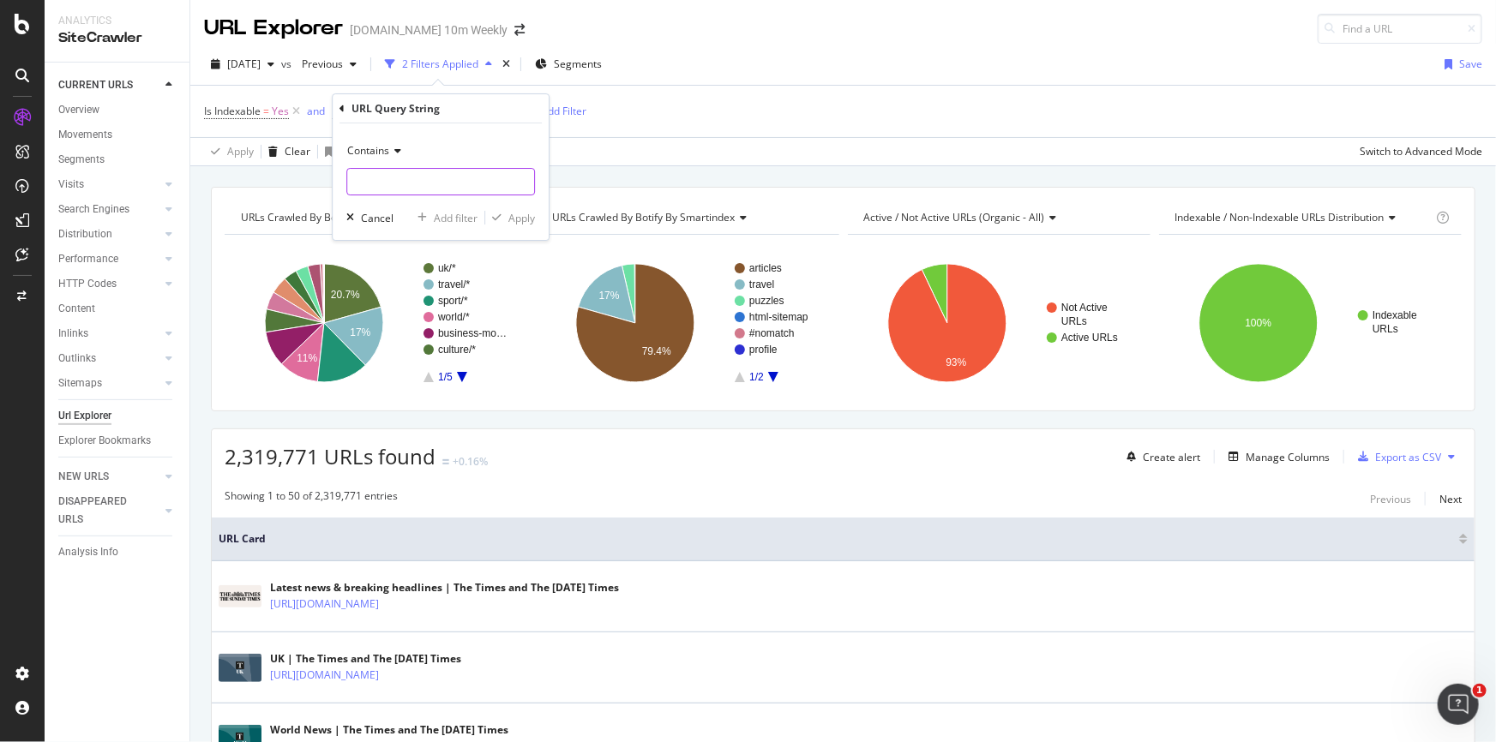
click at [398, 171] on input "text" at bounding box center [440, 181] width 187 height 27
type input "?"
type input "*"
click at [515, 218] on div "Apply" at bounding box center [521, 218] width 27 height 15
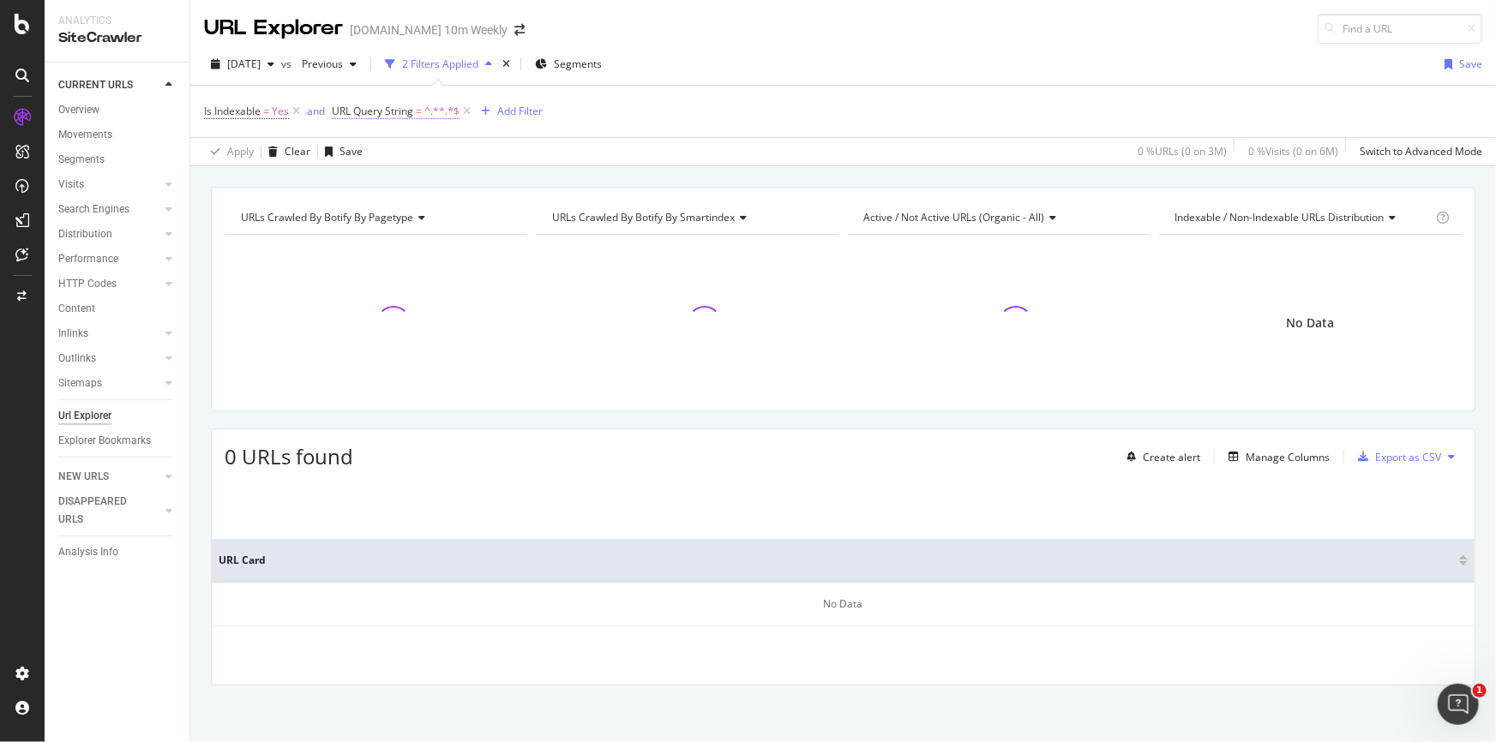
click at [444, 111] on span "^.**.*$" at bounding box center [441, 111] width 35 height 24
click at [520, 180] on icon at bounding box center [521, 182] width 9 height 12
click at [464, 177] on input "text" at bounding box center [440, 181] width 187 height 27
type input "global"
click at [513, 213] on div "Apply" at bounding box center [521, 218] width 27 height 15
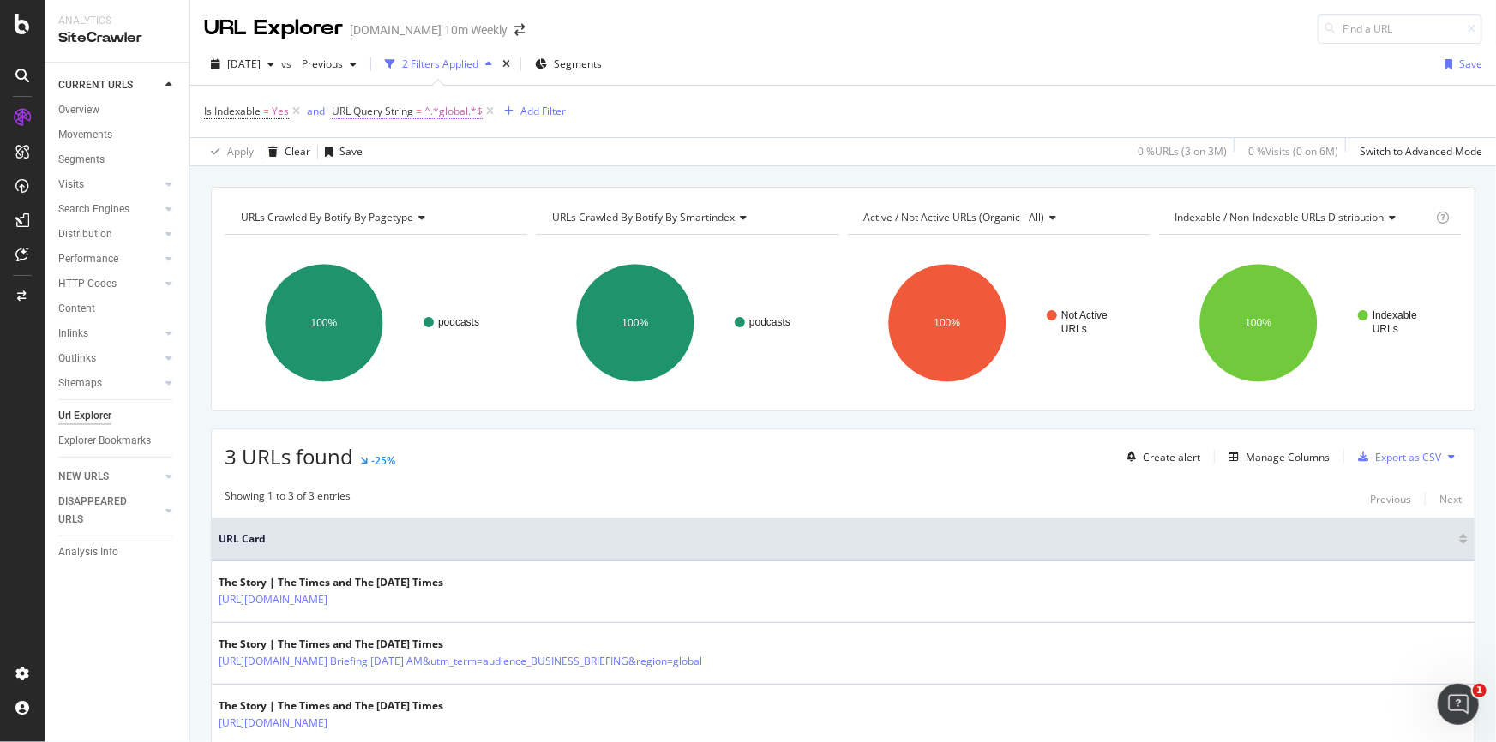
click at [454, 109] on span "^.*global.*$" at bounding box center [453, 111] width 58 height 24
click at [401, 183] on input "global" at bounding box center [428, 181] width 162 height 27
type input "utm"
click at [535, 213] on div "Contains utm Cancel Add filter Apply" at bounding box center [441, 181] width 216 height 117
click at [527, 220] on div "Apply" at bounding box center [521, 218] width 27 height 15
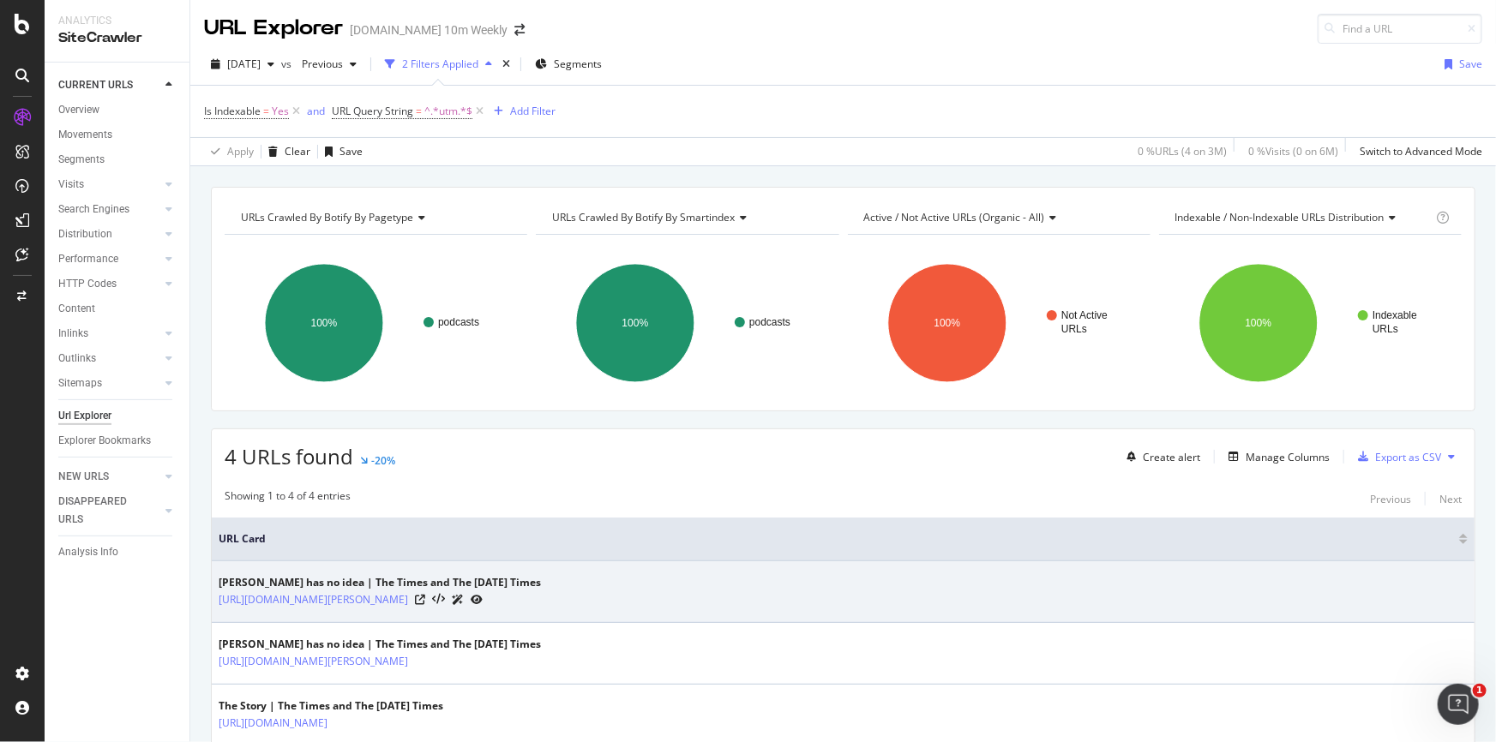
scroll to position [180, 0]
